Goal: Task Accomplishment & Management: Use online tool/utility

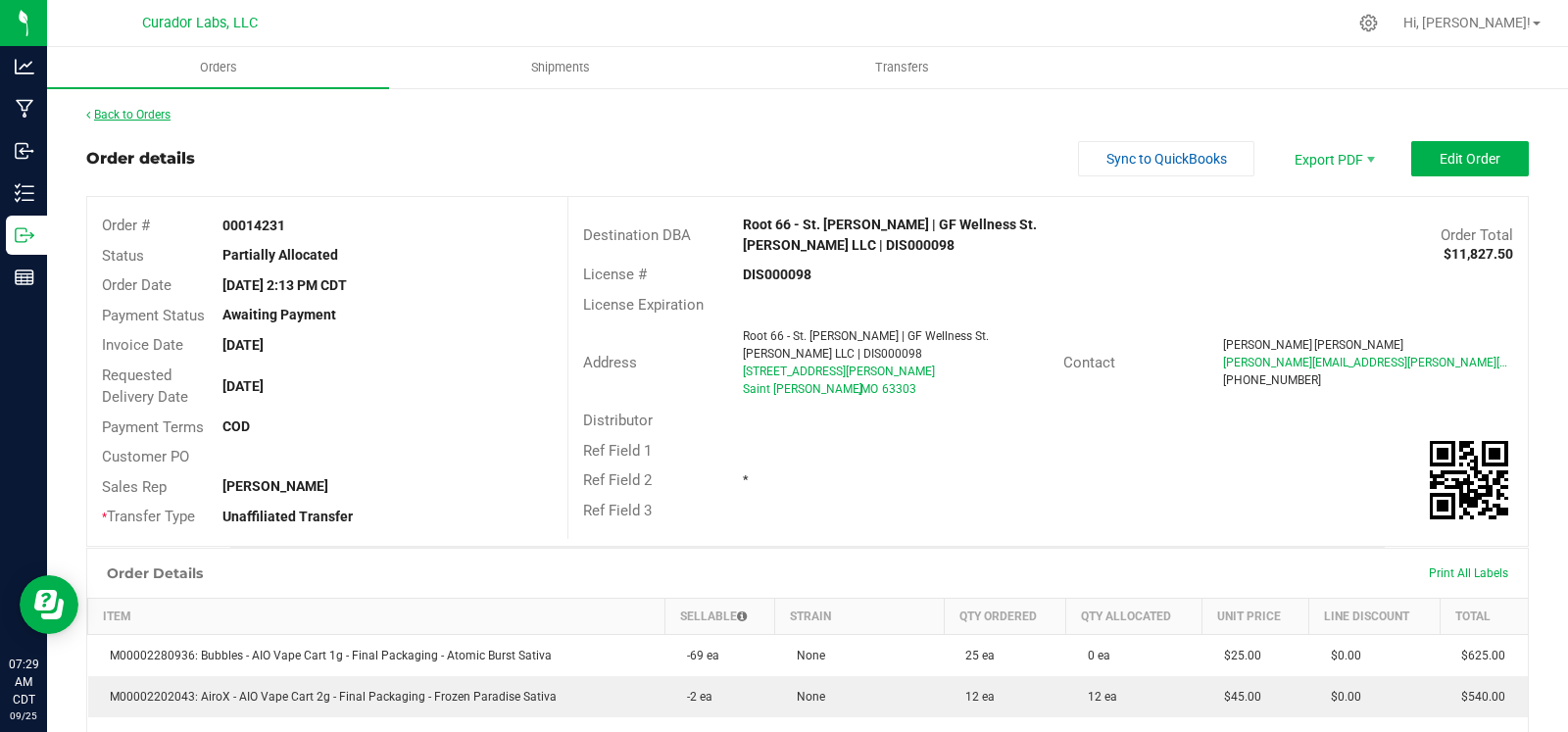
click at [121, 114] on link "Back to Orders" at bounding box center [128, 115] width 85 height 14
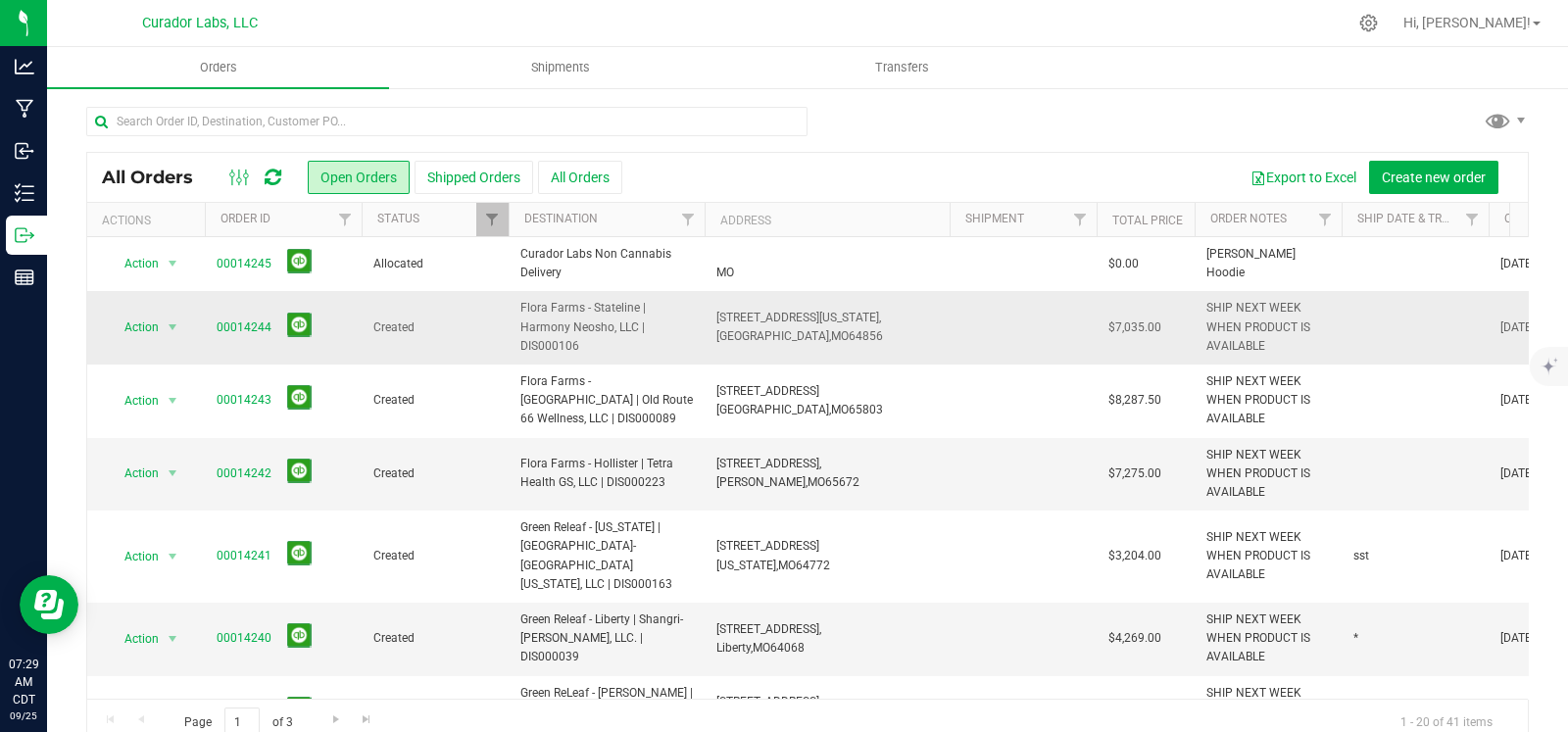
click at [1405, 320] on td at bounding box center [1415, 328] width 147 height 74
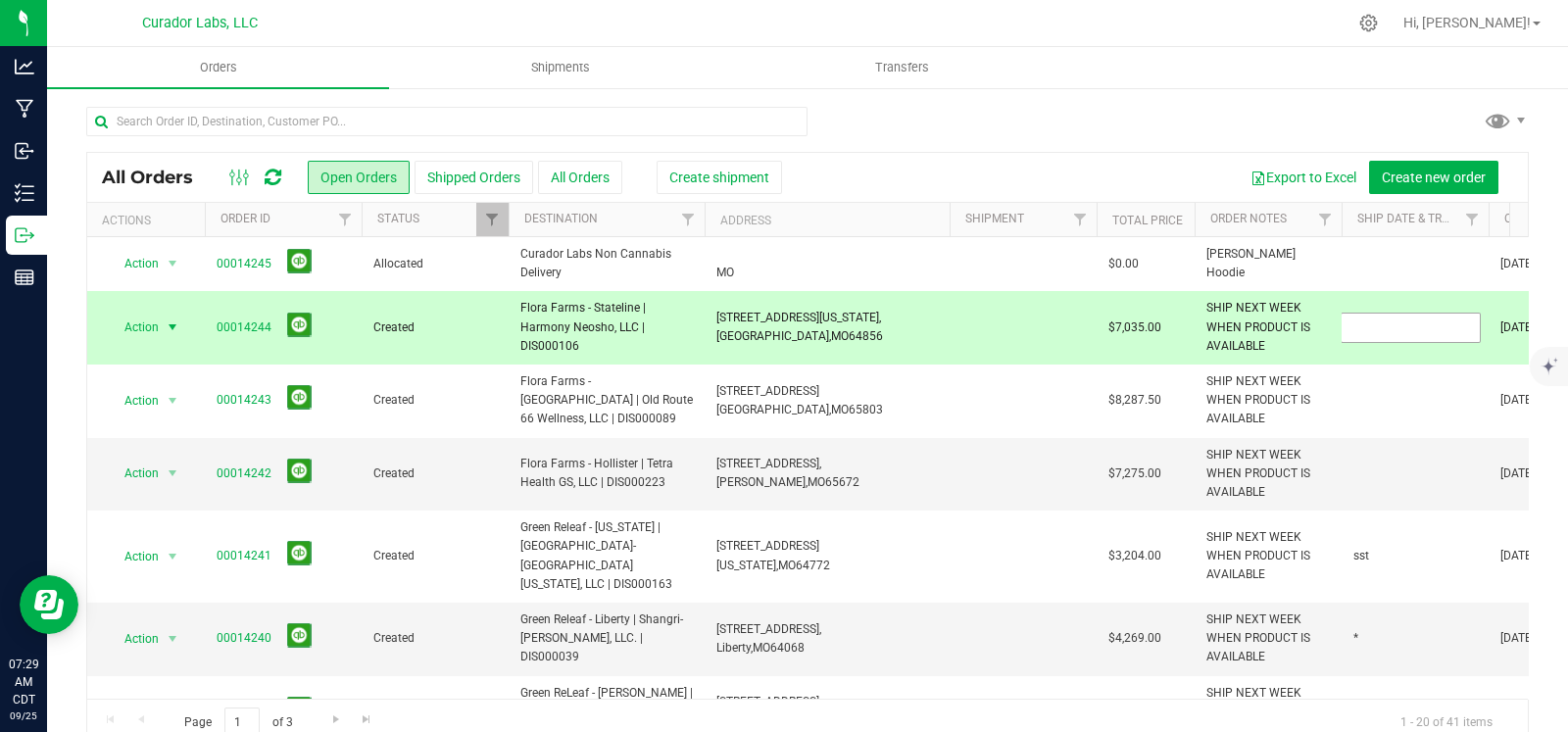
click at [1405, 320] on input "text" at bounding box center [1410, 328] width 140 height 31
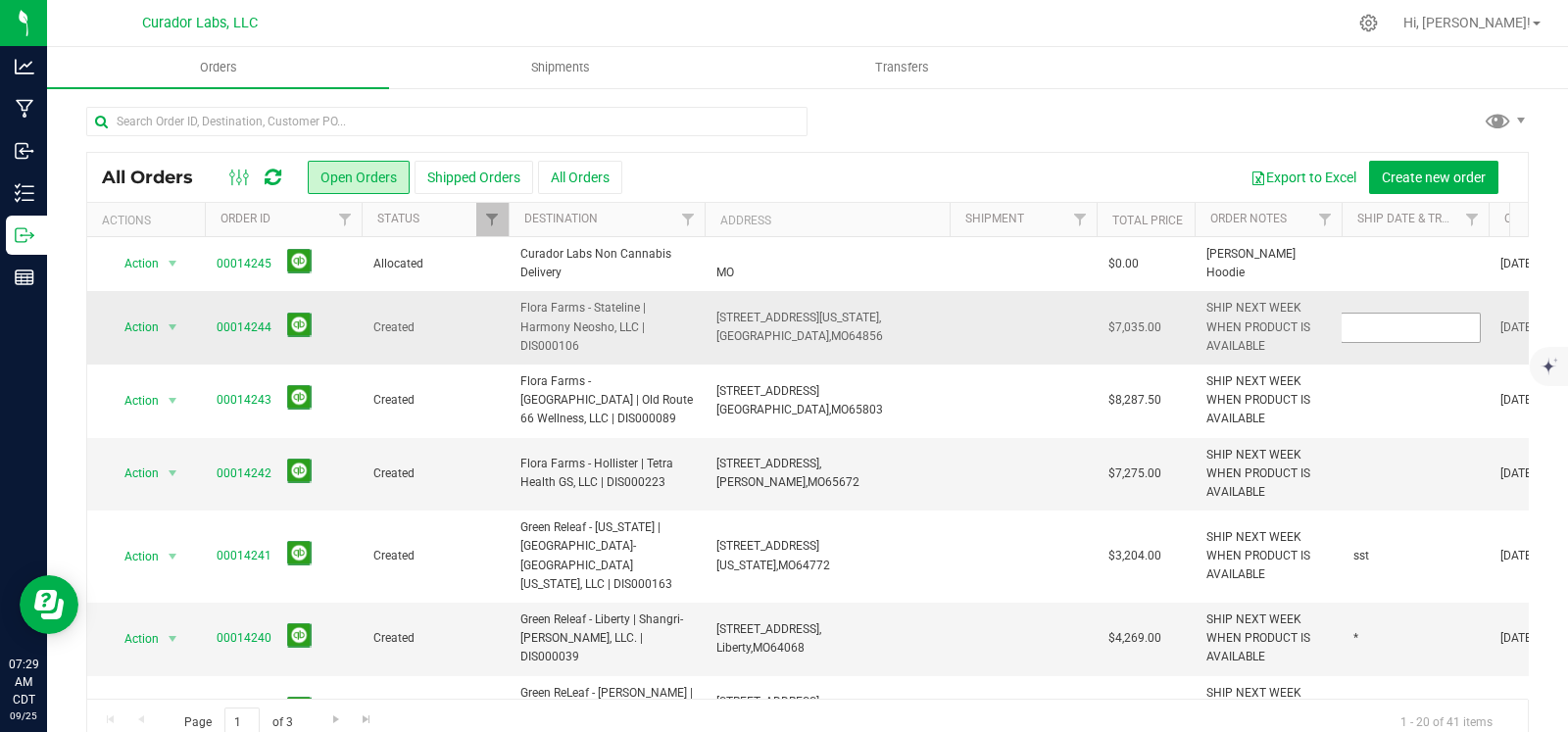
click at [1405, 320] on input "text" at bounding box center [1410, 328] width 140 height 31
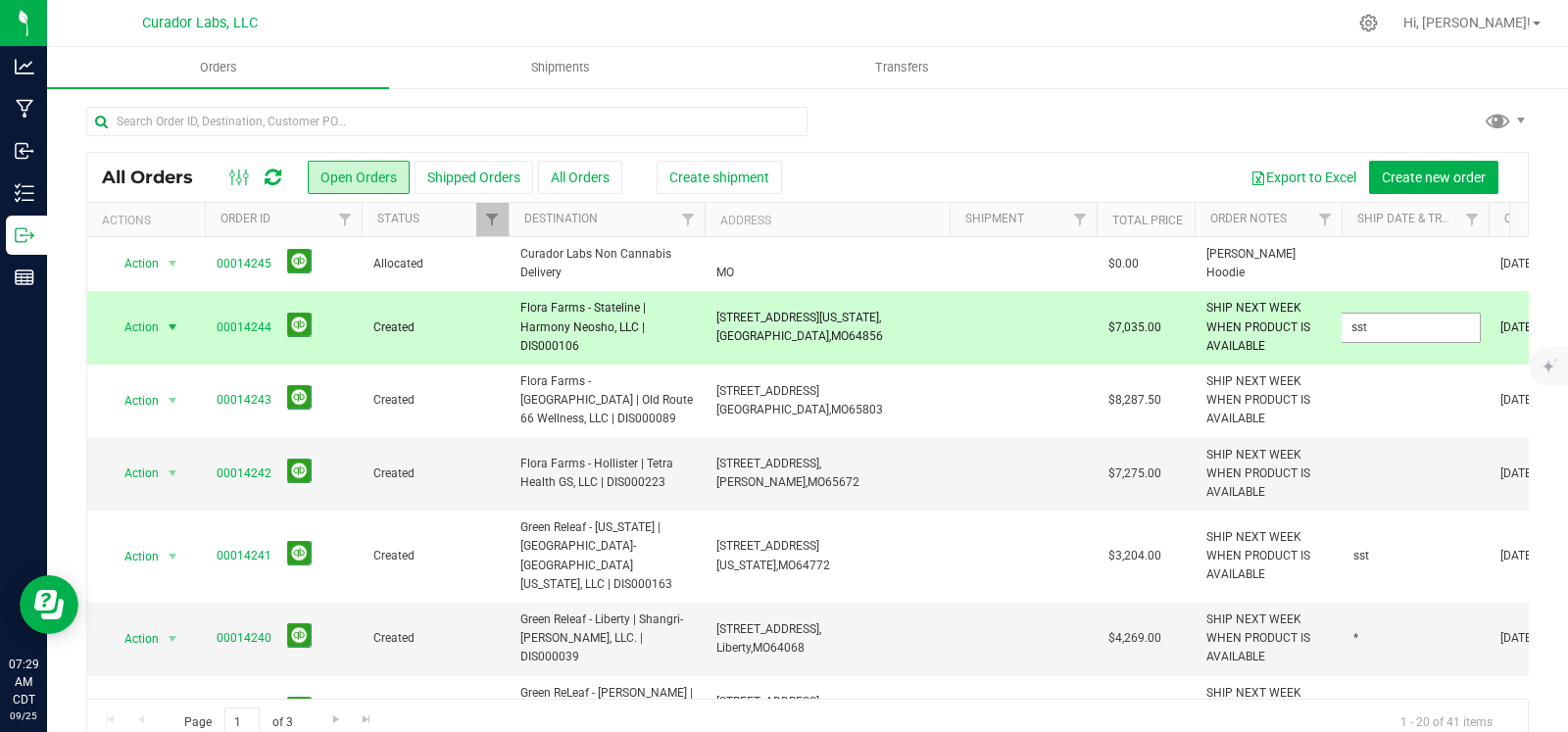
type input "sst"
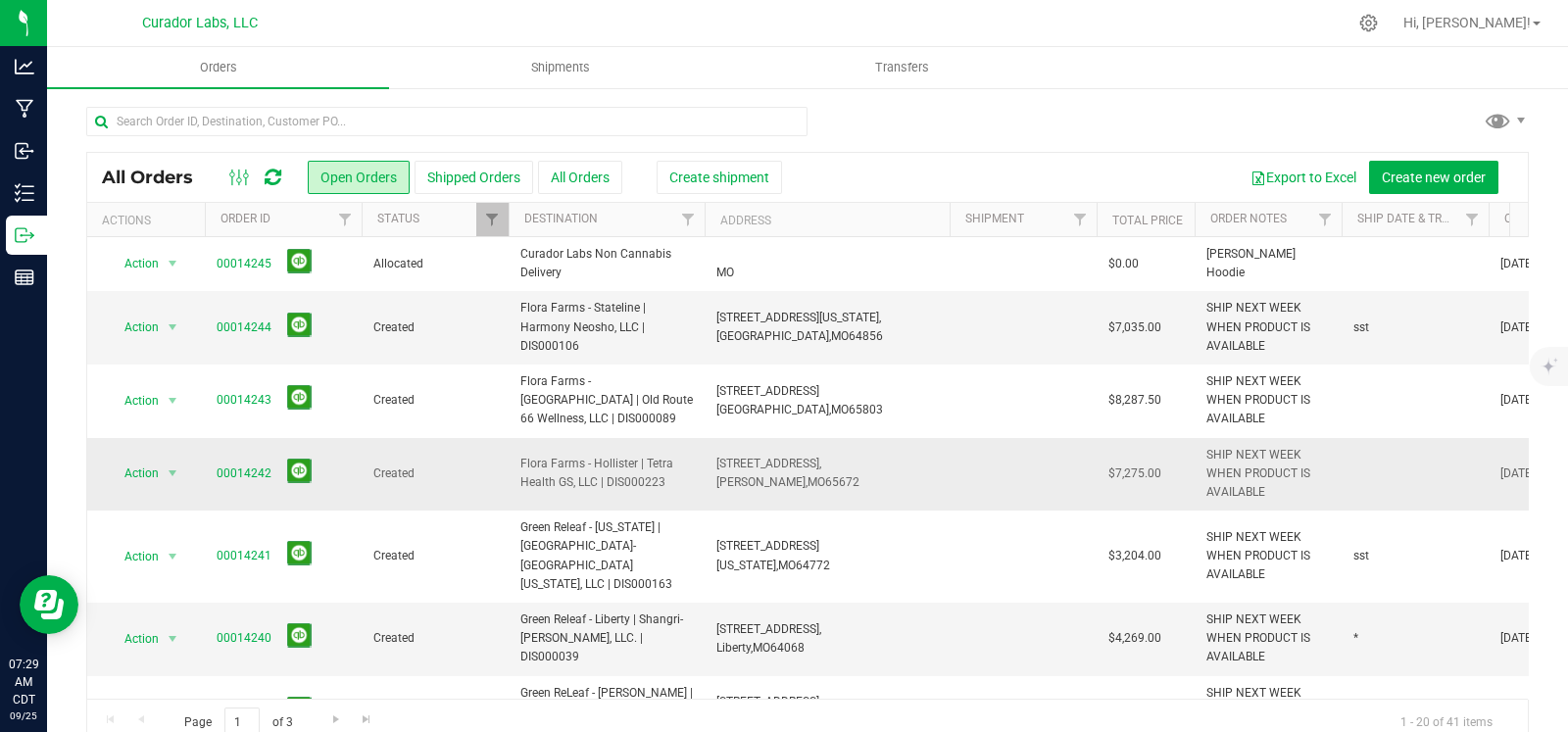
drag, startPoint x: 819, startPoint y: 482, endPoint x: 713, endPoint y: 472, distance: 106.5
click at [713, 472] on td "165 Hollister Parkway, Hollister, MO 65672" at bounding box center [827, 475] width 245 height 74
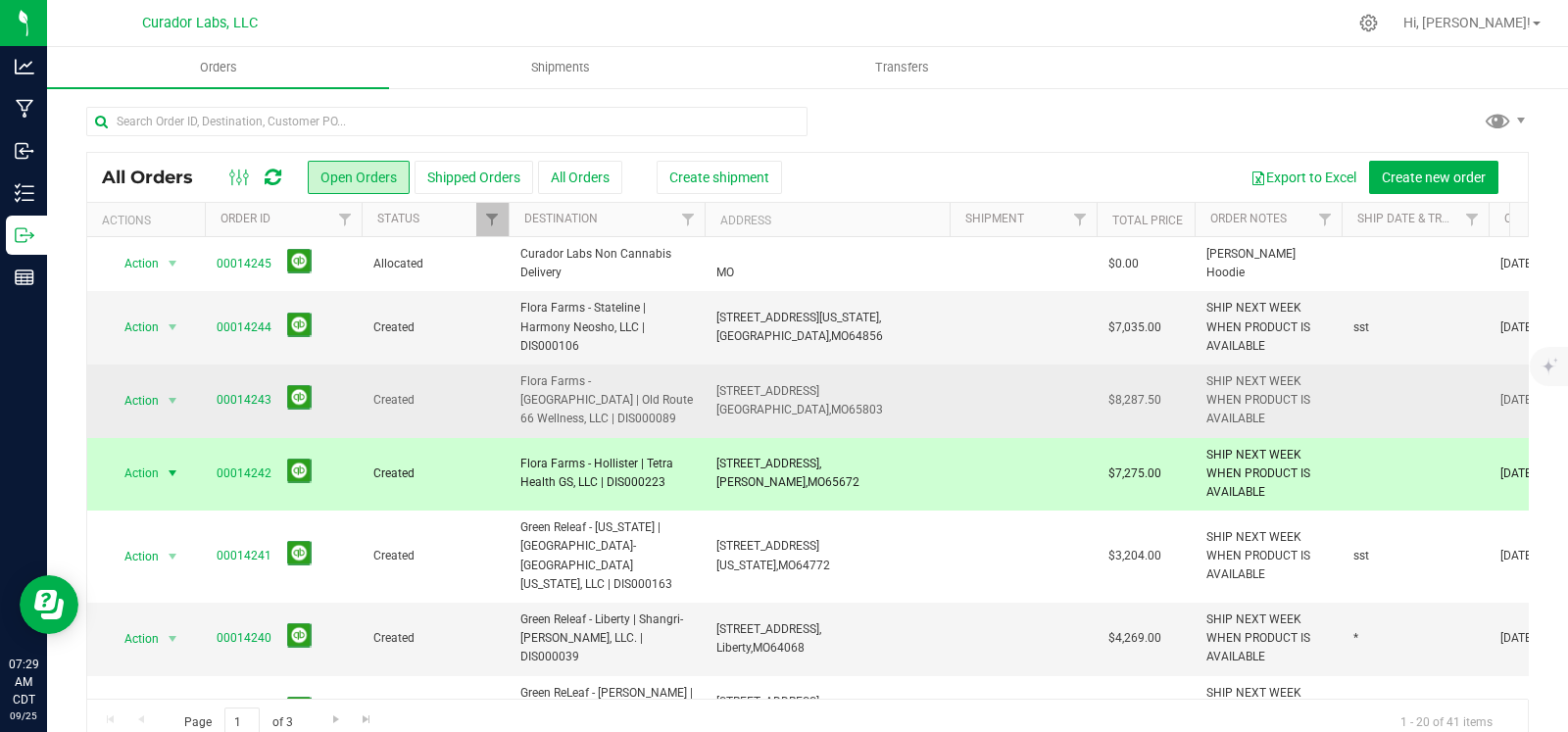
copy span "165 Hollister Parkway, Hollister, MO 65672"
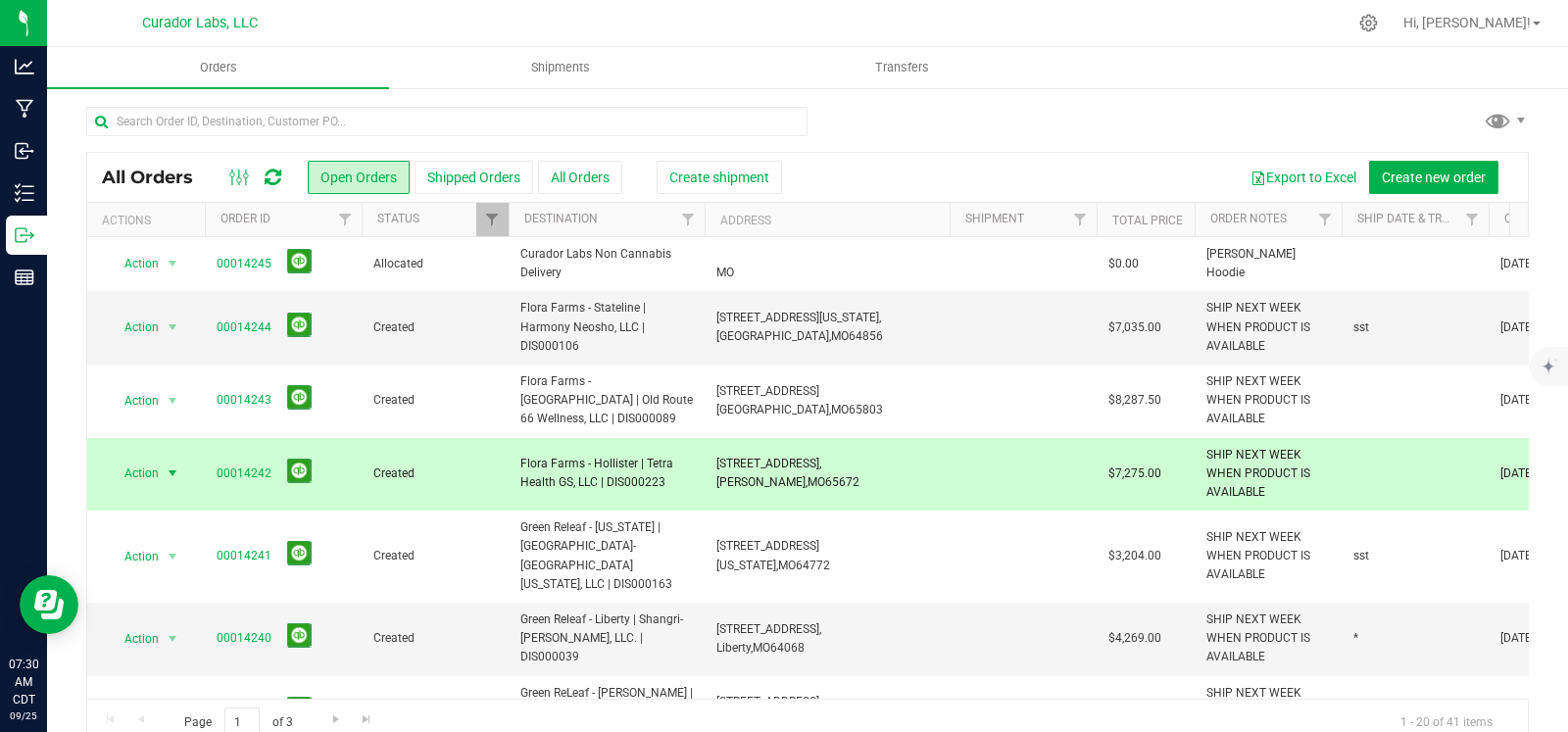
click at [1355, 487] on td at bounding box center [1415, 475] width 147 height 74
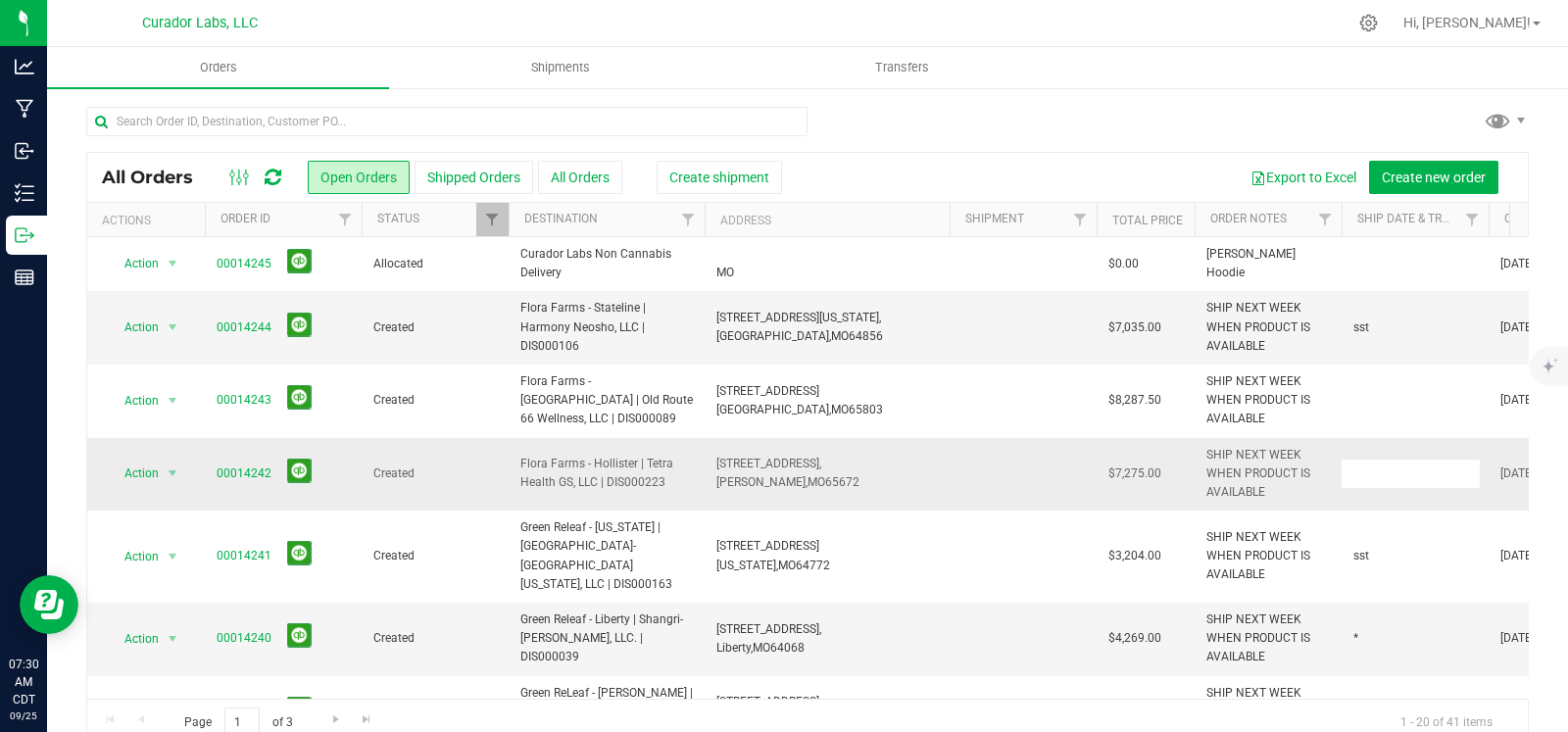
click at [1355, 487] on input "text" at bounding box center [1410, 474] width 140 height 31
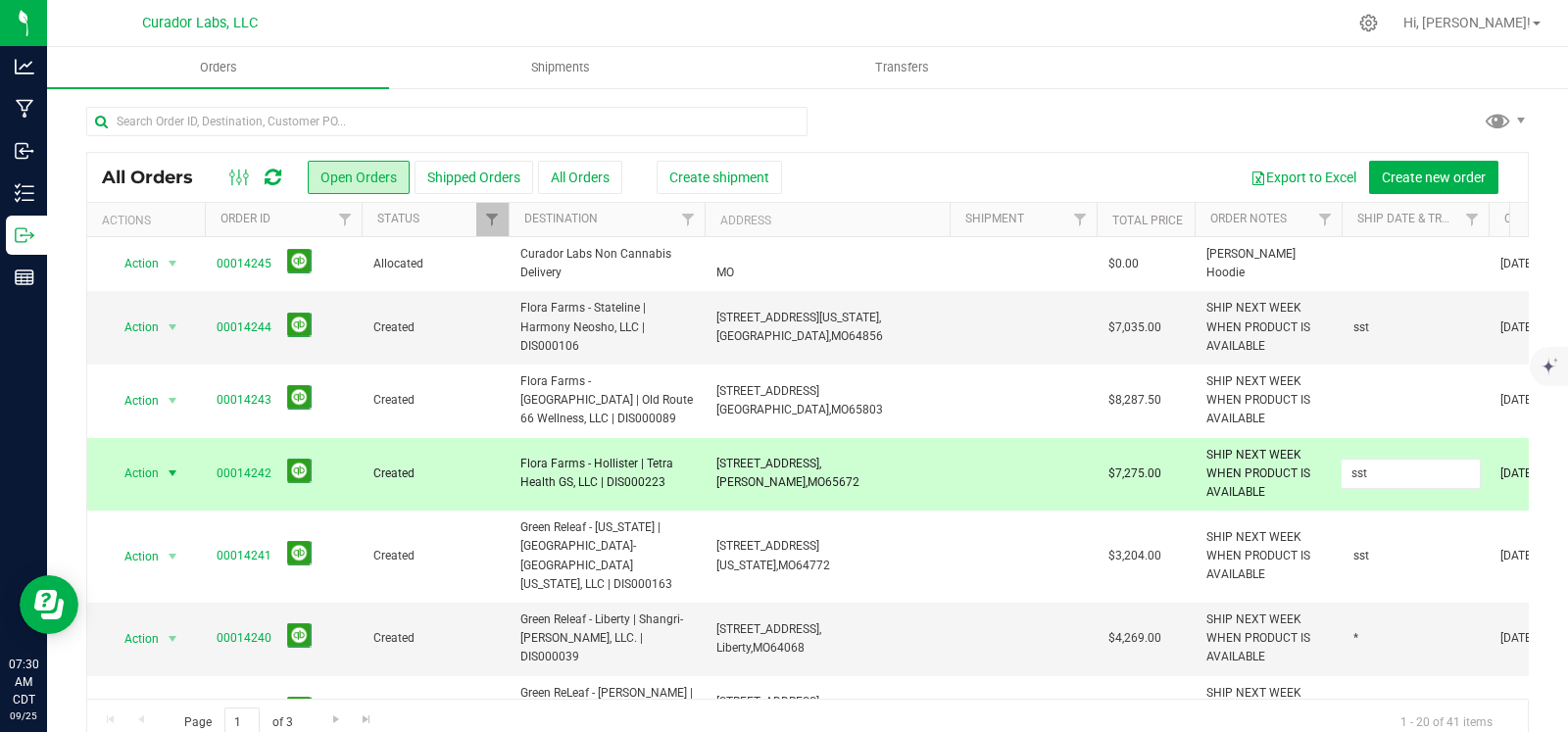
type input "sst"
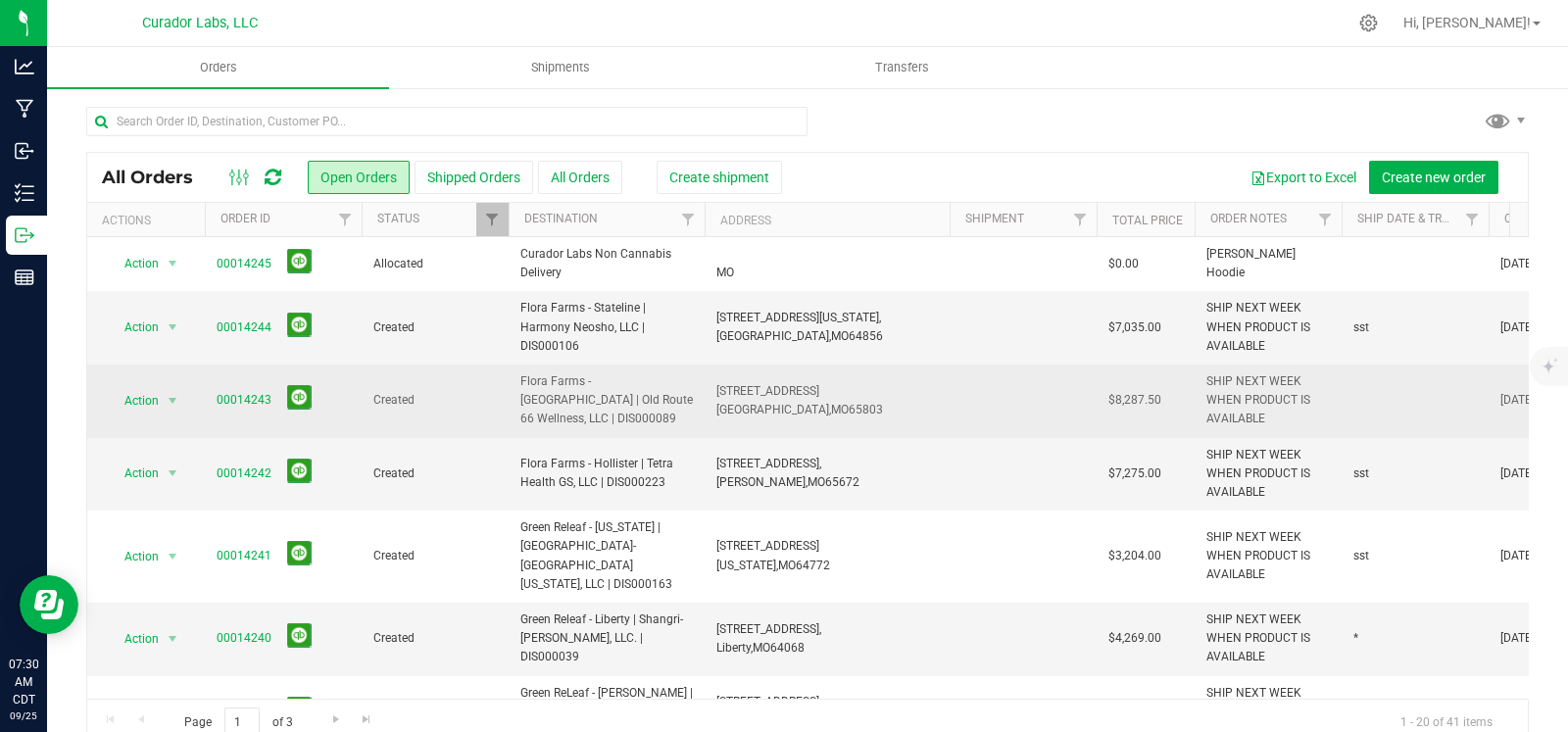
click at [1373, 407] on td at bounding box center [1415, 401] width 147 height 74
type input "*"
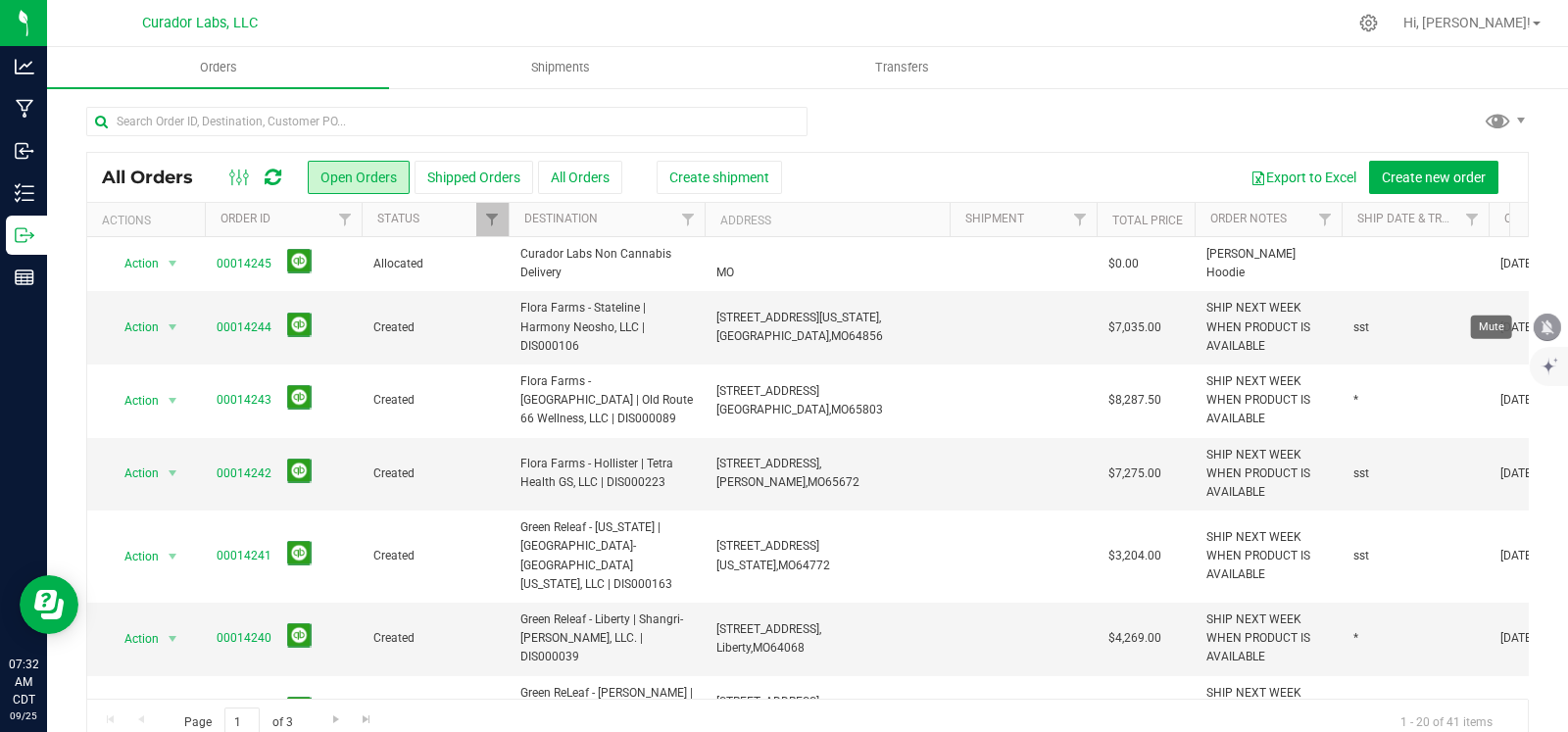
click at [1553, 329] on icon "mute" at bounding box center [1547, 328] width 18 height 18
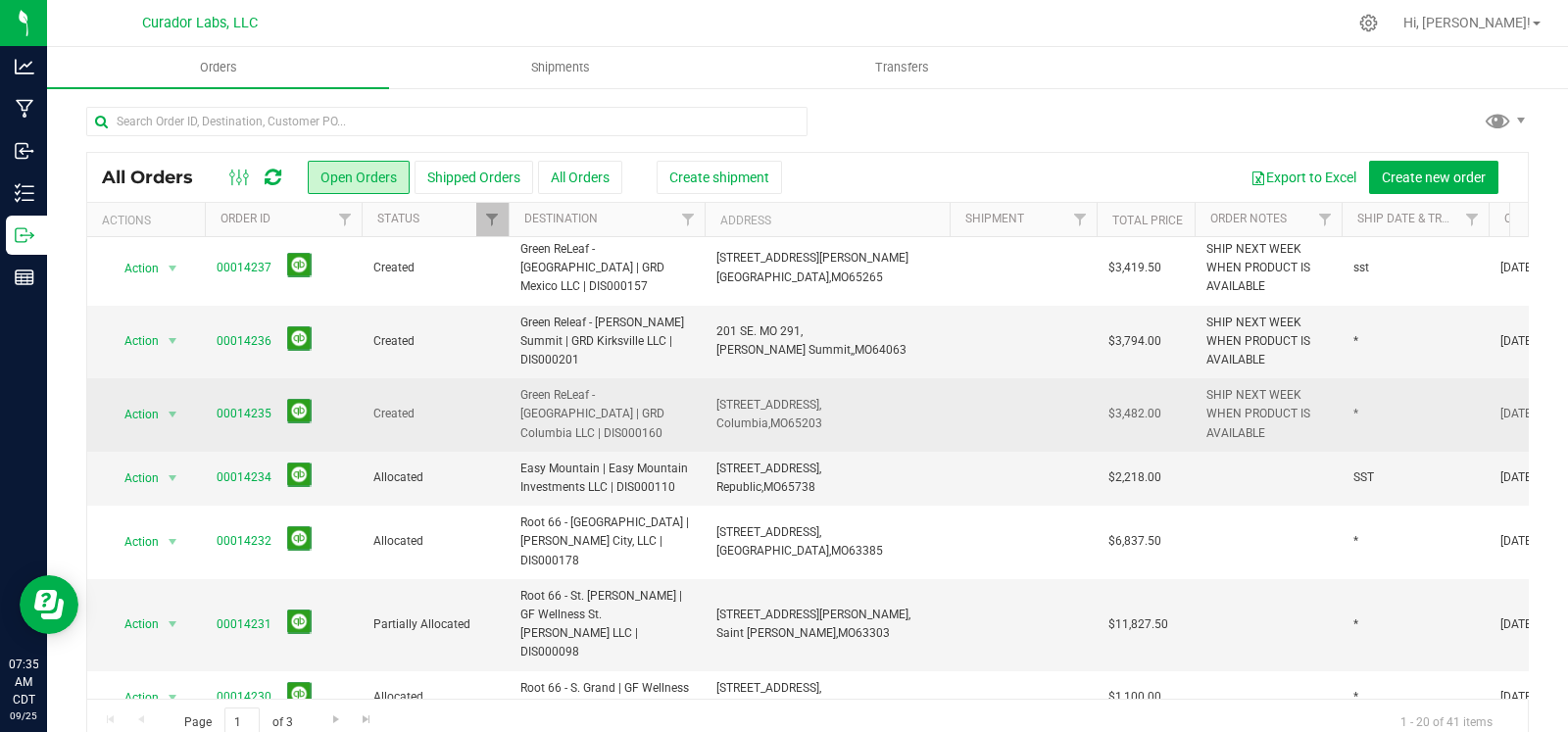
scroll to position [591, 0]
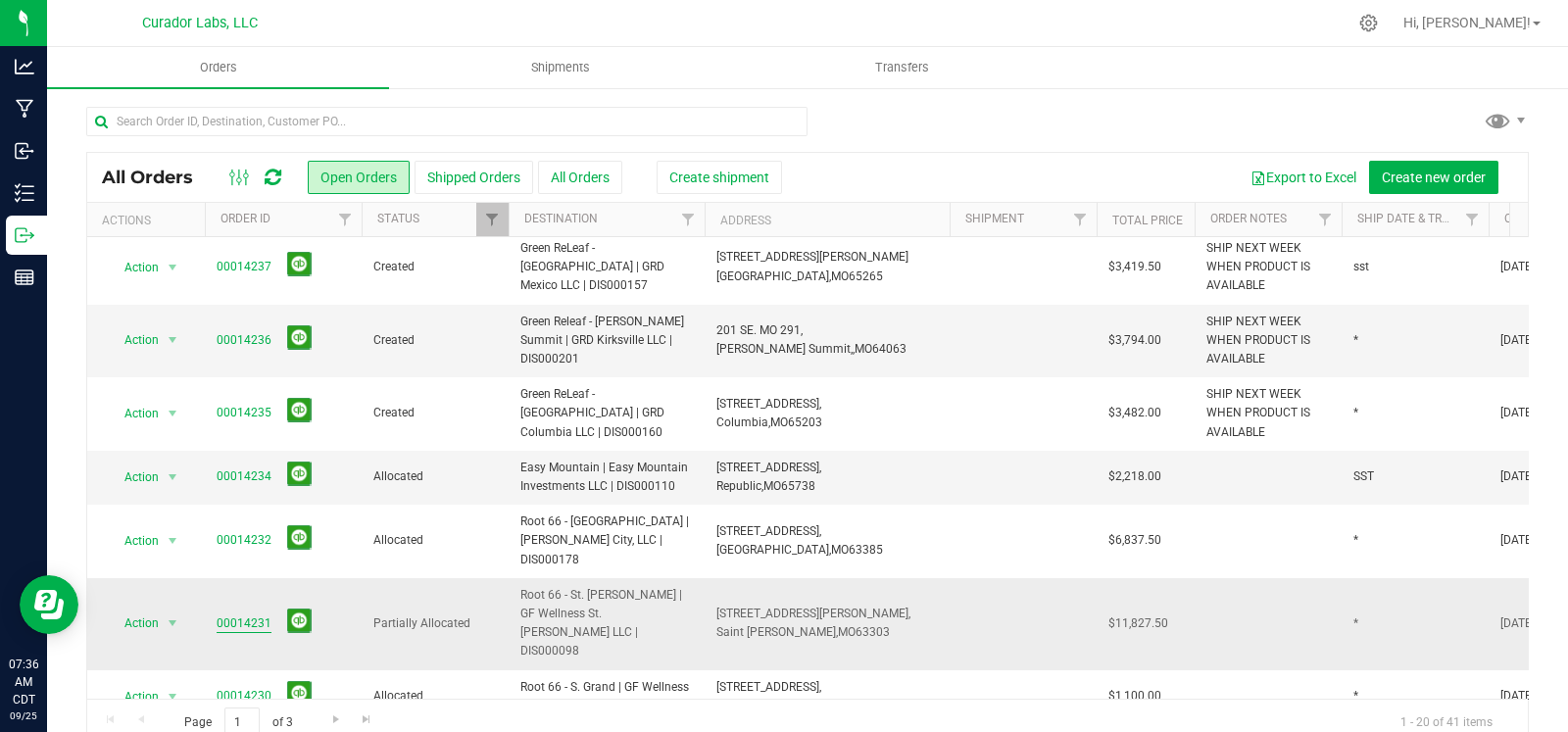
click at [220, 614] on link "00014231" at bounding box center [243, 623] width 55 height 19
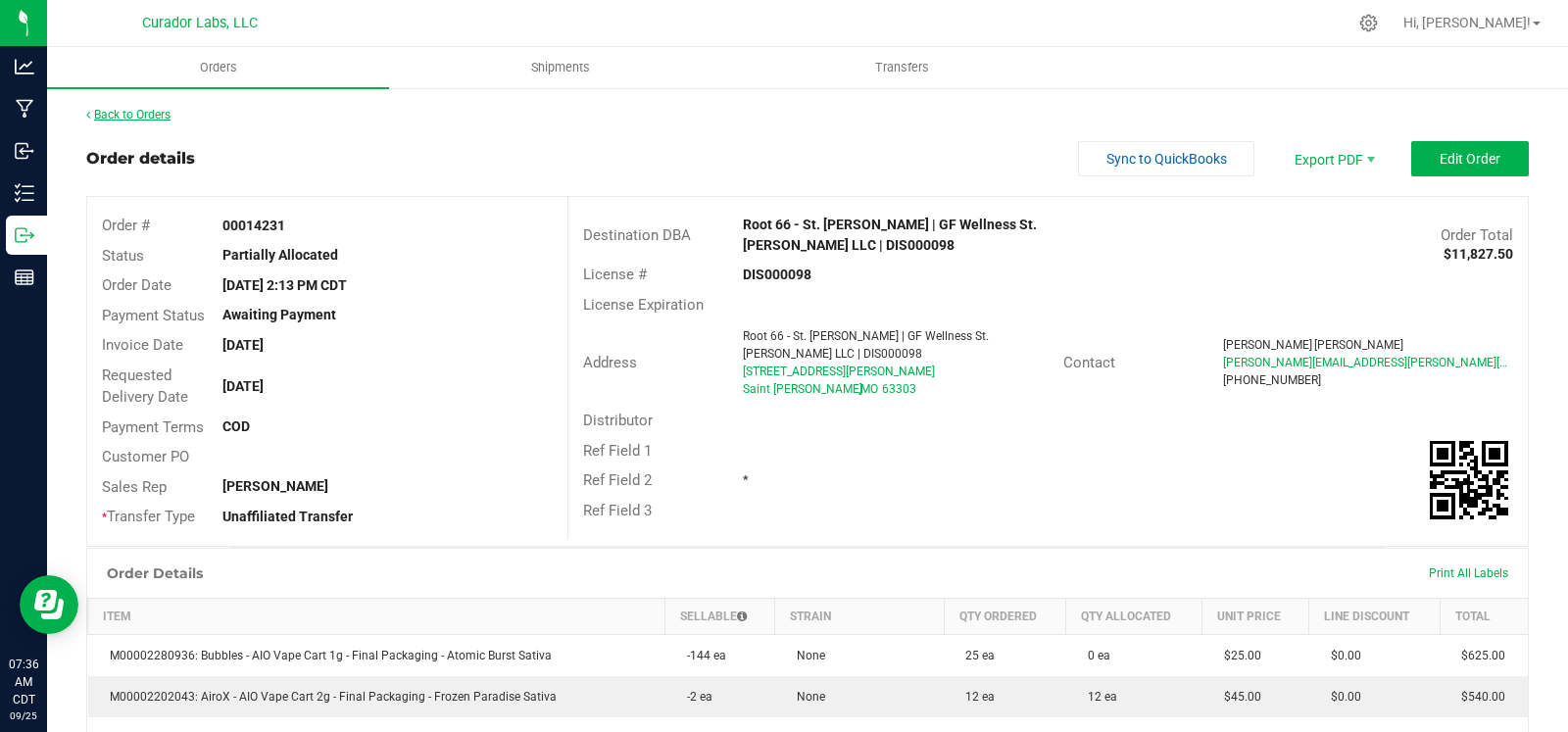
click at [148, 118] on link "Back to Orders" at bounding box center [128, 115] width 85 height 14
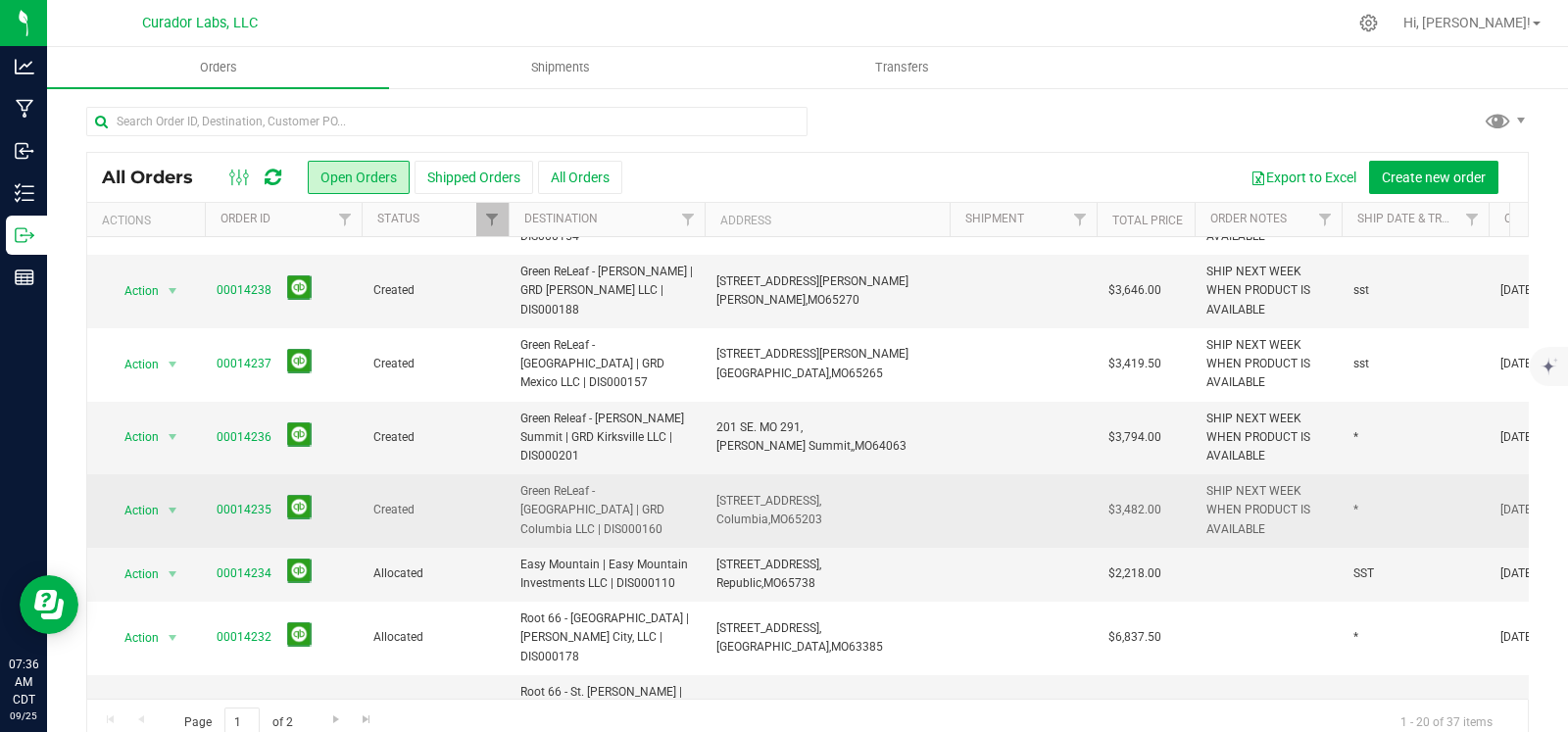
scroll to position [483, 0]
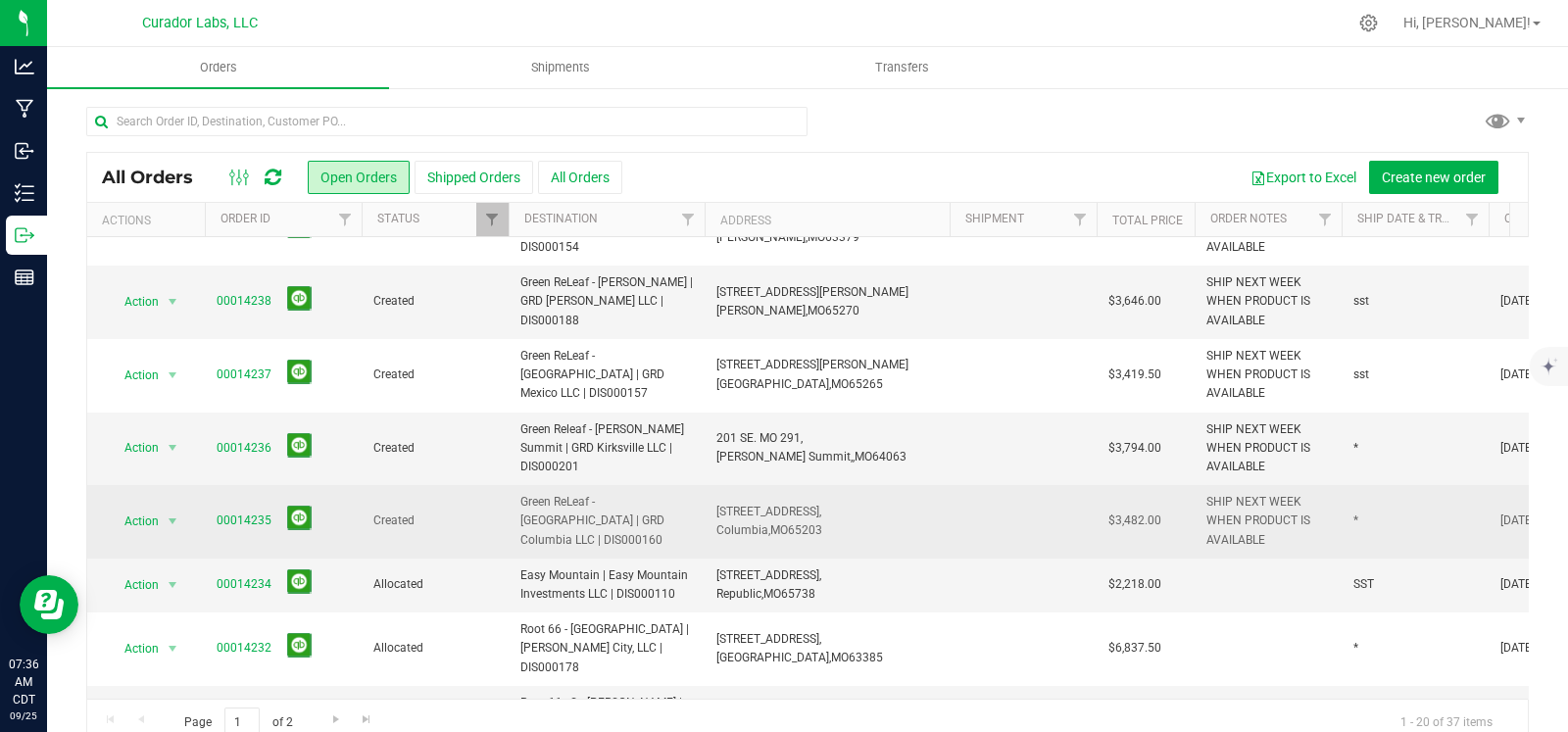
click at [1124, 512] on span "$3,482.00" at bounding box center [1134, 521] width 53 height 19
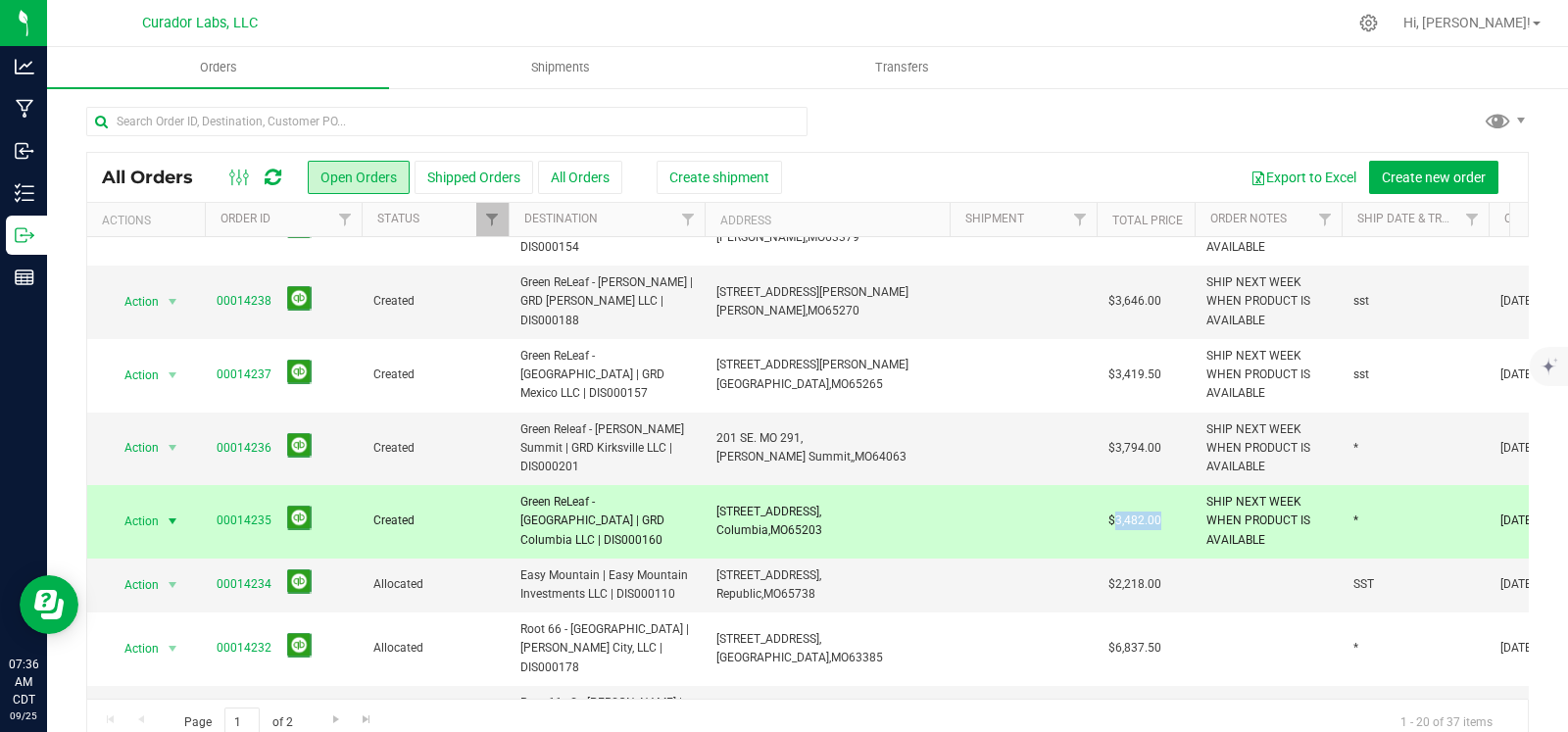
click at [1124, 512] on span "$3,482.00" at bounding box center [1134, 521] width 53 height 19
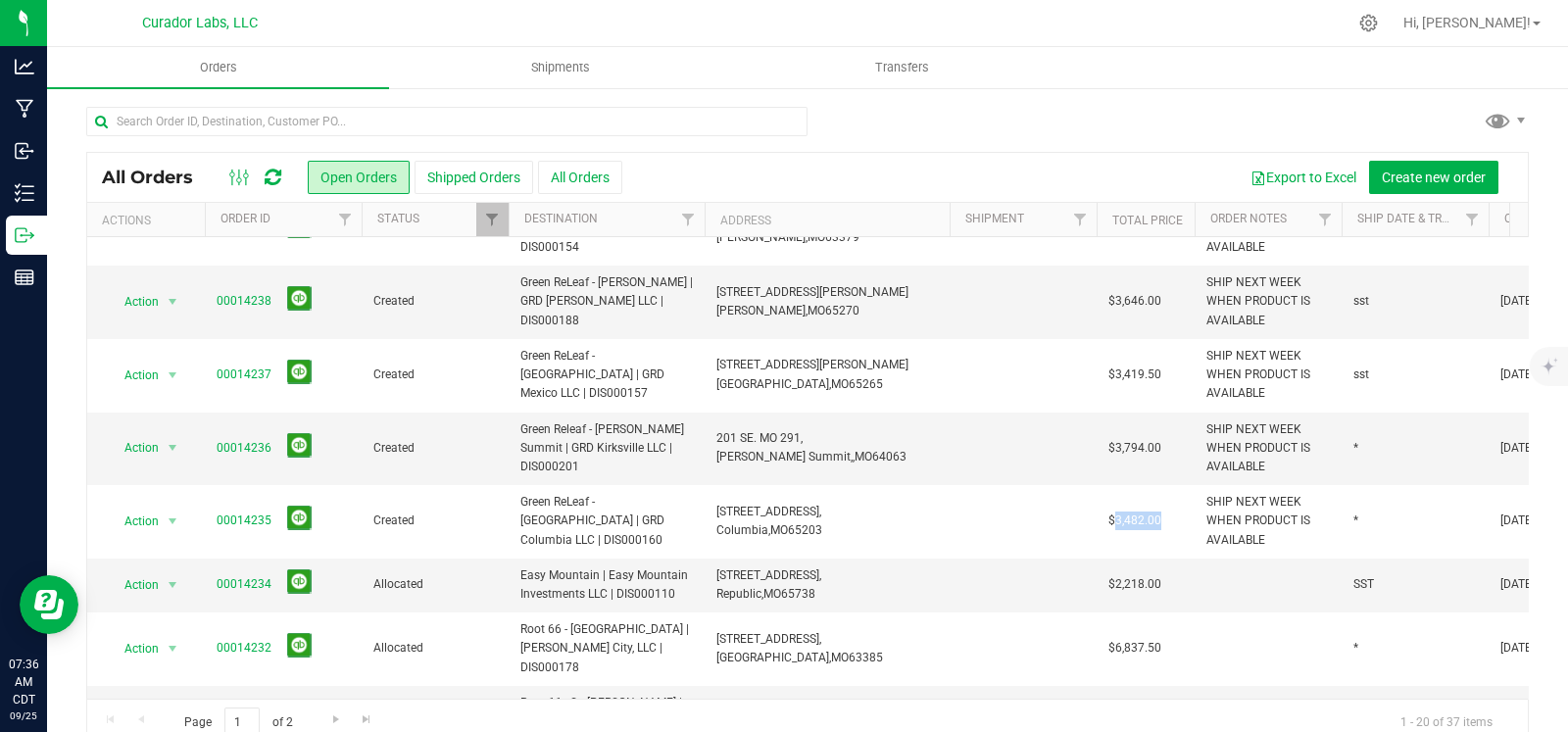
copy span "3,482.00"
click at [1139, 413] on td "$3,794.00" at bounding box center [1145, 449] width 98 height 74
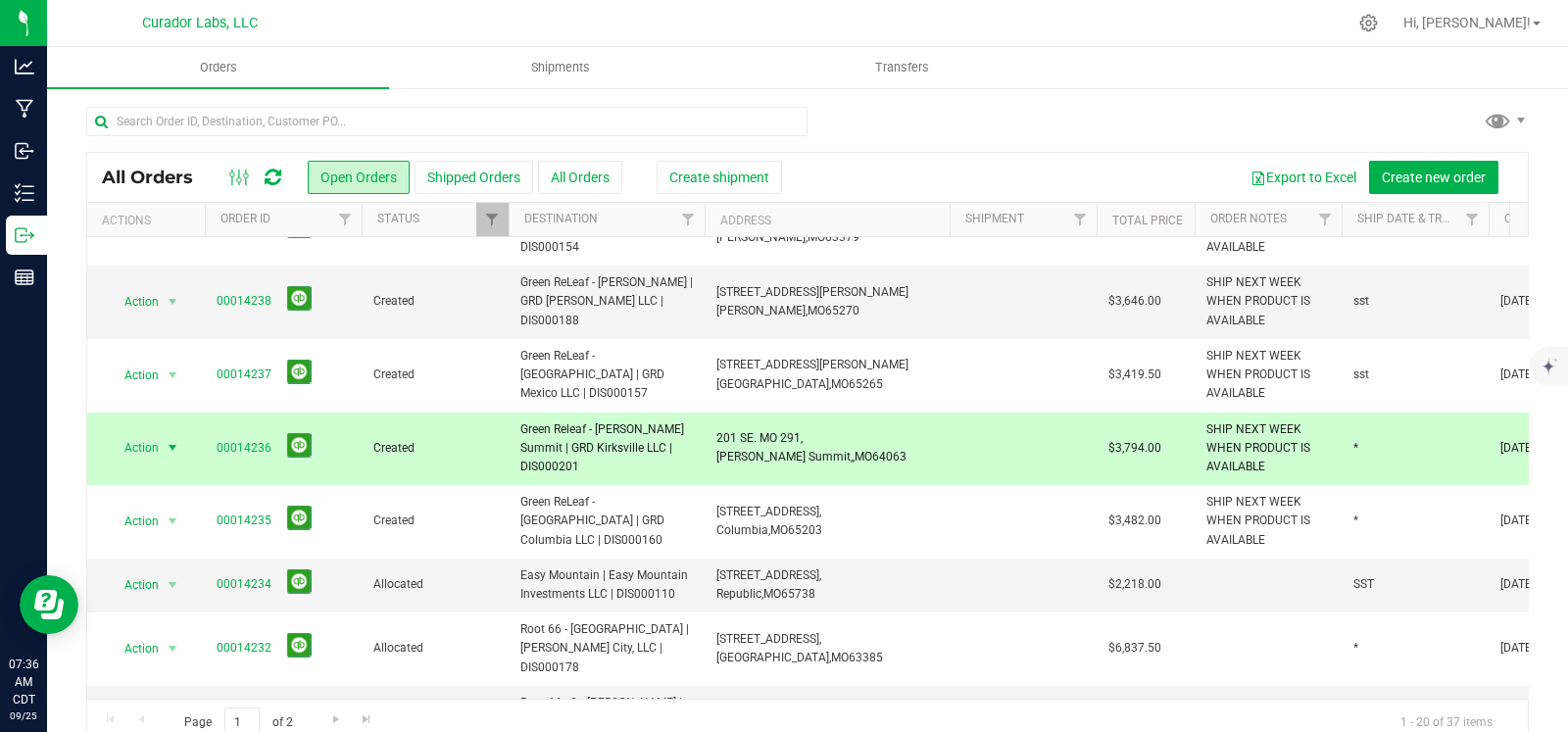
click at [1137, 439] on span "$3,794.00" at bounding box center [1134, 448] width 53 height 19
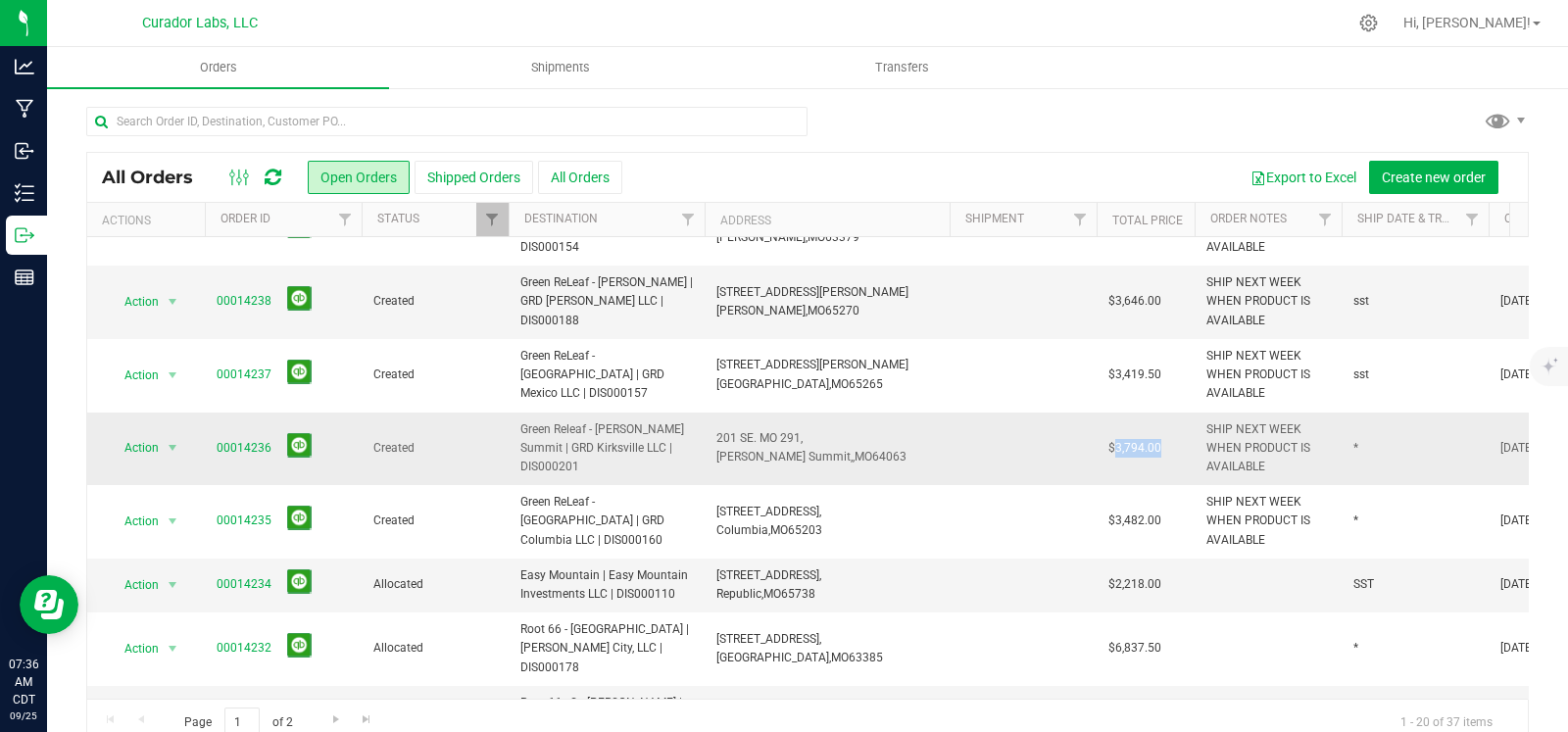
click at [1137, 439] on span "$3,794.00" at bounding box center [1134, 448] width 53 height 19
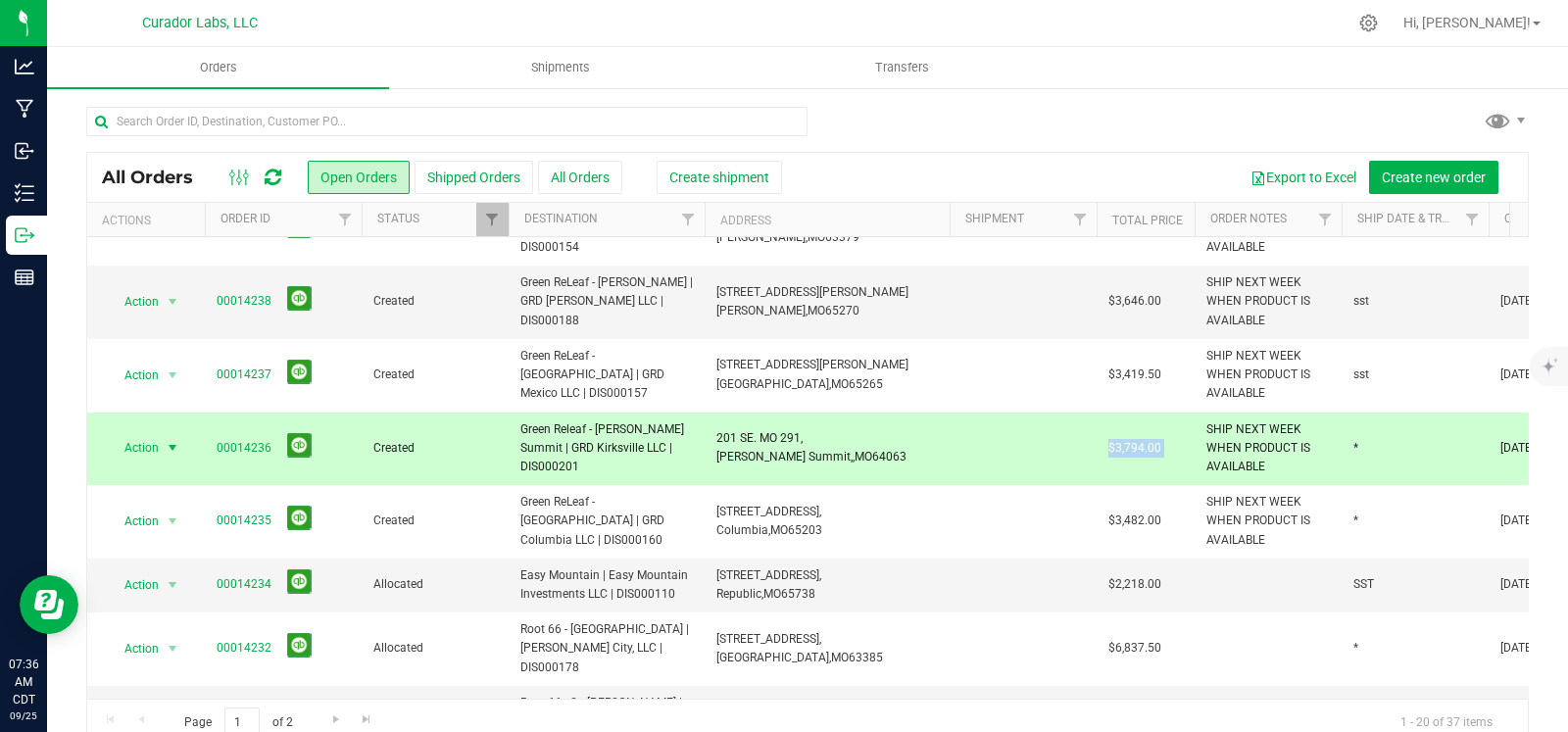
click at [1137, 439] on span "$3,794.00" at bounding box center [1134, 448] width 53 height 19
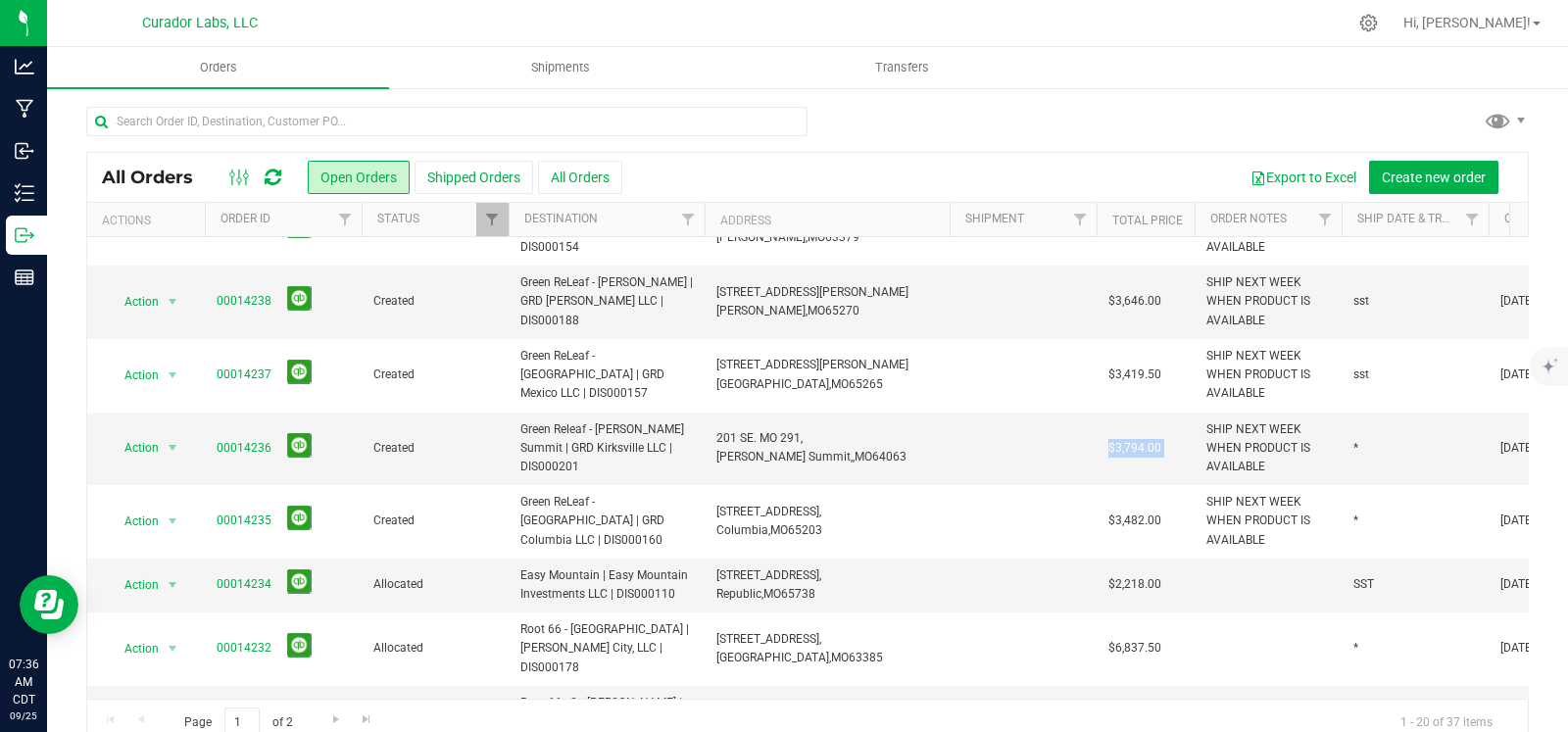
copy span "$3,794.00"
drag, startPoint x: 1132, startPoint y: 403, endPoint x: 1123, endPoint y: 419, distance: 18.4
click at [1132, 412] on td "$3,794.00" at bounding box center [1145, 449] width 98 height 74
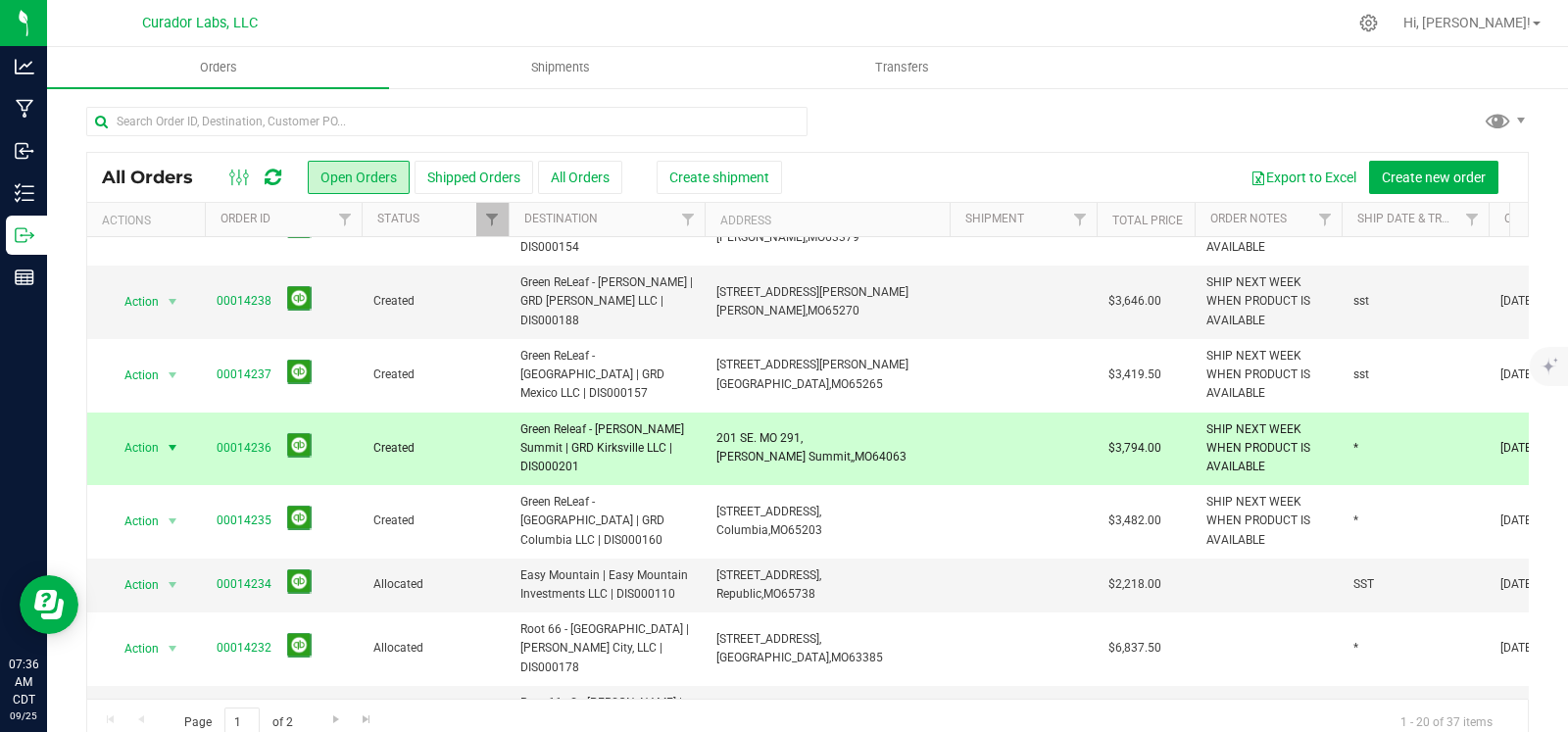
click at [1123, 439] on span "$3,794.00" at bounding box center [1134, 448] width 53 height 19
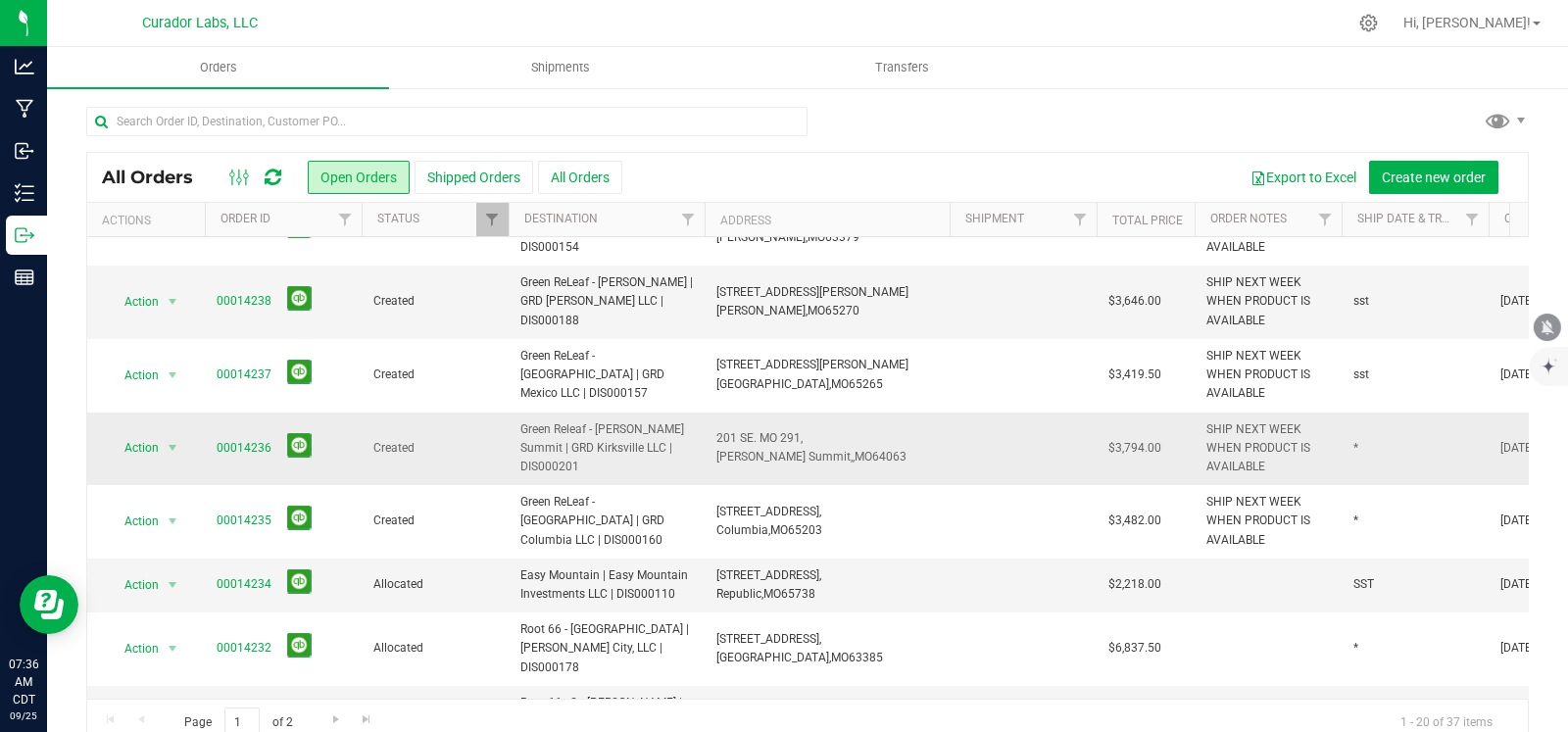
click at [1123, 439] on span "$3,794.00" at bounding box center [1134, 448] width 53 height 19
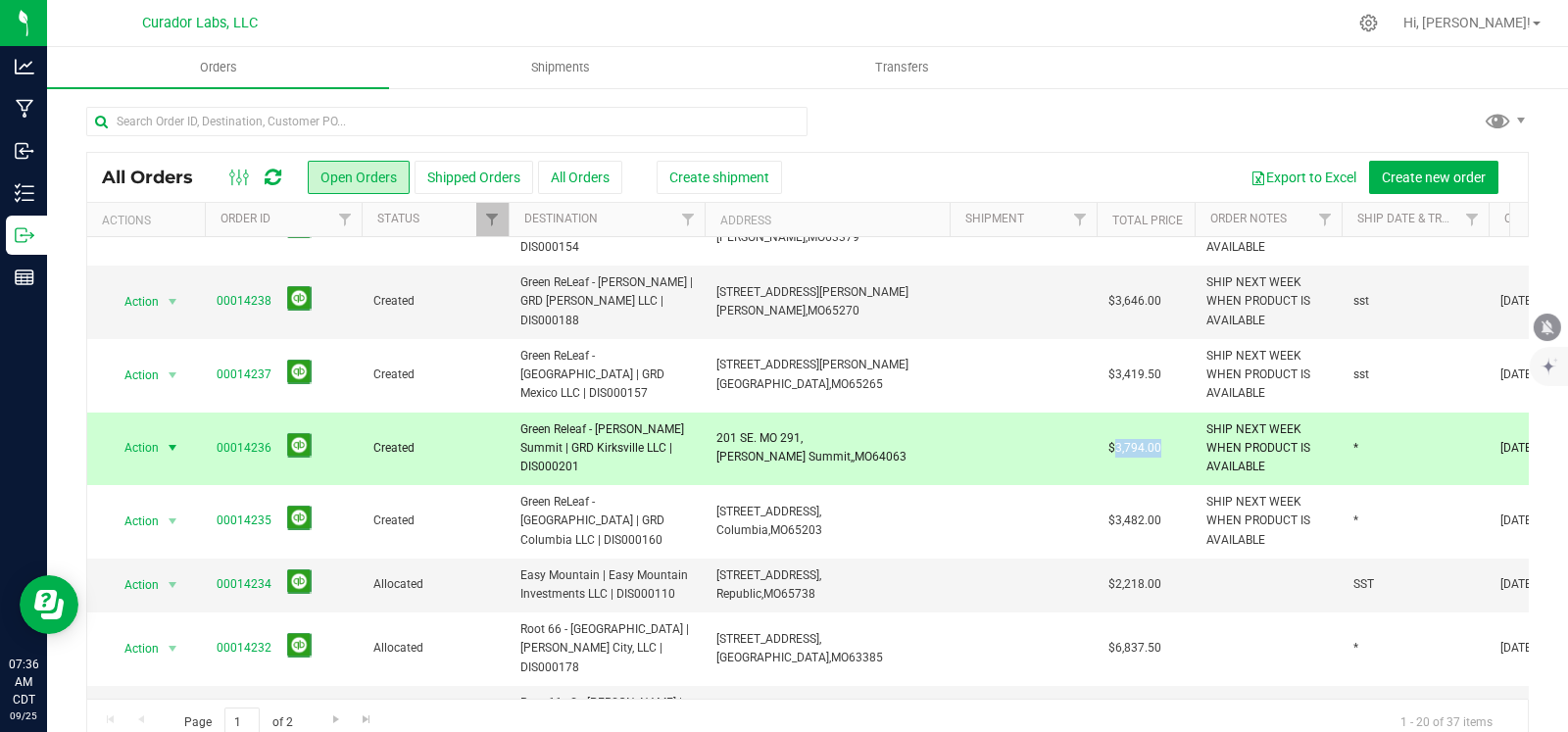
copy span "3,794.00"
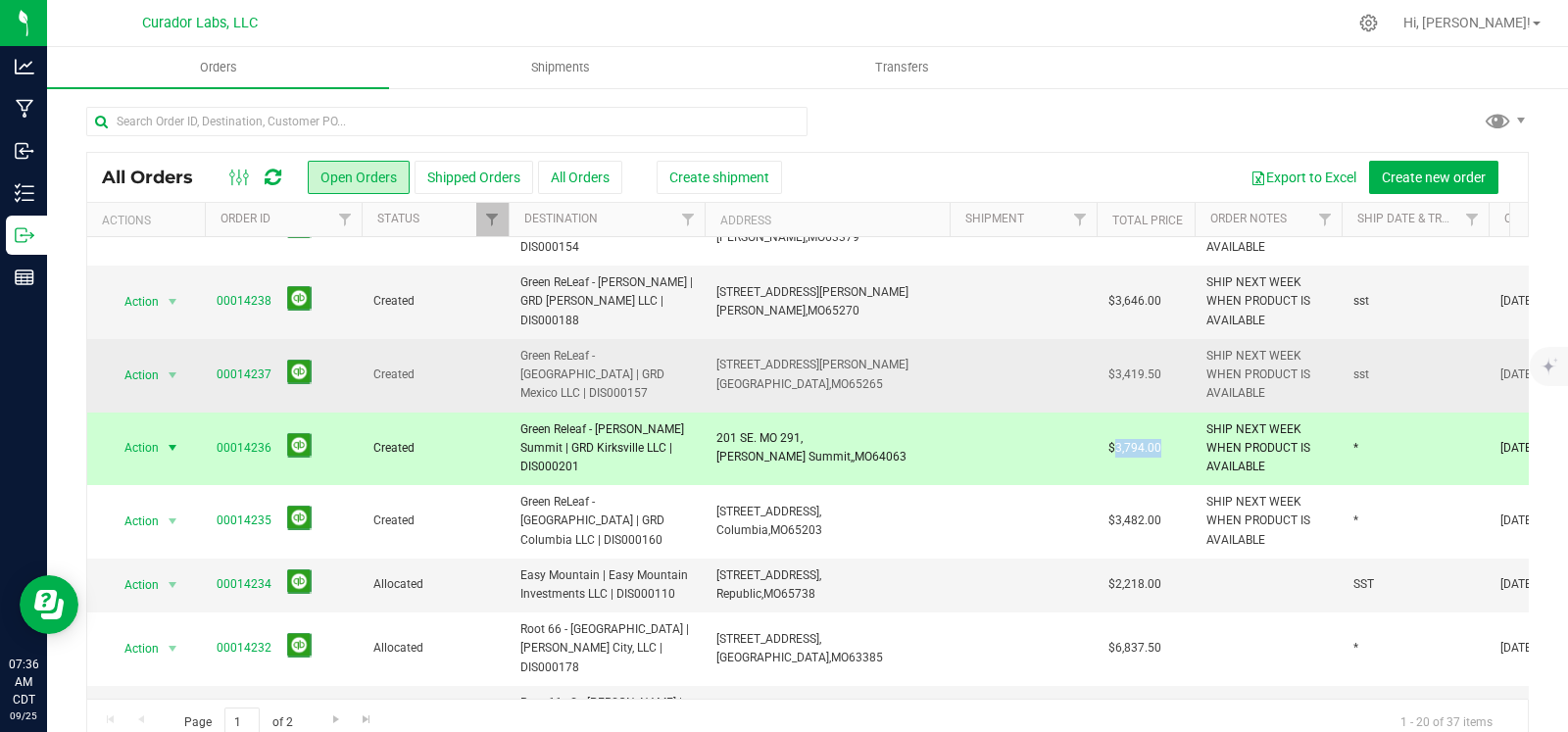
click at [1140, 366] on span "$3,419.50" at bounding box center [1134, 374] width 53 height 19
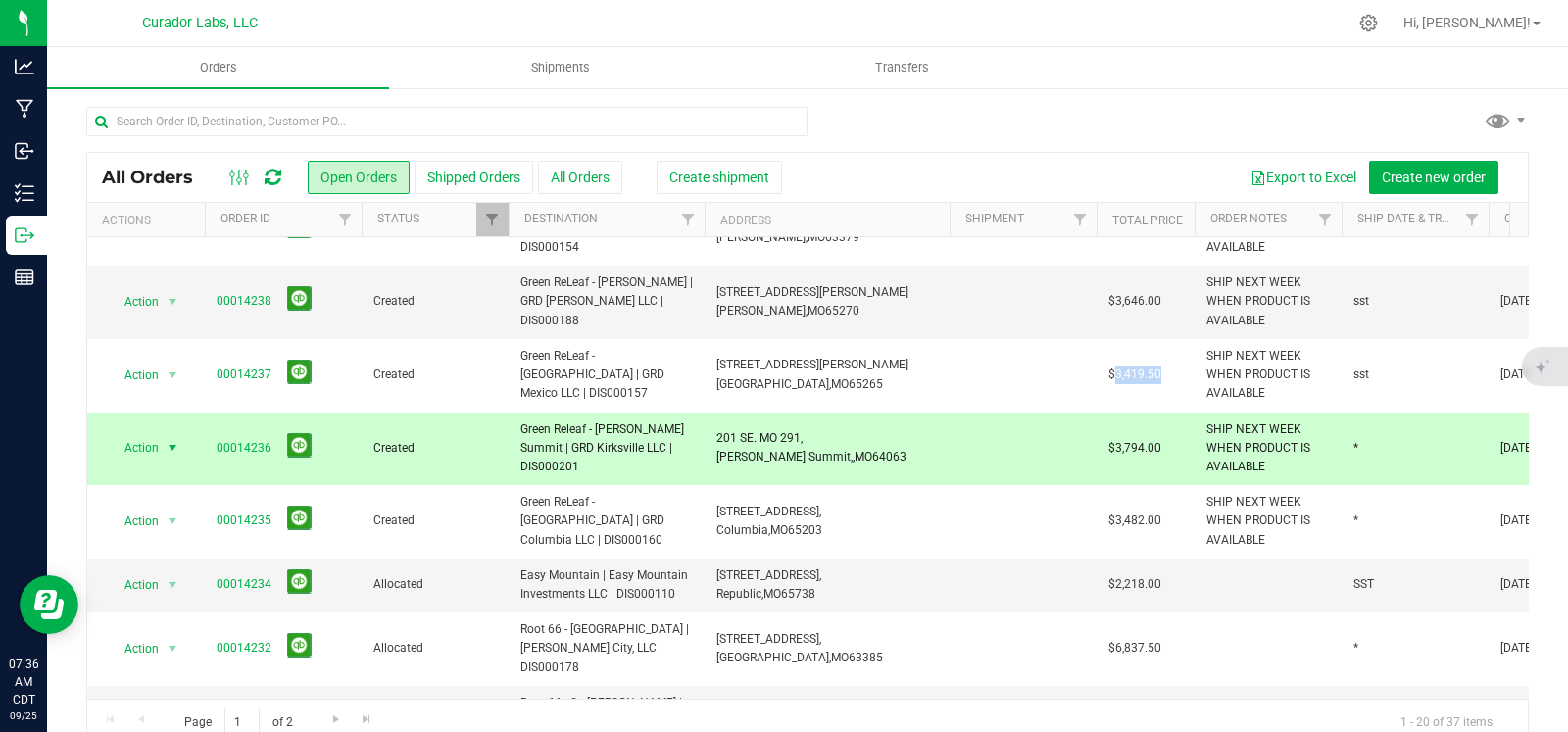
copy span "3,419.50"
click at [1134, 292] on span "$3,646.00" at bounding box center [1134, 301] width 53 height 19
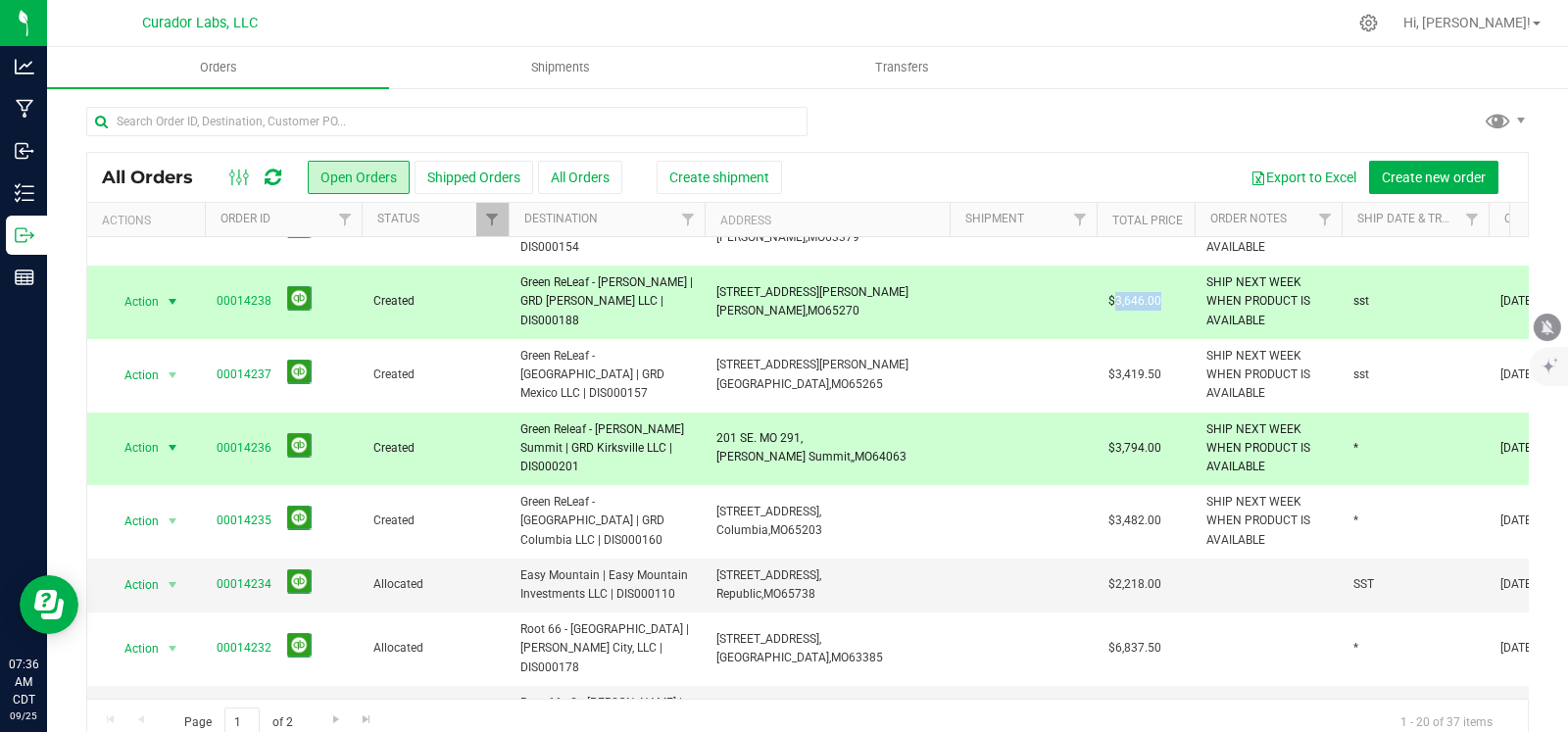
click at [1134, 292] on span "$3,646.00" at bounding box center [1134, 301] width 53 height 19
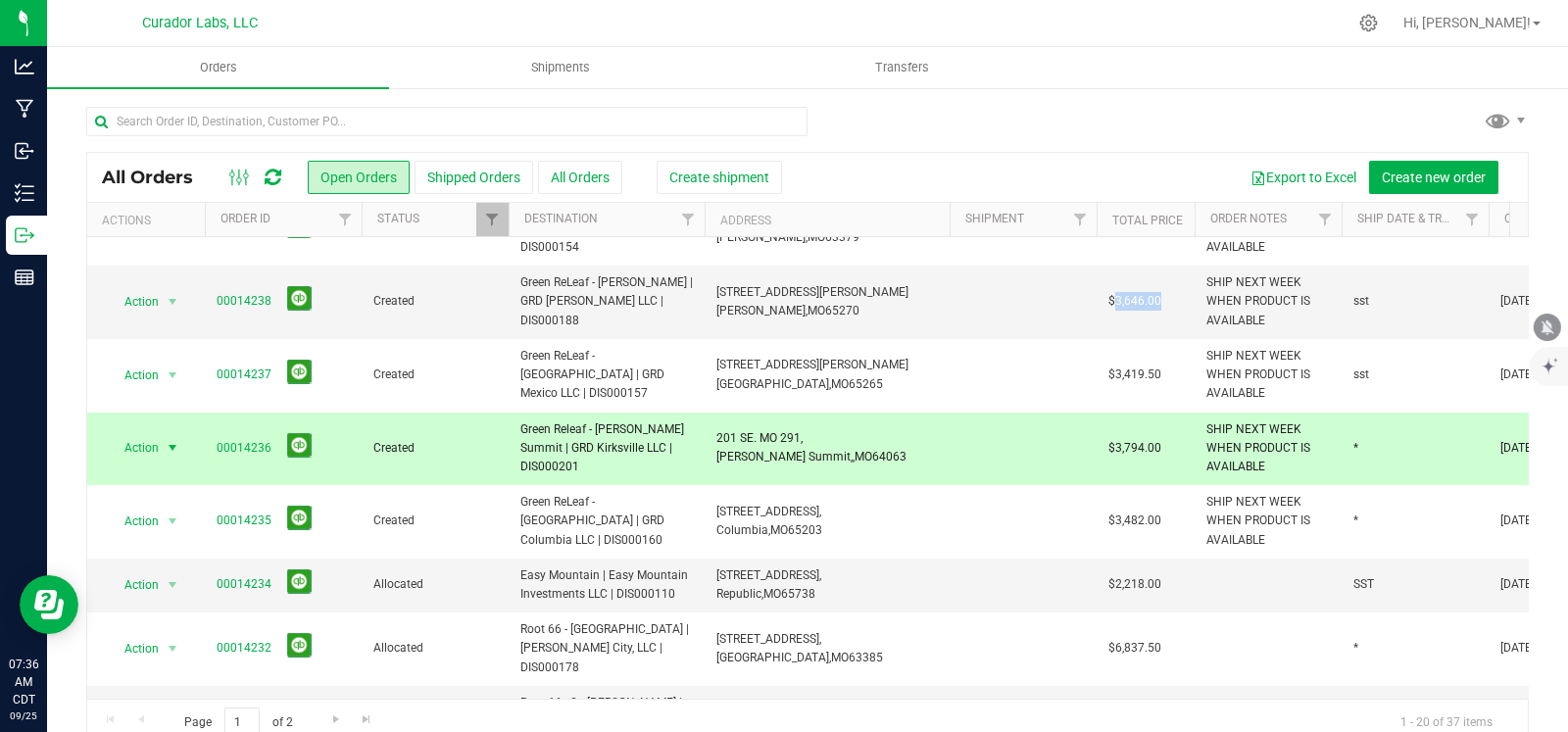
copy span "3,646.00"
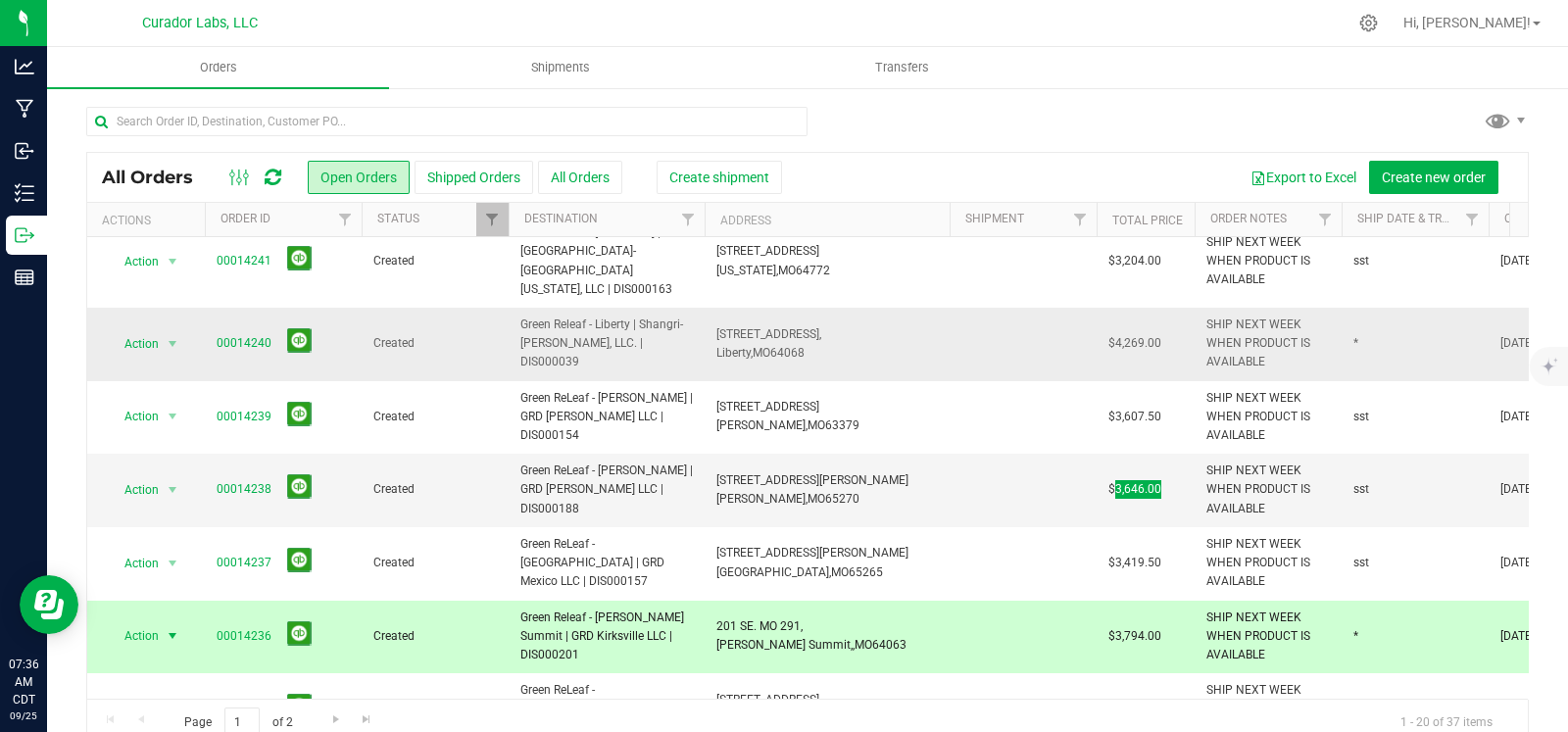
scroll to position [289, 0]
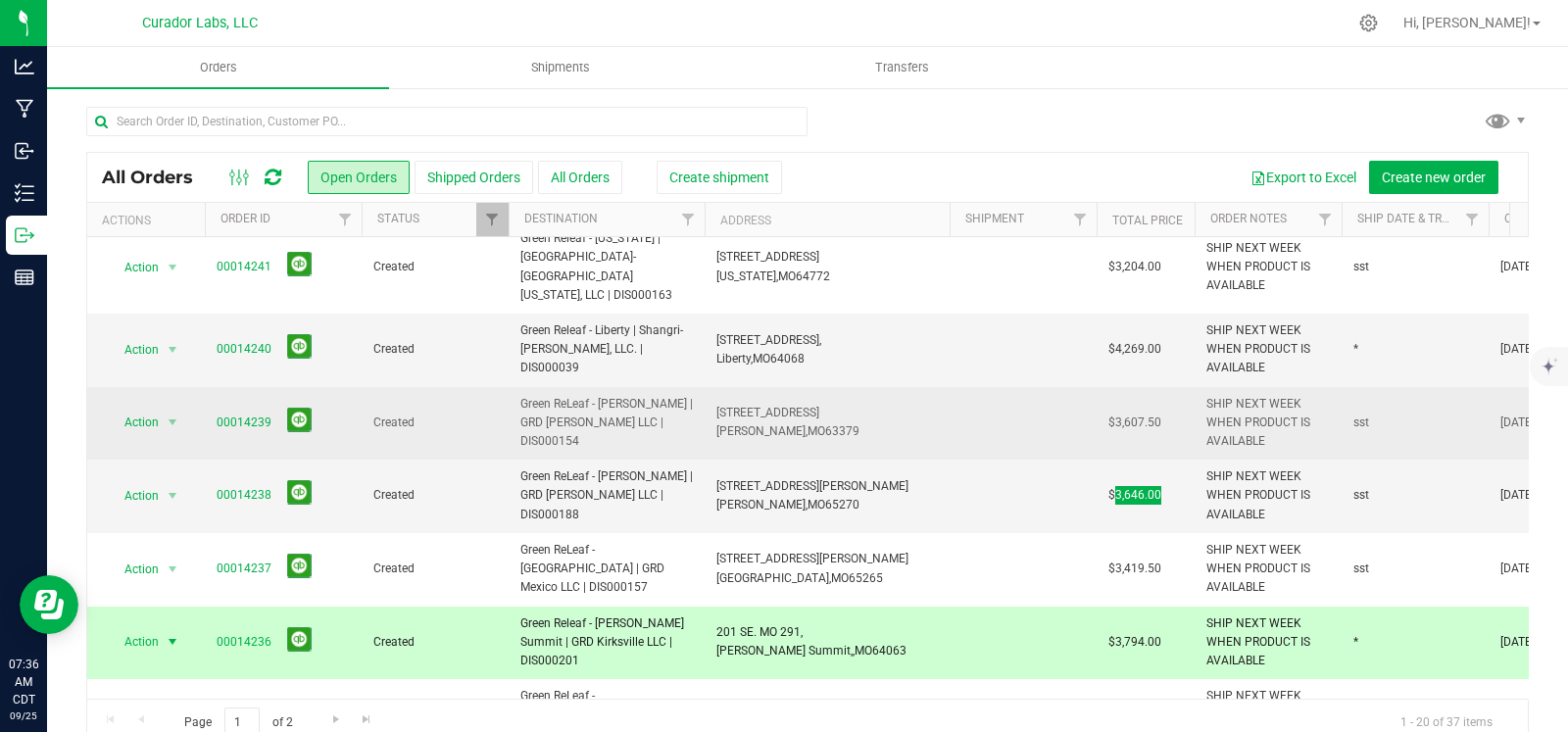
click at [1125, 413] on span "$3,607.50" at bounding box center [1134, 422] width 53 height 19
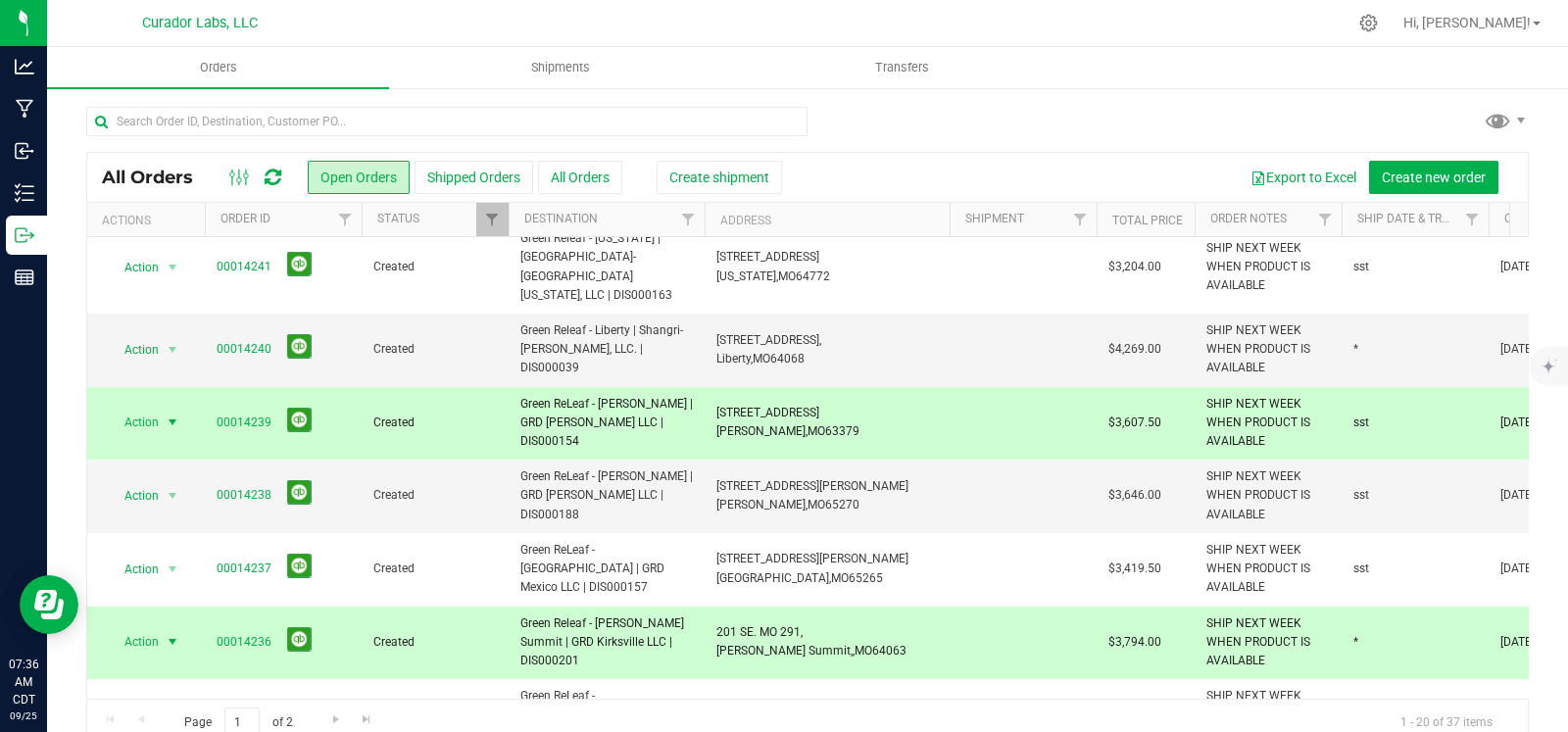
click at [1125, 413] on span "$3,607.50" at bounding box center [1134, 422] width 53 height 19
copy span "3,607.50"
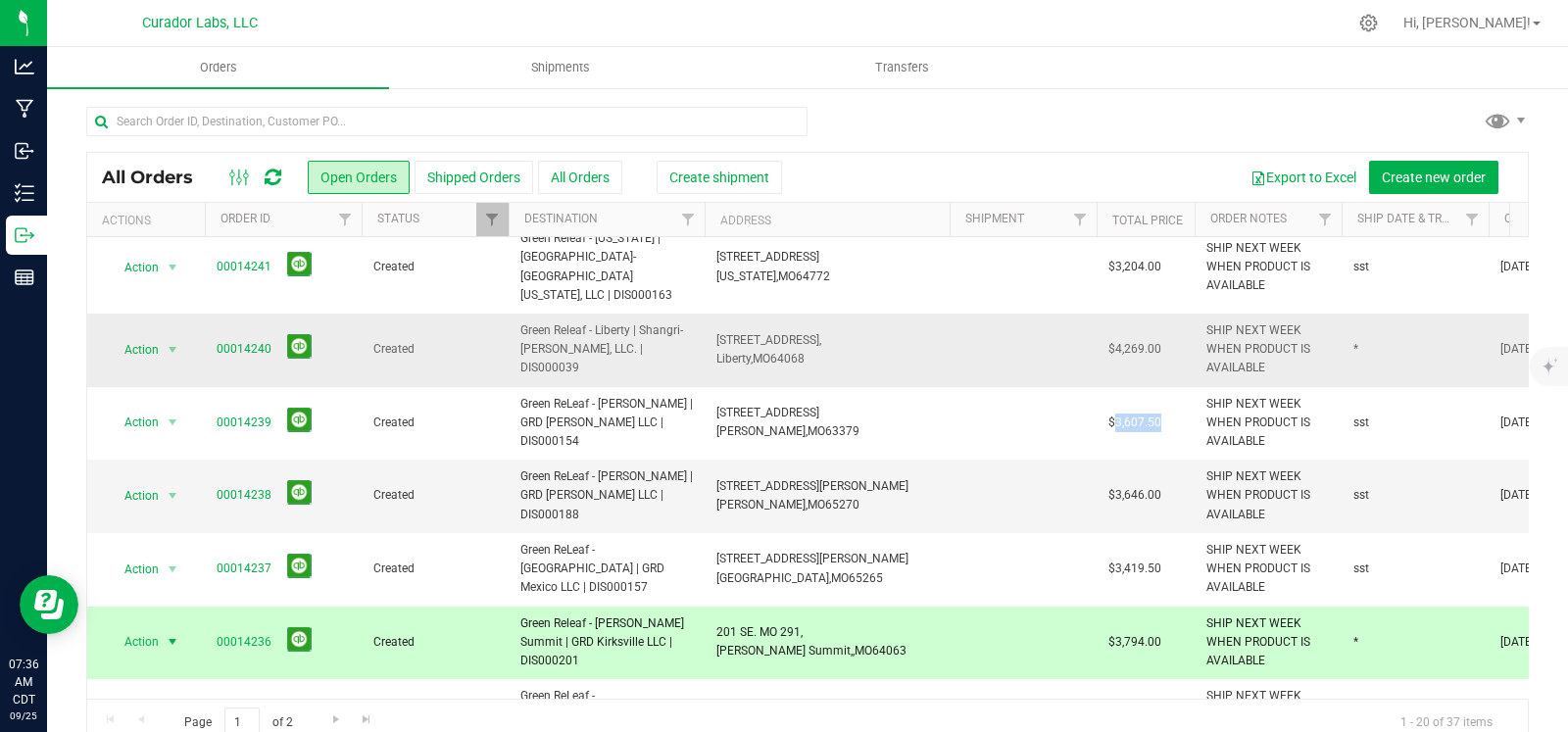
click at [1122, 340] on span "$4,269.00" at bounding box center [1134, 349] width 53 height 19
copy span "4,269.00"
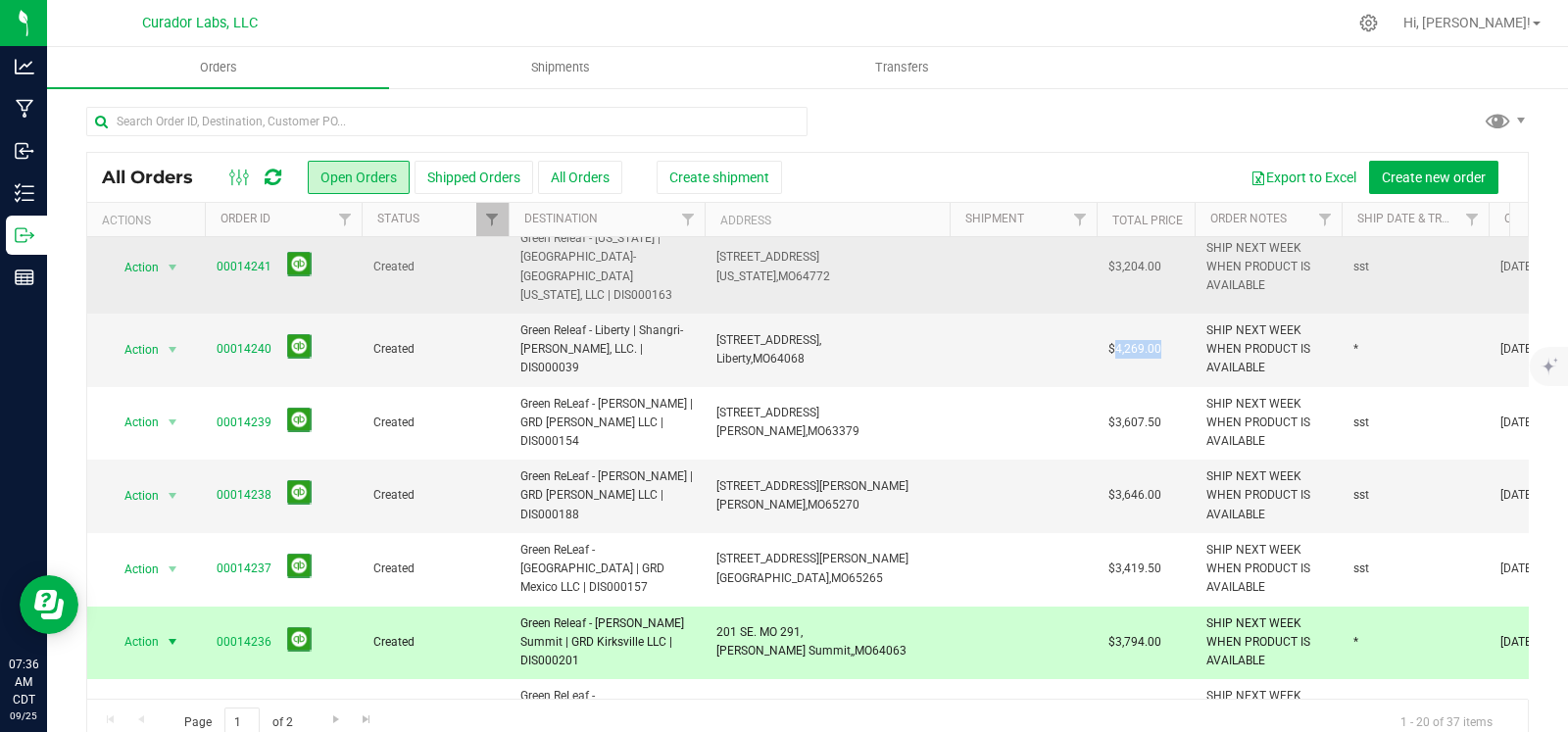
click at [1142, 258] on span "$3,204.00" at bounding box center [1134, 267] width 53 height 19
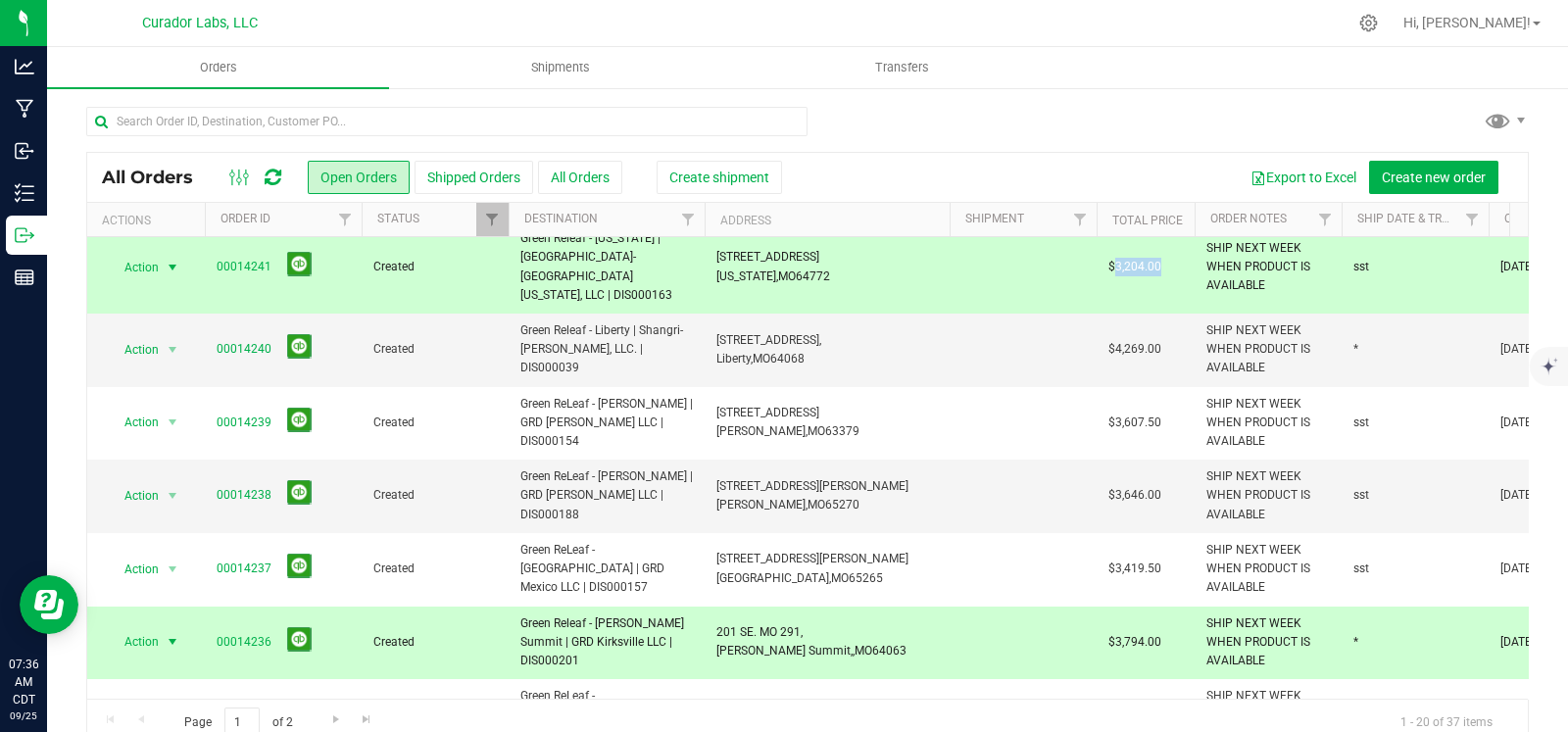
click at [1142, 258] on span "$3,204.00" at bounding box center [1134, 267] width 53 height 19
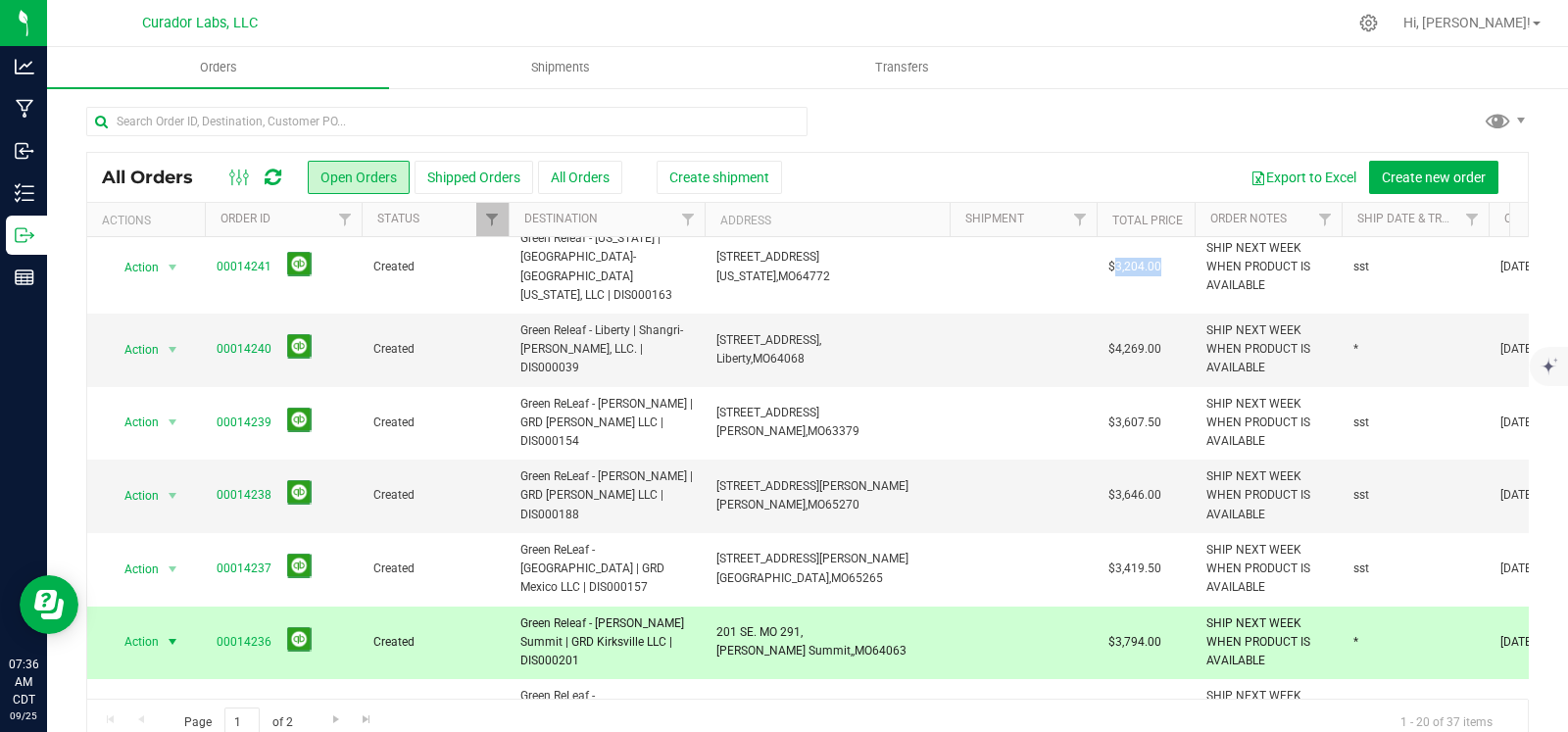
copy span "3,204.00"
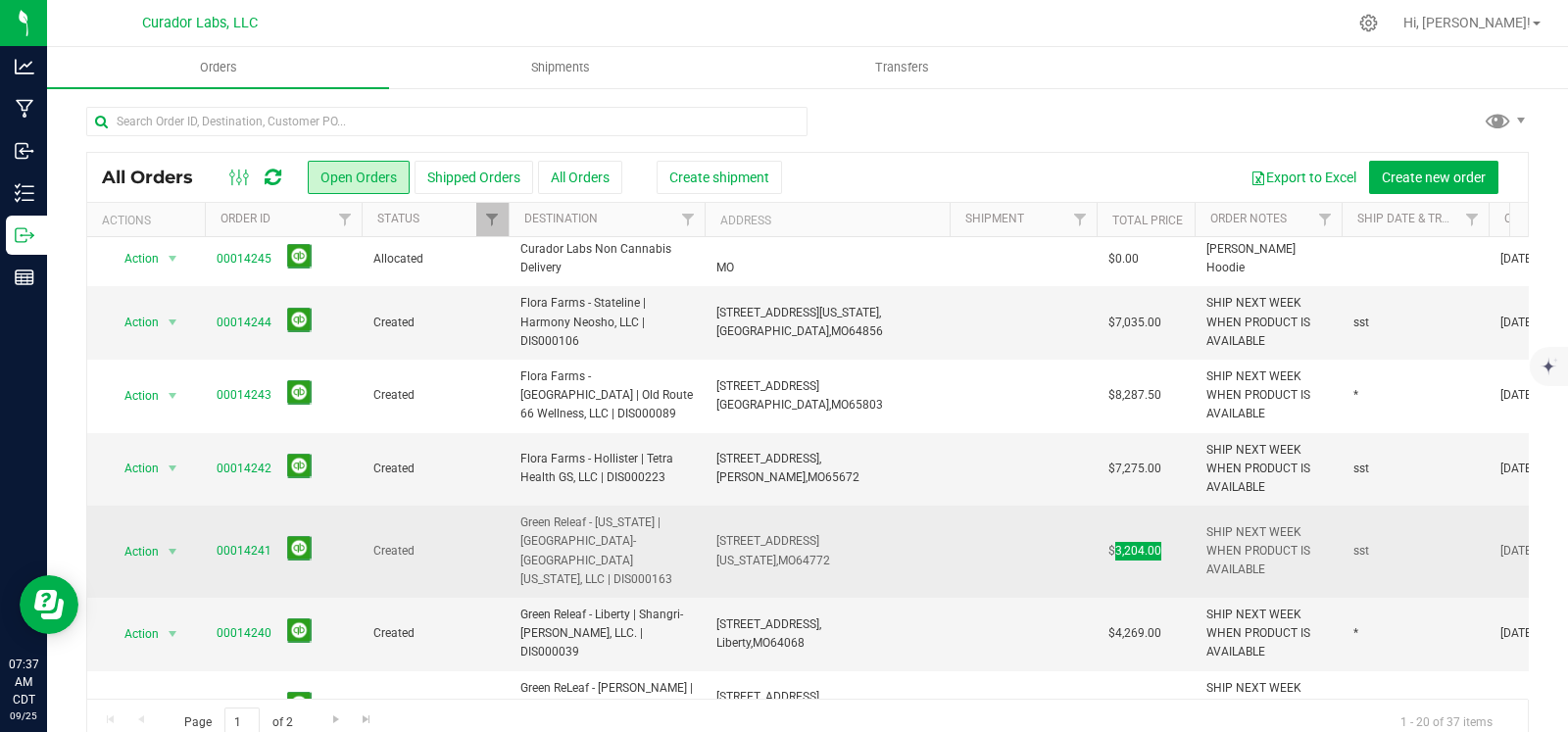
scroll to position [0, 0]
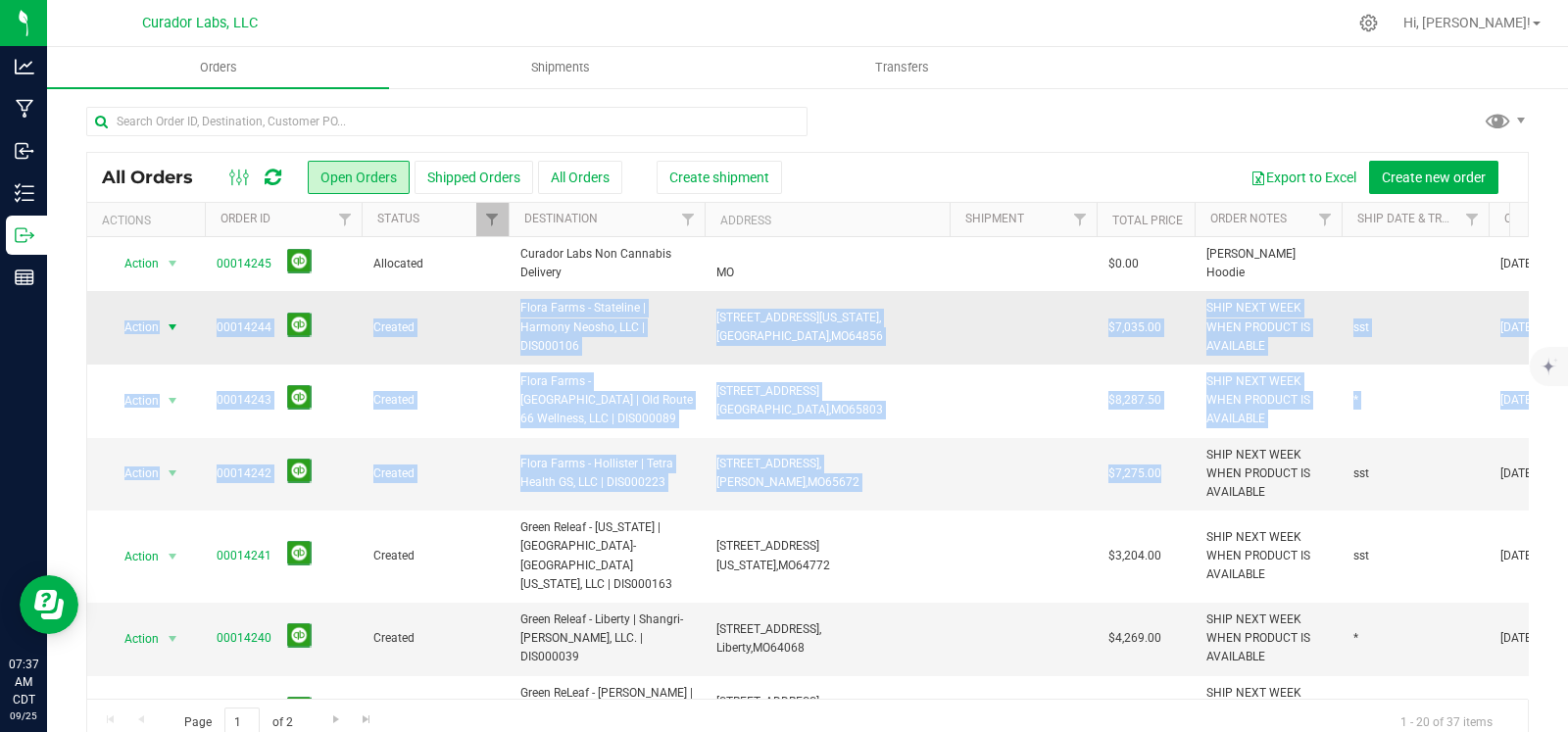
drag, startPoint x: 1113, startPoint y: 476, endPoint x: 107, endPoint y: 319, distance: 1018.2
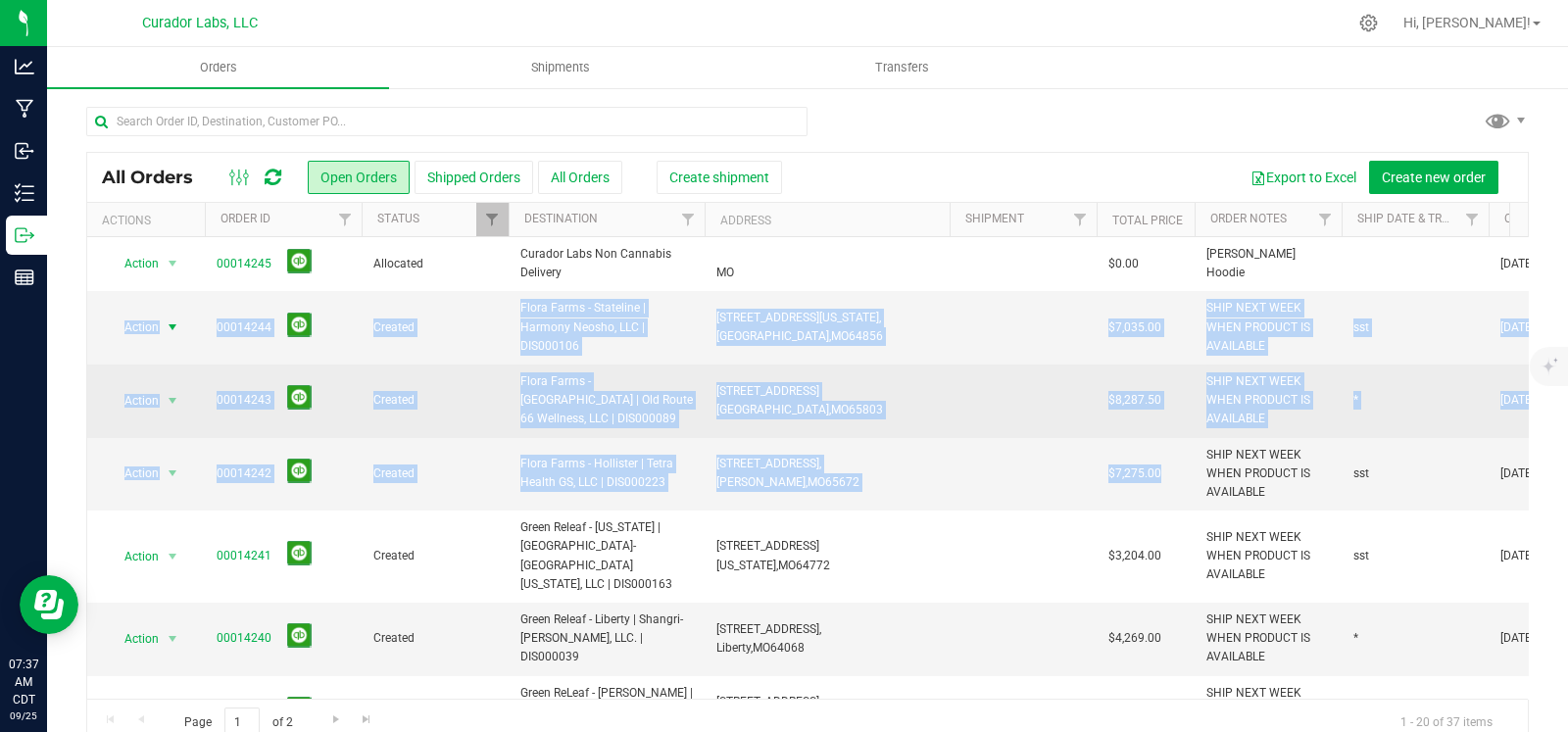
copy tbody "Action Action Cancel order Change facility Clone order Edit order Mark as fully…"
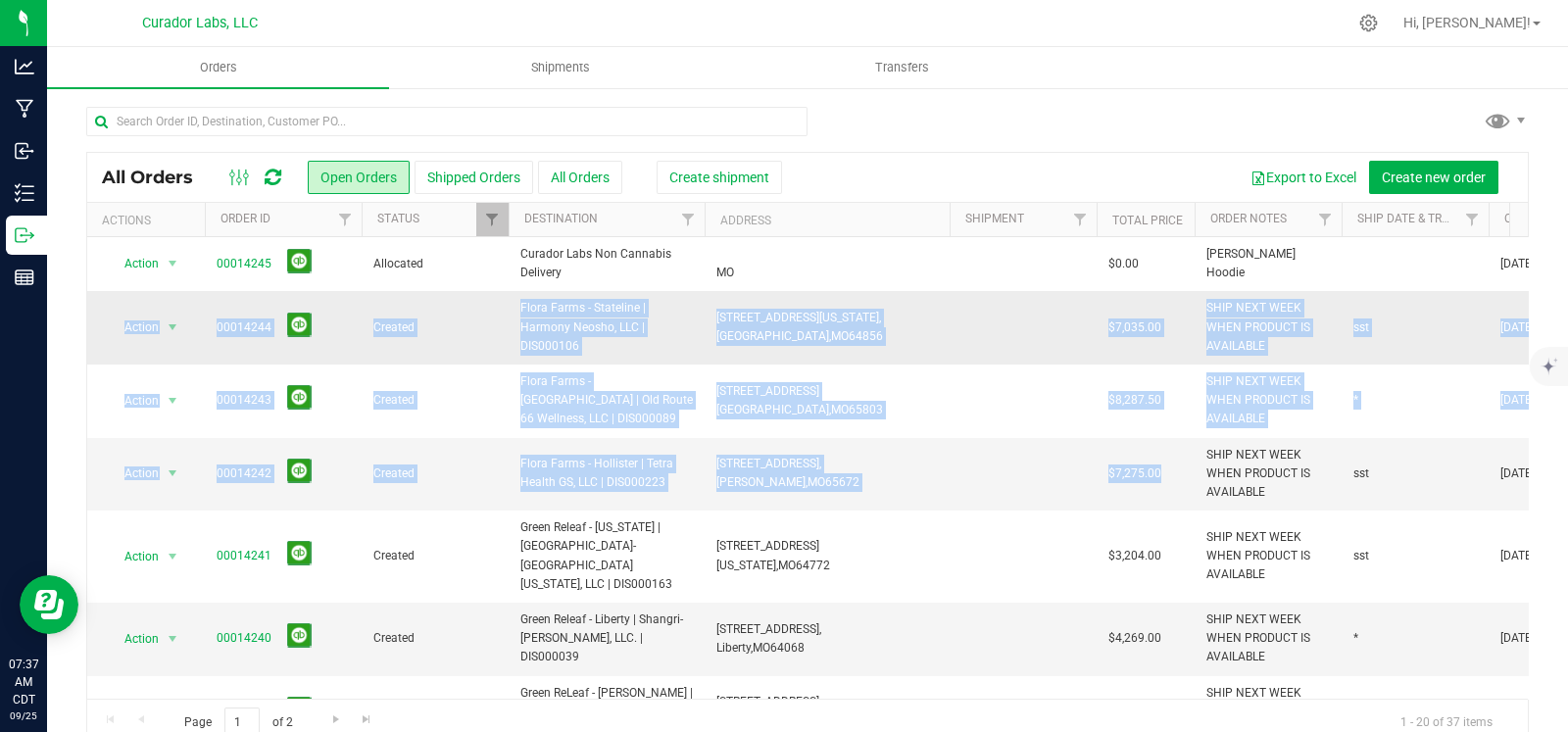
drag, startPoint x: 1069, startPoint y: 153, endPoint x: 1267, endPoint y: 318, distance: 257.7
click at [1069, 153] on div "All Orders Open Orders Shipped Orders All Orders Create shipment Export to Exce…" at bounding box center [807, 177] width 1441 height 49
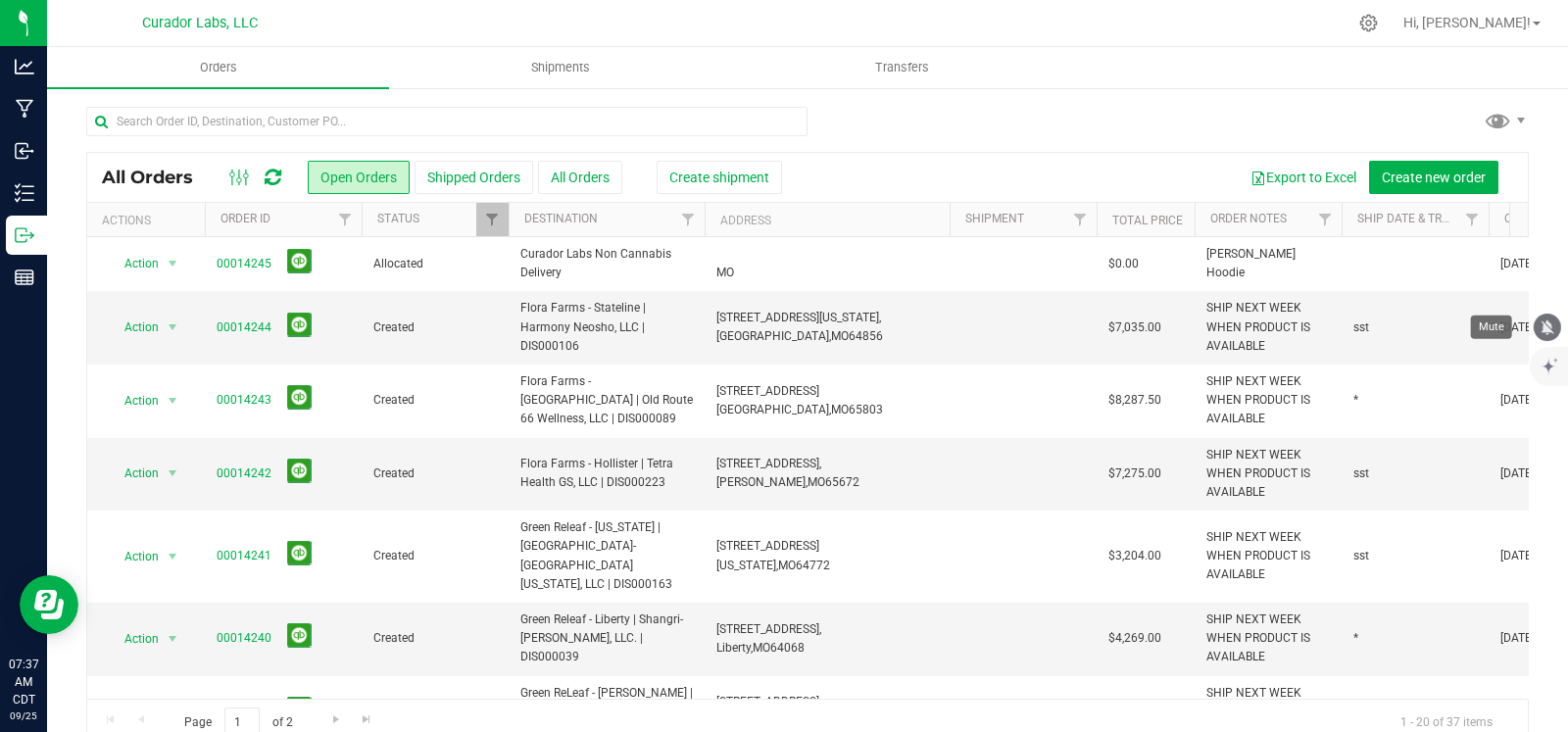
click at [1538, 325] on icon "mute" at bounding box center [1547, 328] width 18 height 18
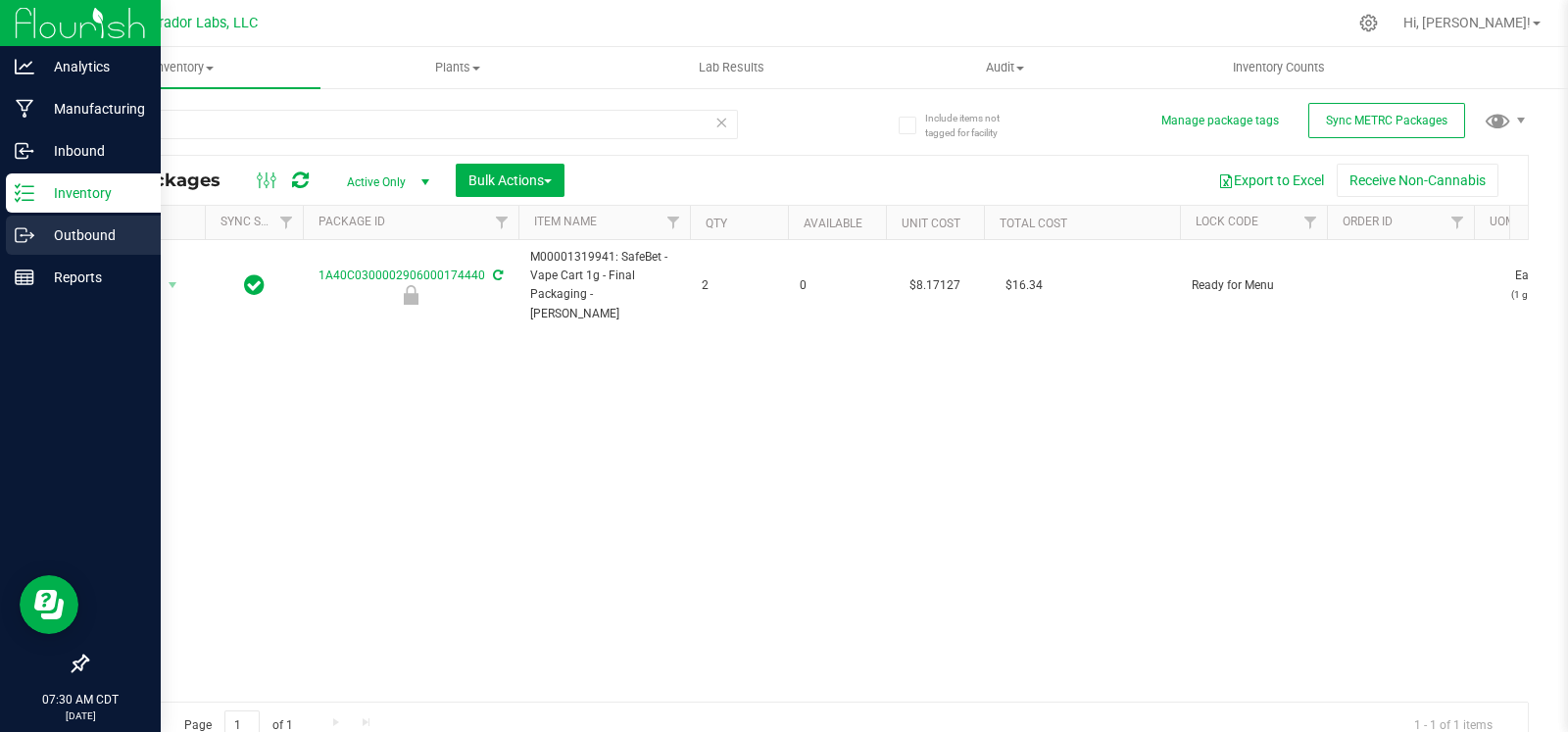
click at [30, 240] on icon at bounding box center [25, 235] width 20 height 20
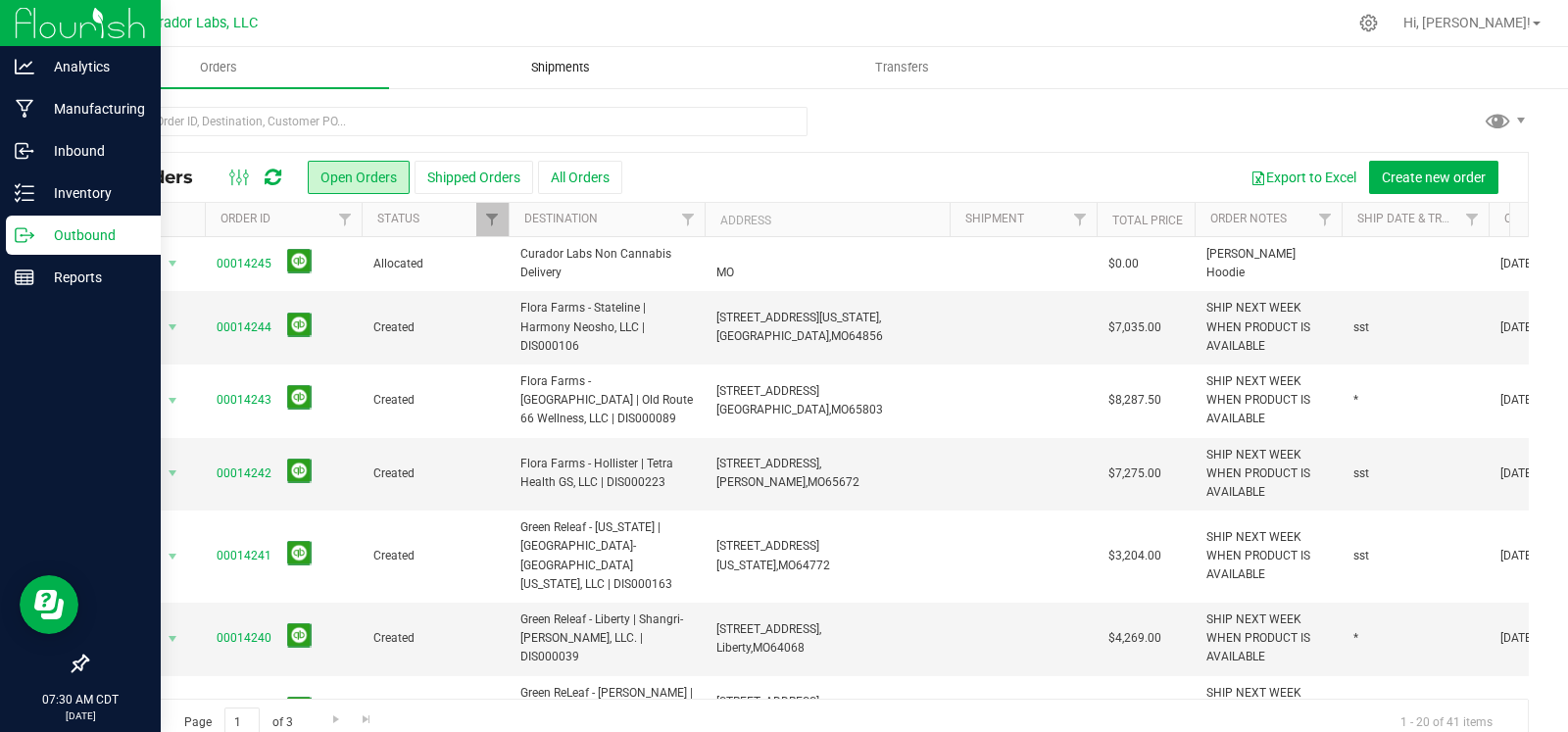
click at [568, 61] on span "Shipments" at bounding box center [560, 68] width 112 height 18
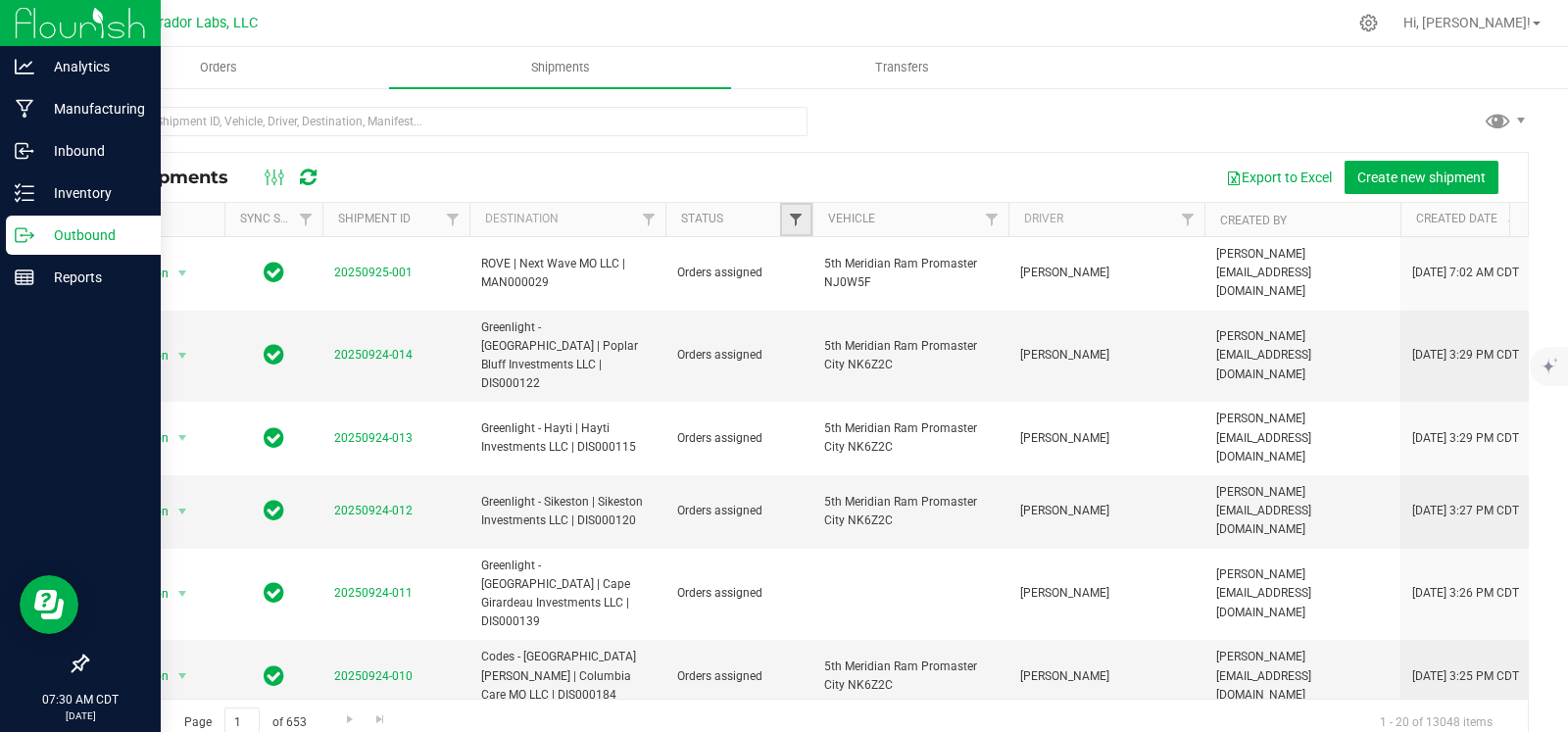
click at [791, 224] on span "Filter" at bounding box center [795, 220] width 16 height 16
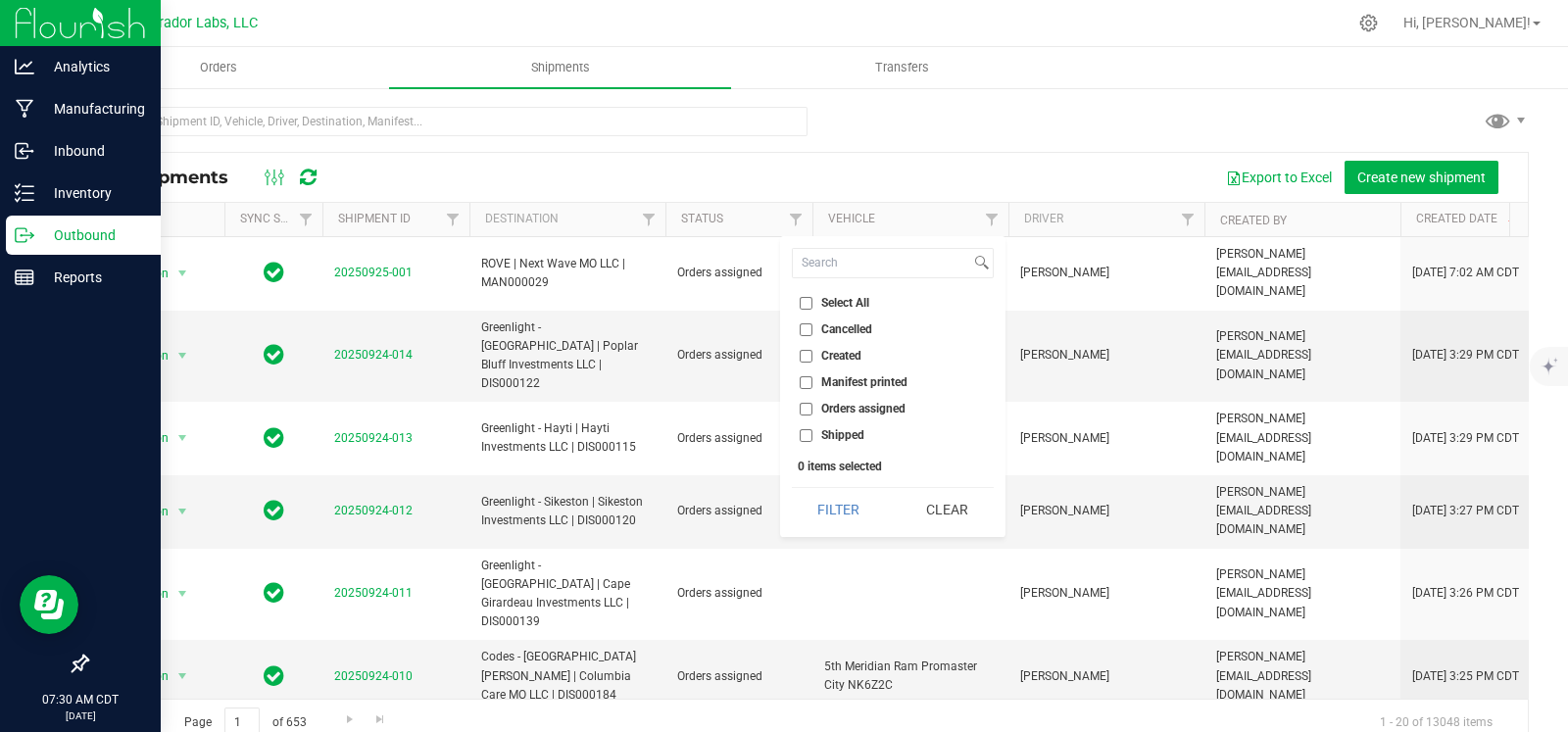
click at [823, 403] on span "Orders assigned" at bounding box center [863, 408] width 85 height 12
click at [812, 403] on input "Orders assigned" at bounding box center [805, 408] width 13 height 13
checkbox input "true"
click at [841, 502] on button "Filter" at bounding box center [838, 509] width 94 height 43
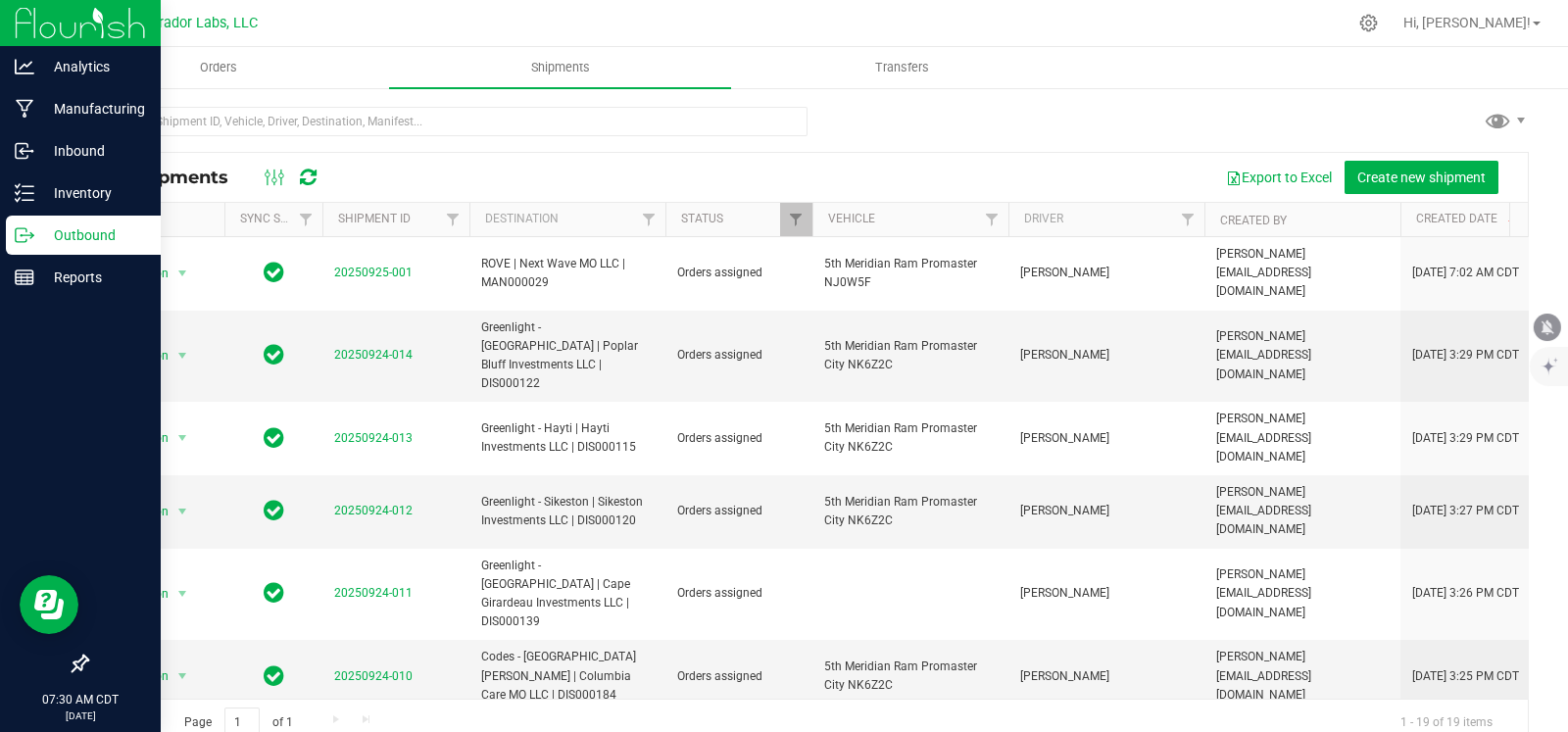
drag, startPoint x: 1548, startPoint y: 334, endPoint x: 1543, endPoint y: 323, distance: 12.1
click at [1548, 331] on icon "mute" at bounding box center [1547, 327] width 13 height 15
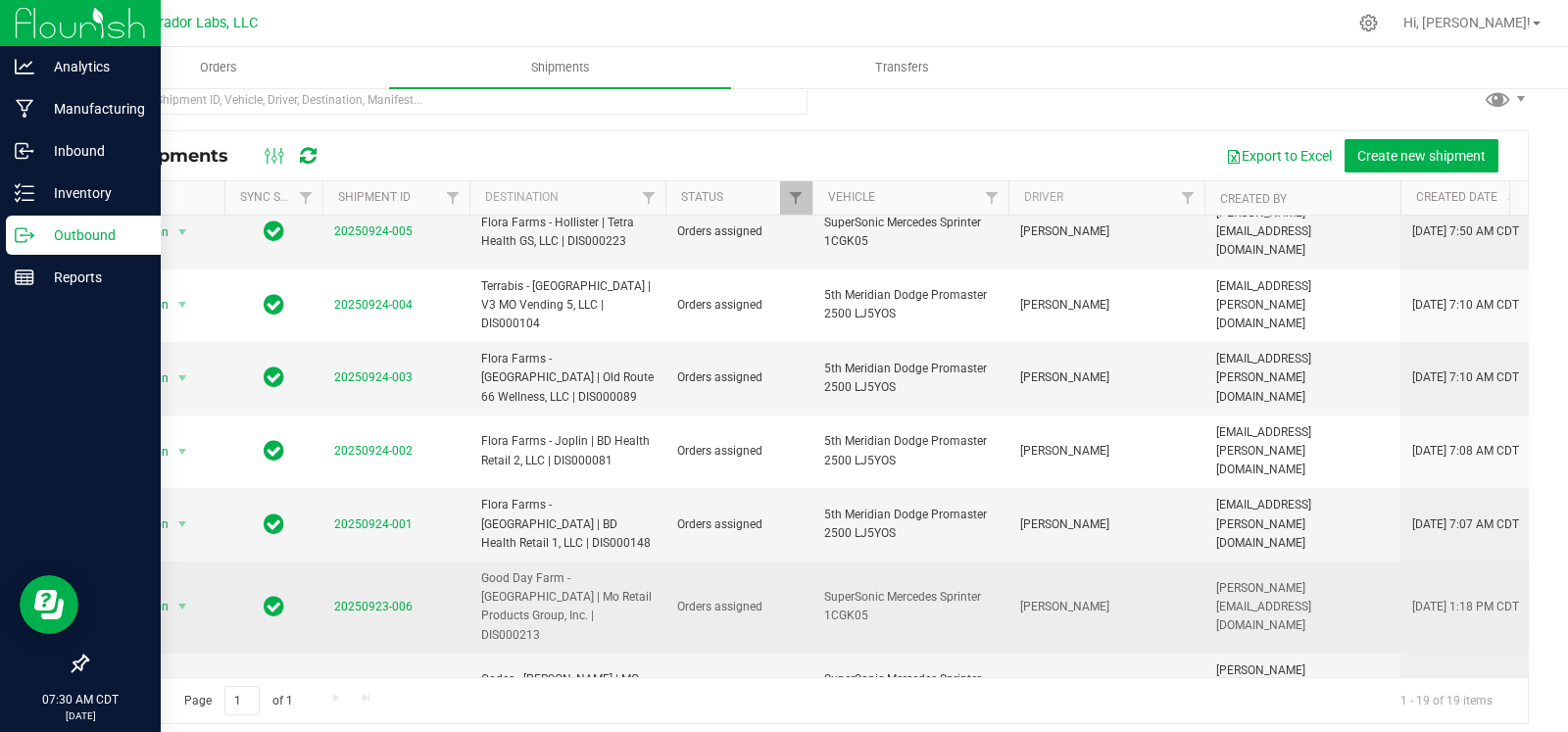
scroll to position [32, 0]
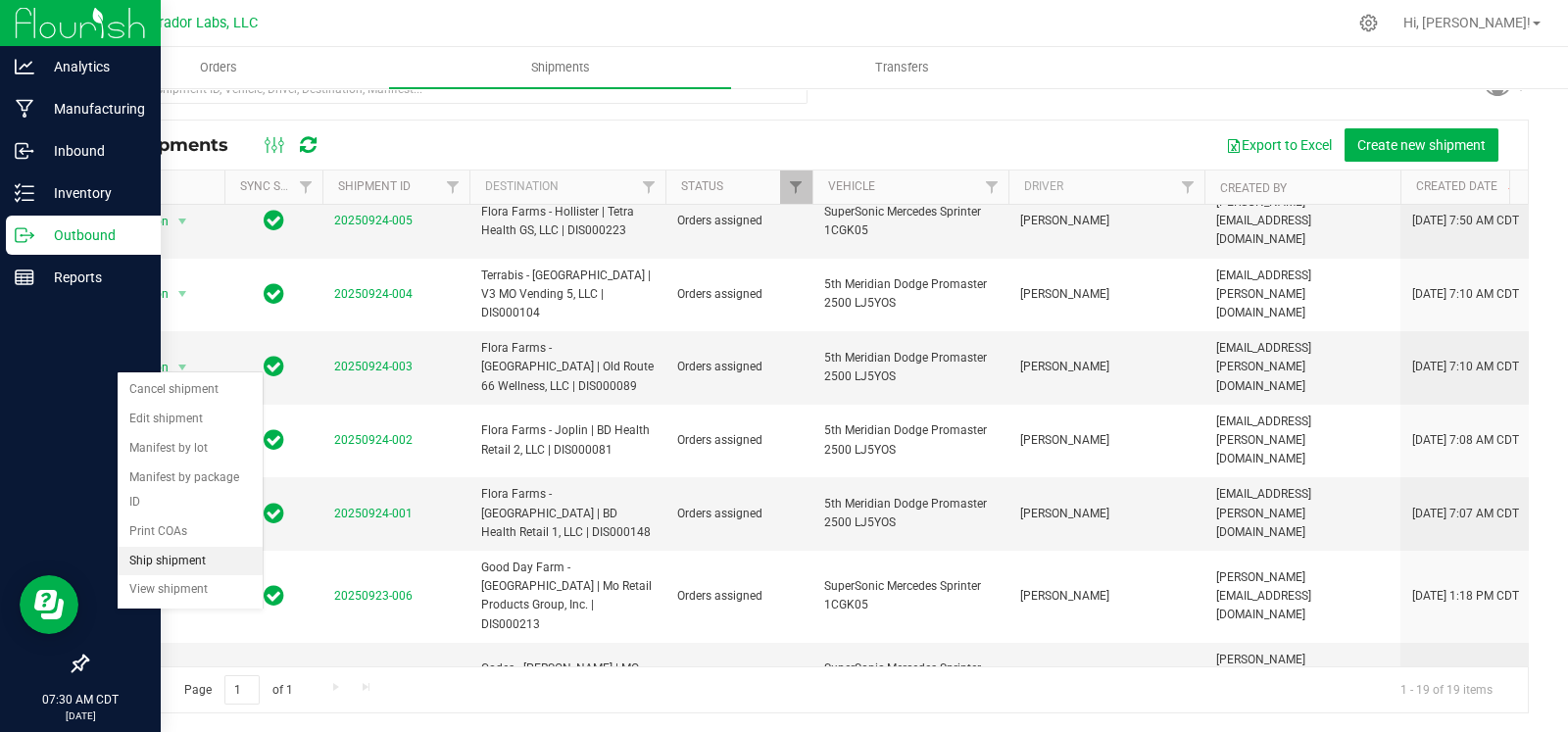
click at [186, 568] on li "Ship shipment" at bounding box center [190, 562] width 145 height 30
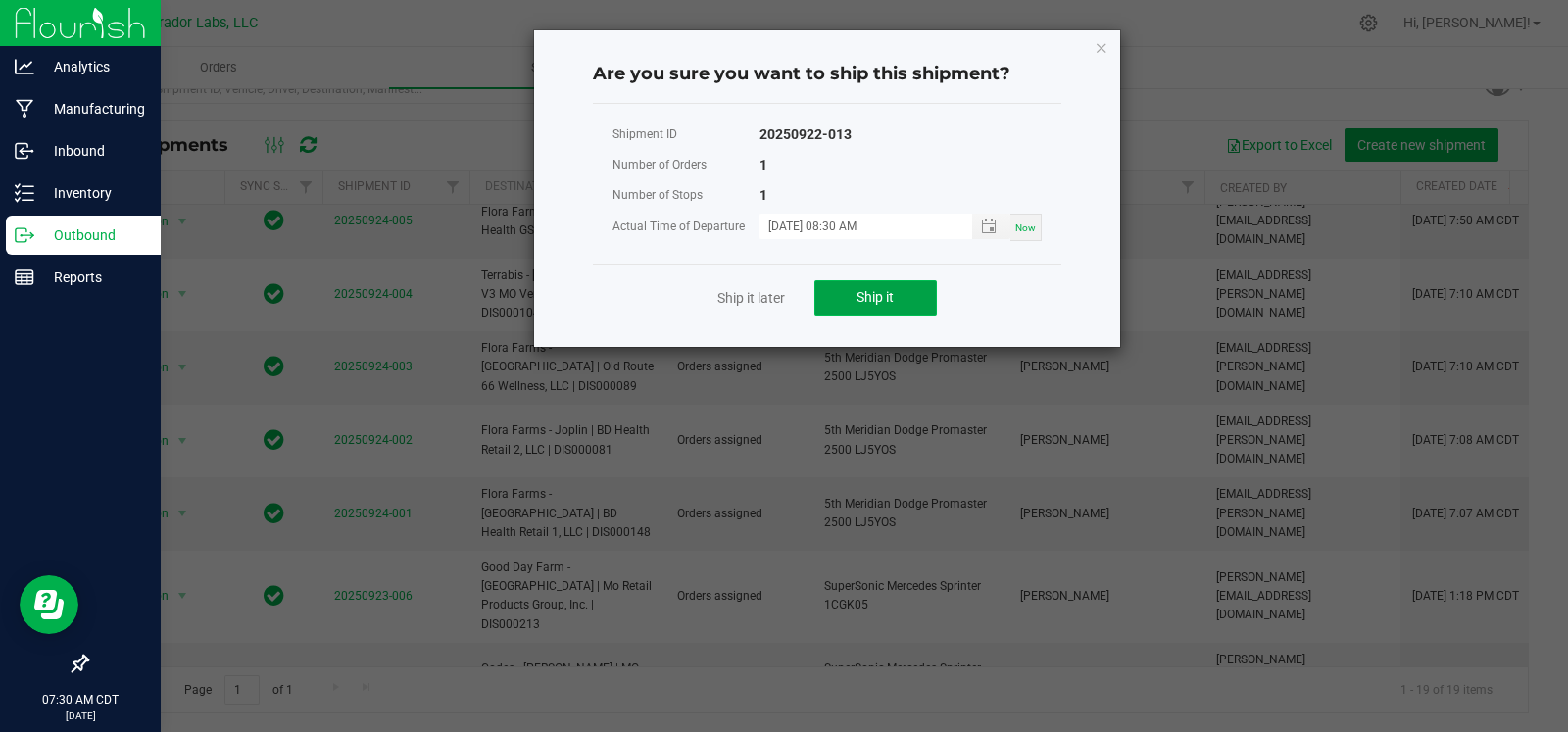
click at [892, 300] on span "Ship it" at bounding box center [874, 297] width 37 height 16
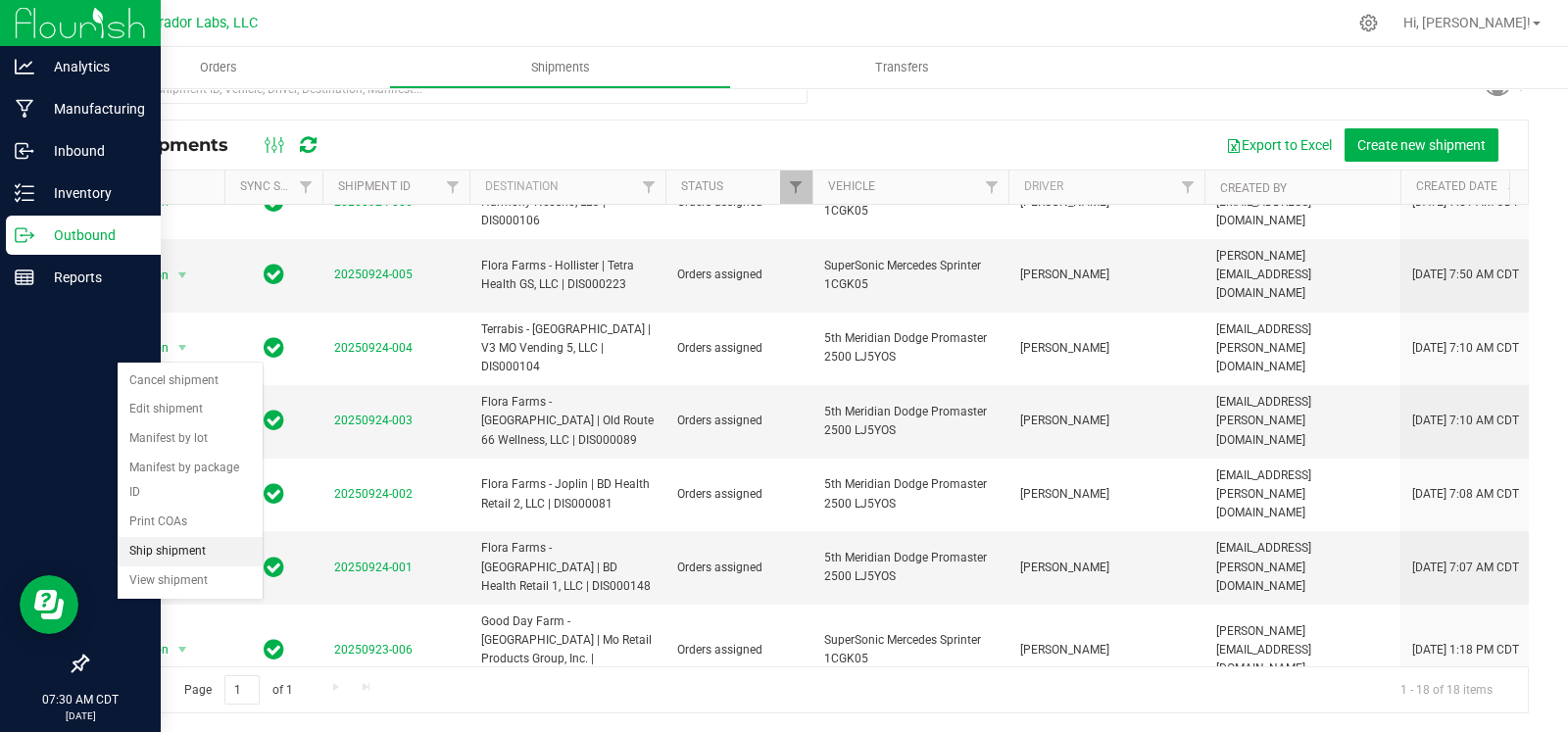
click at [176, 551] on li "Ship shipment" at bounding box center [190, 552] width 145 height 30
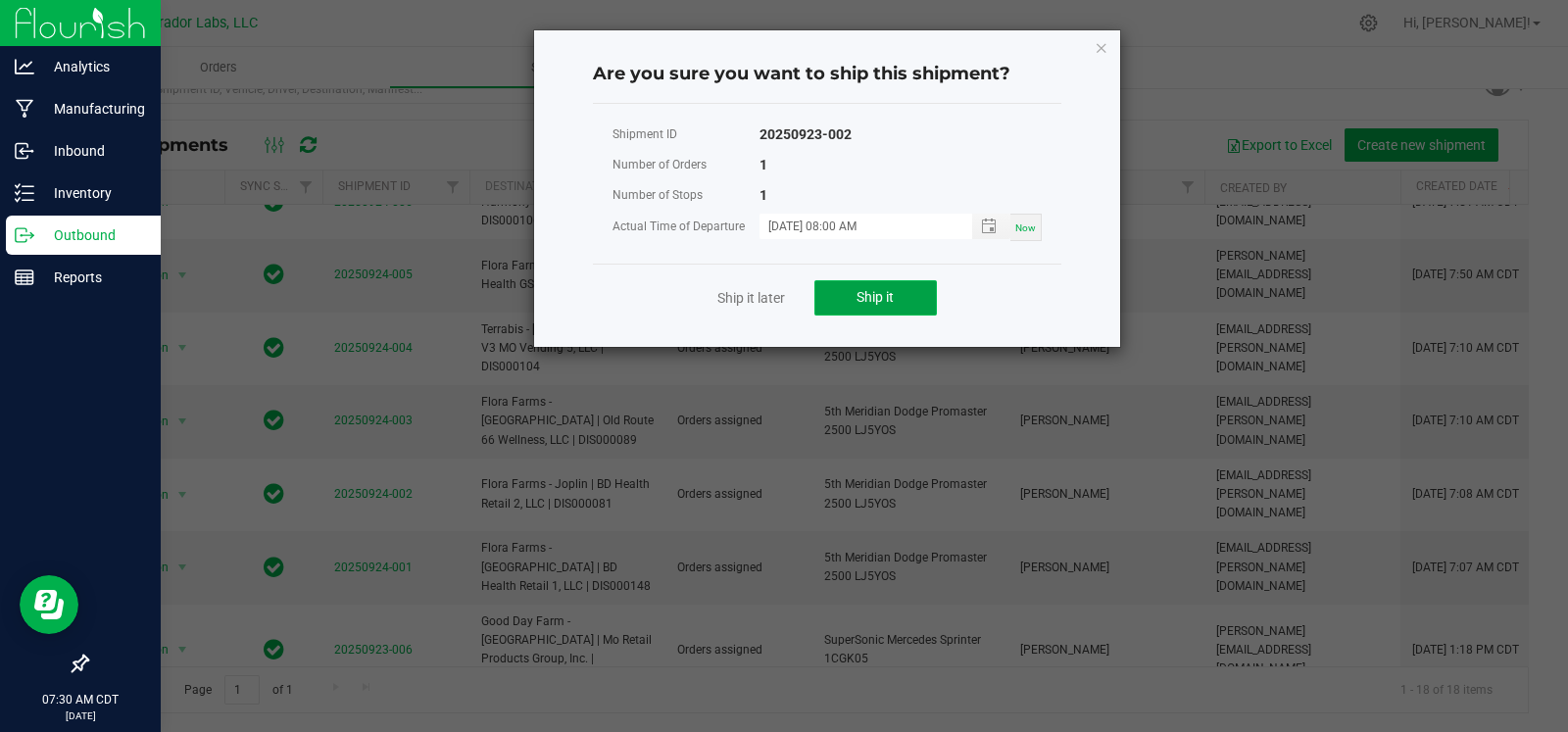
click at [915, 293] on button "Ship it" at bounding box center [875, 297] width 122 height 35
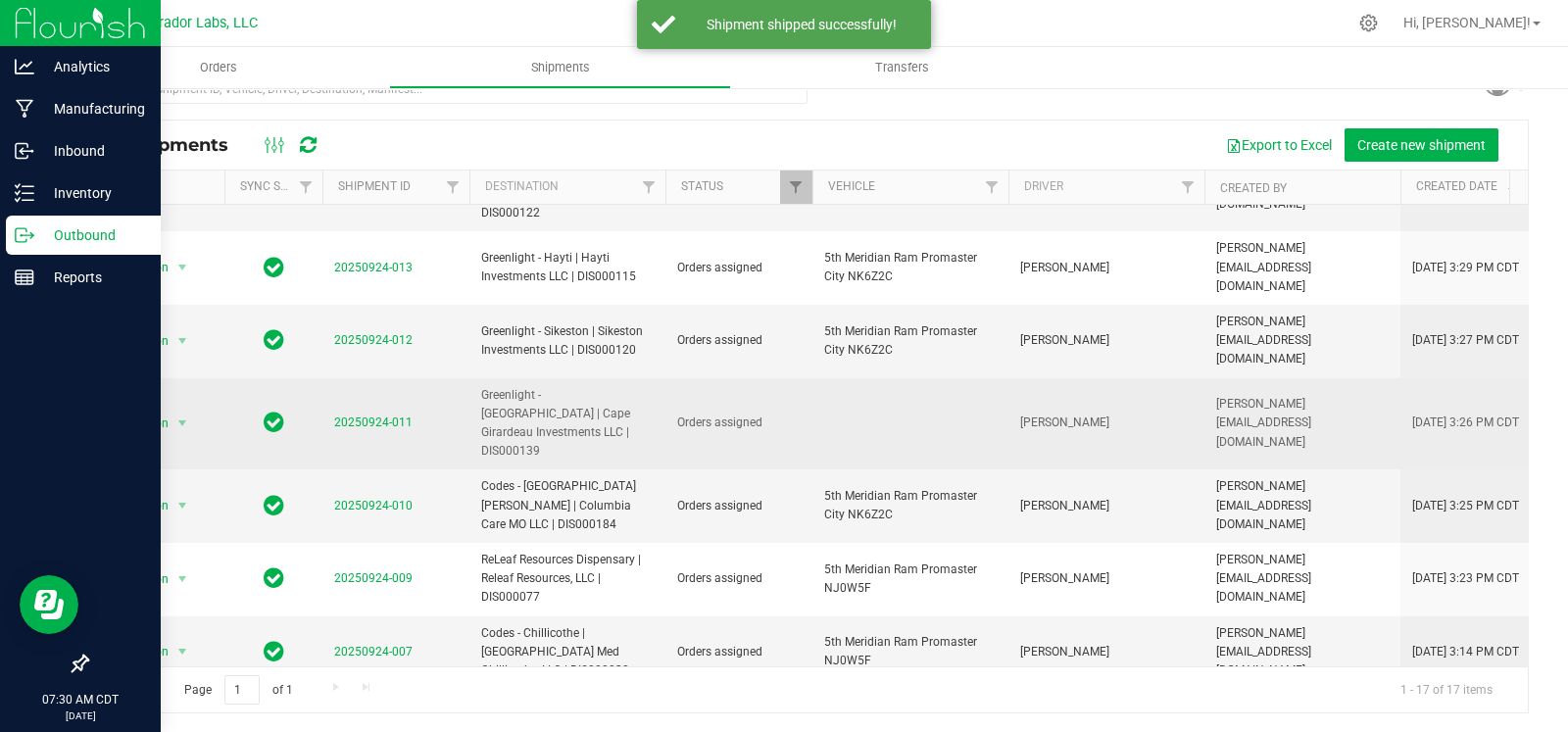
scroll to position [589, 0]
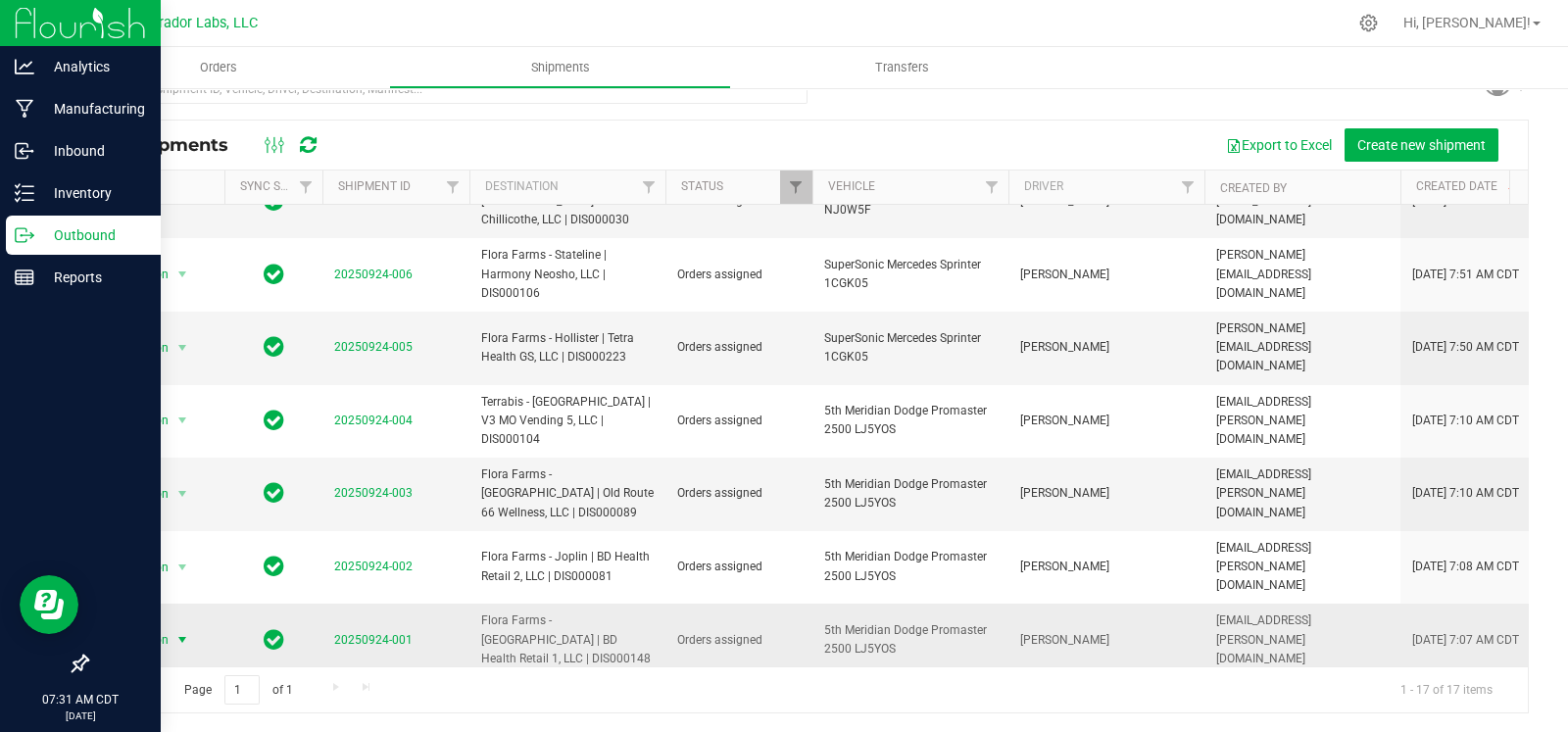
click at [176, 632] on span "select" at bounding box center [182, 640] width 16 height 16
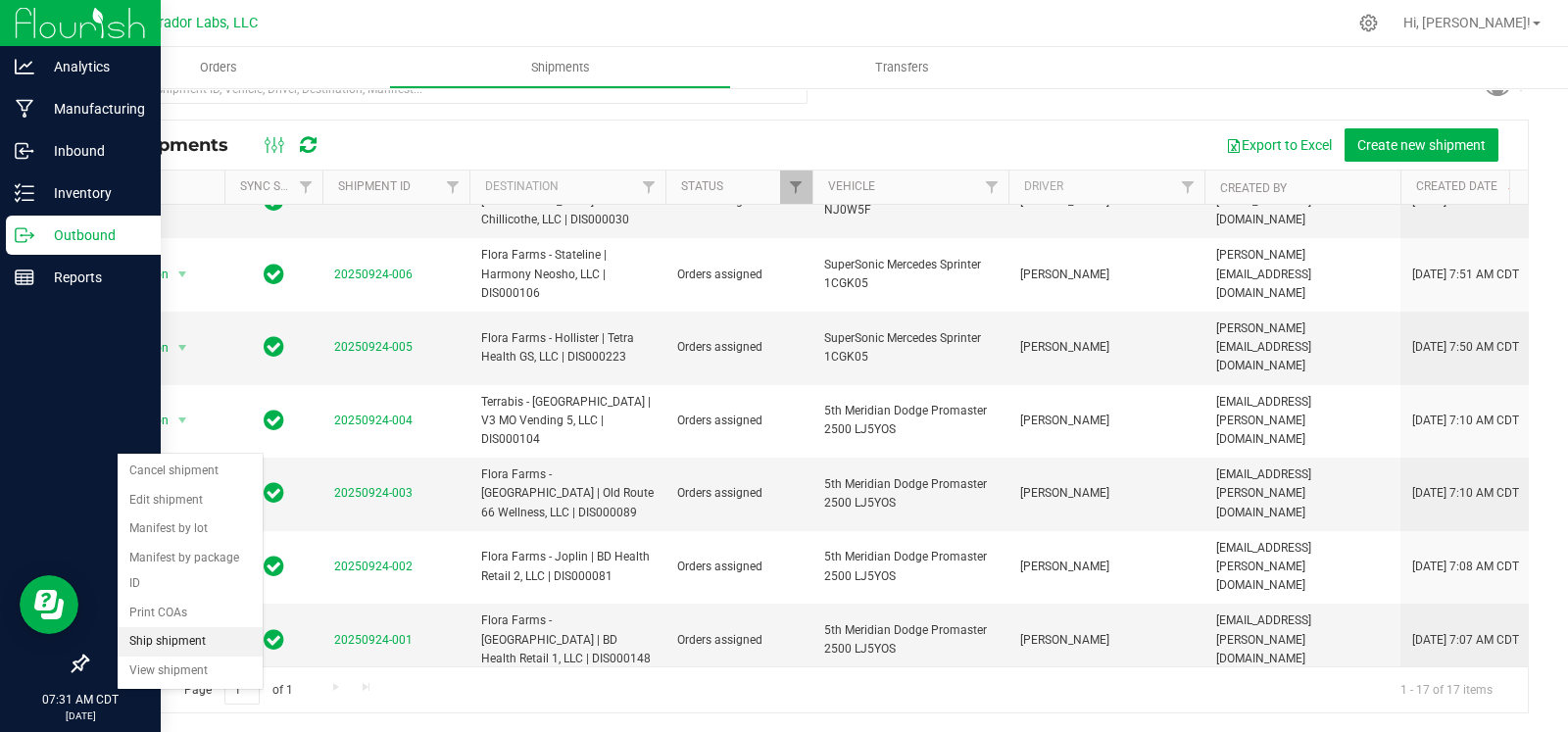
click at [150, 644] on li "Ship shipment" at bounding box center [190, 642] width 145 height 30
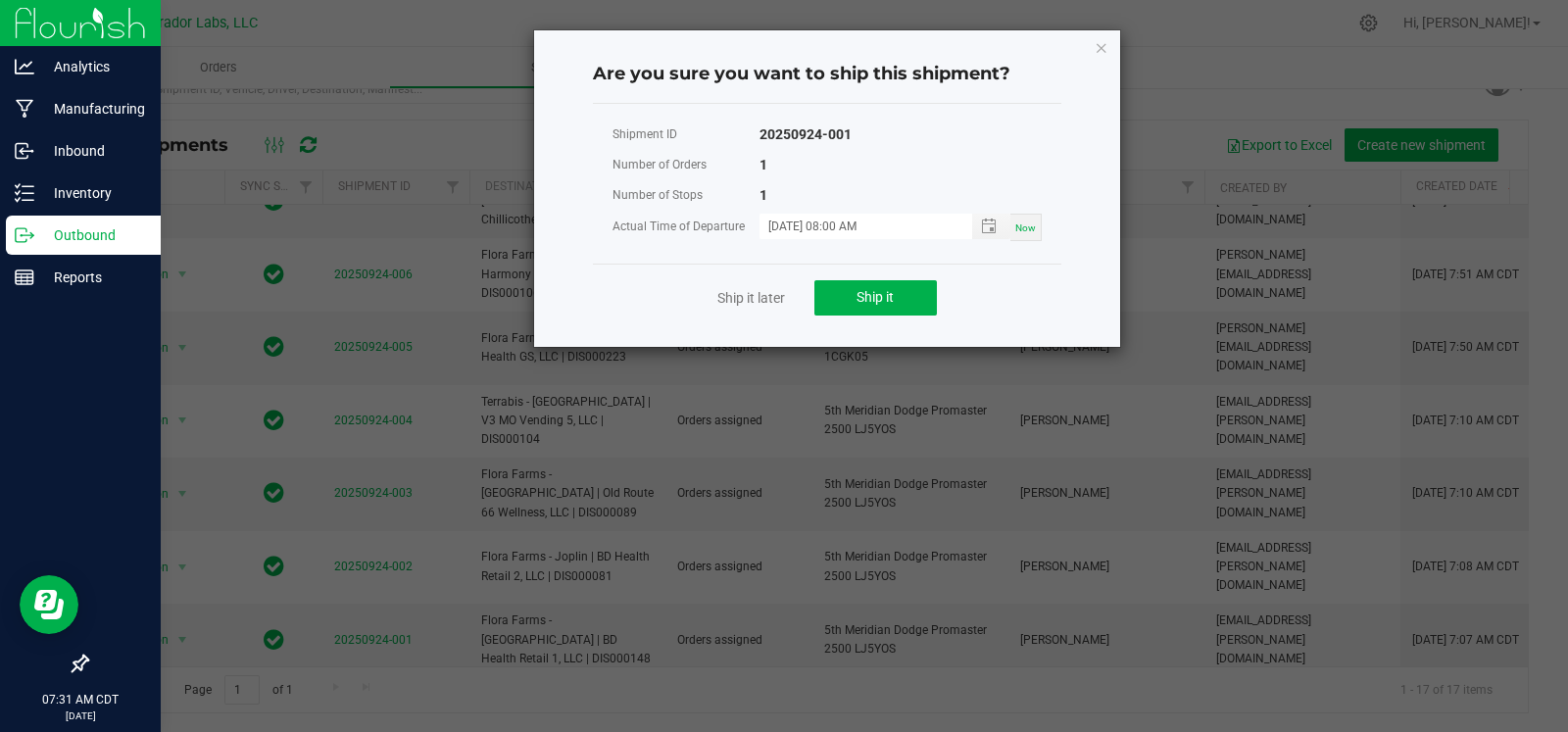
click at [880, 274] on div "Ship it later Ship it" at bounding box center [826, 298] width 468 height 68
click at [872, 300] on span "Ship it" at bounding box center [874, 297] width 37 height 16
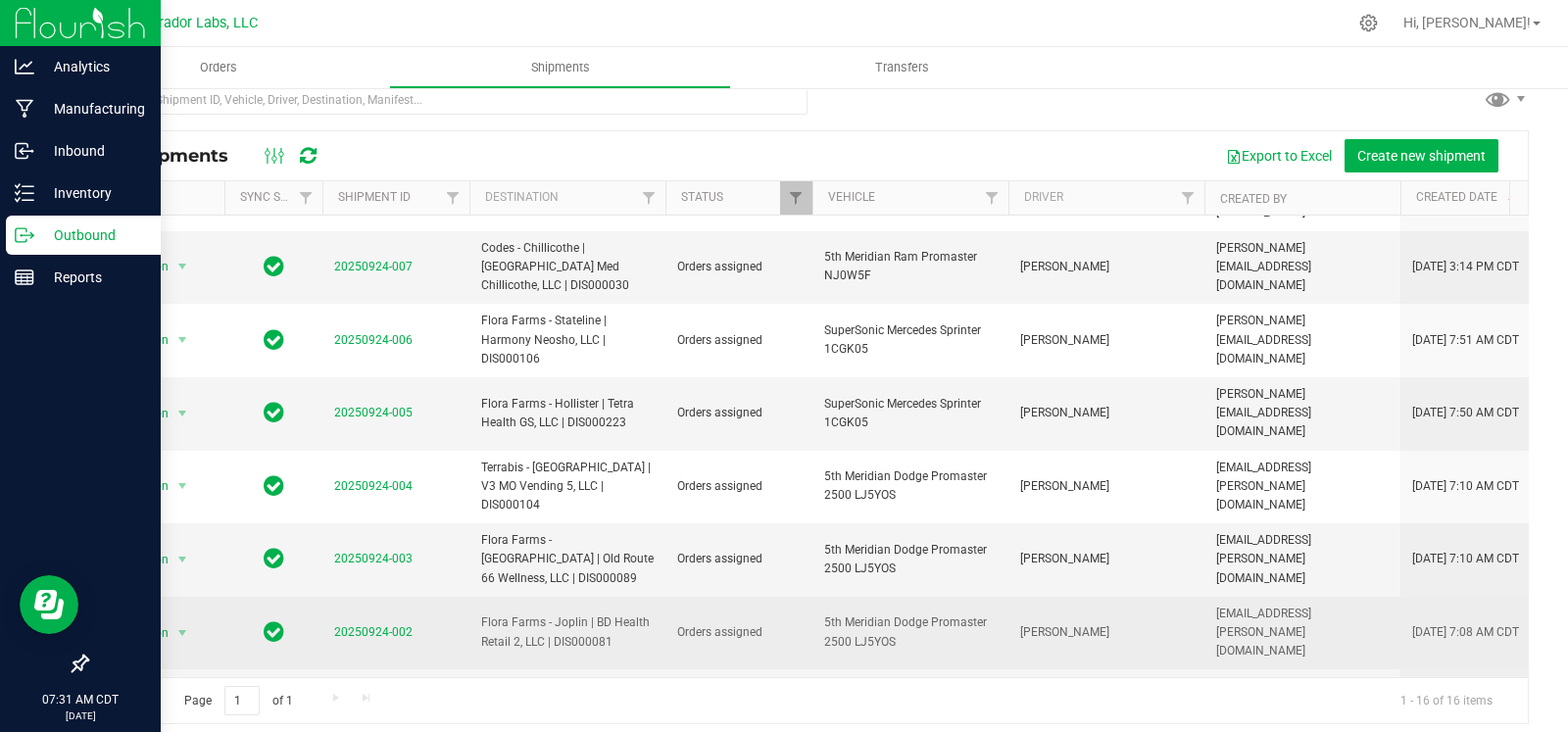
scroll to position [32, 0]
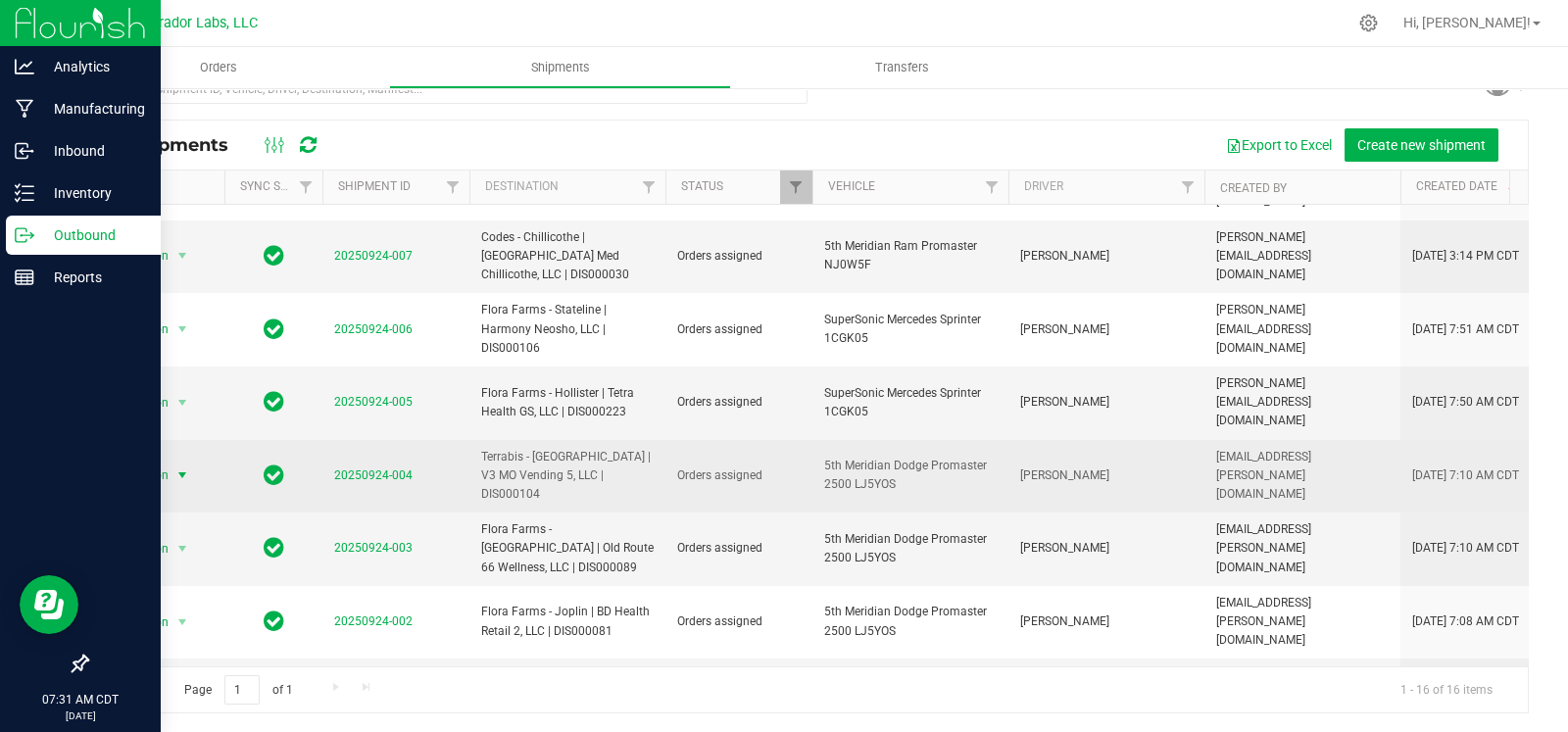
click at [185, 467] on span "select" at bounding box center [182, 475] width 16 height 16
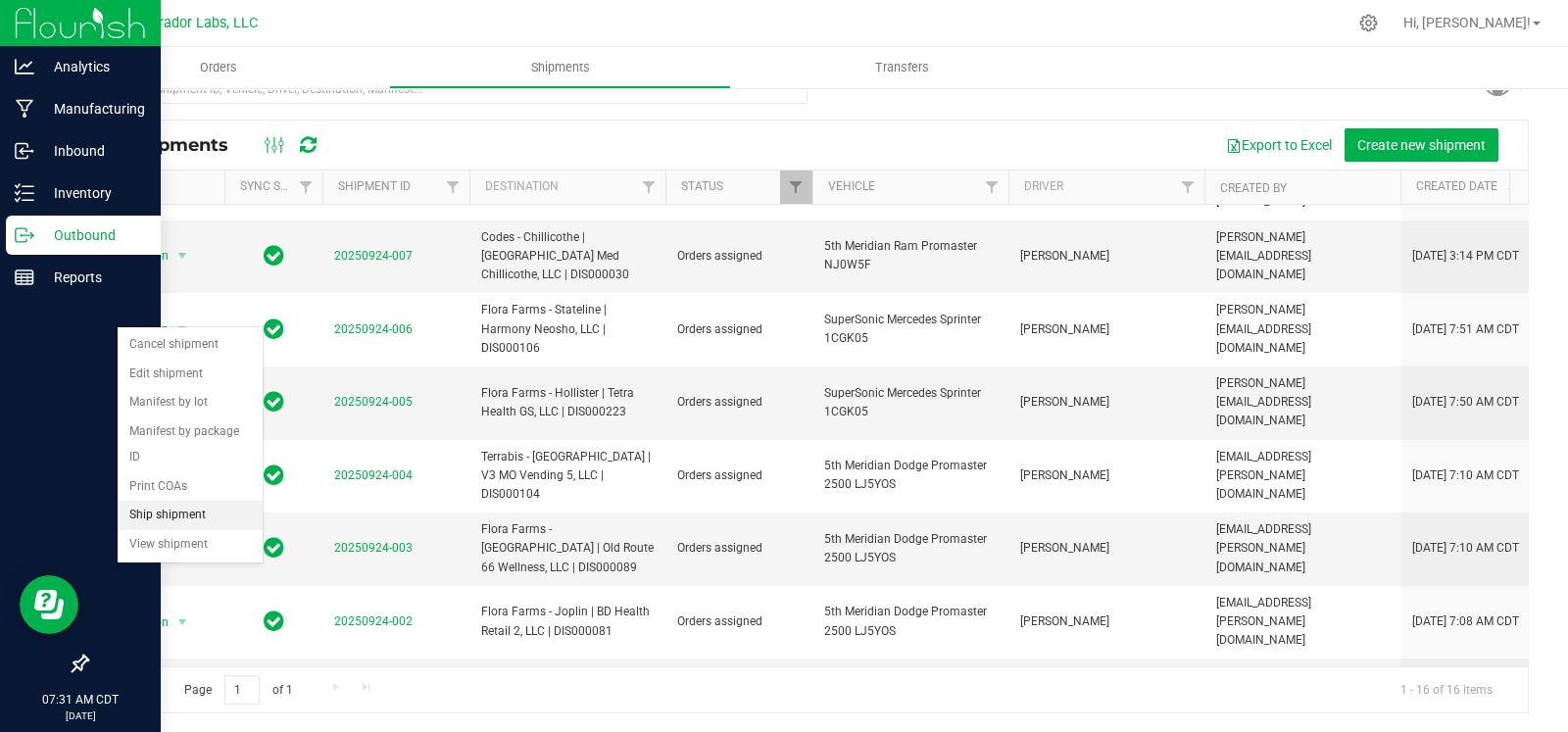
click at [167, 517] on li "Ship shipment" at bounding box center [190, 516] width 145 height 30
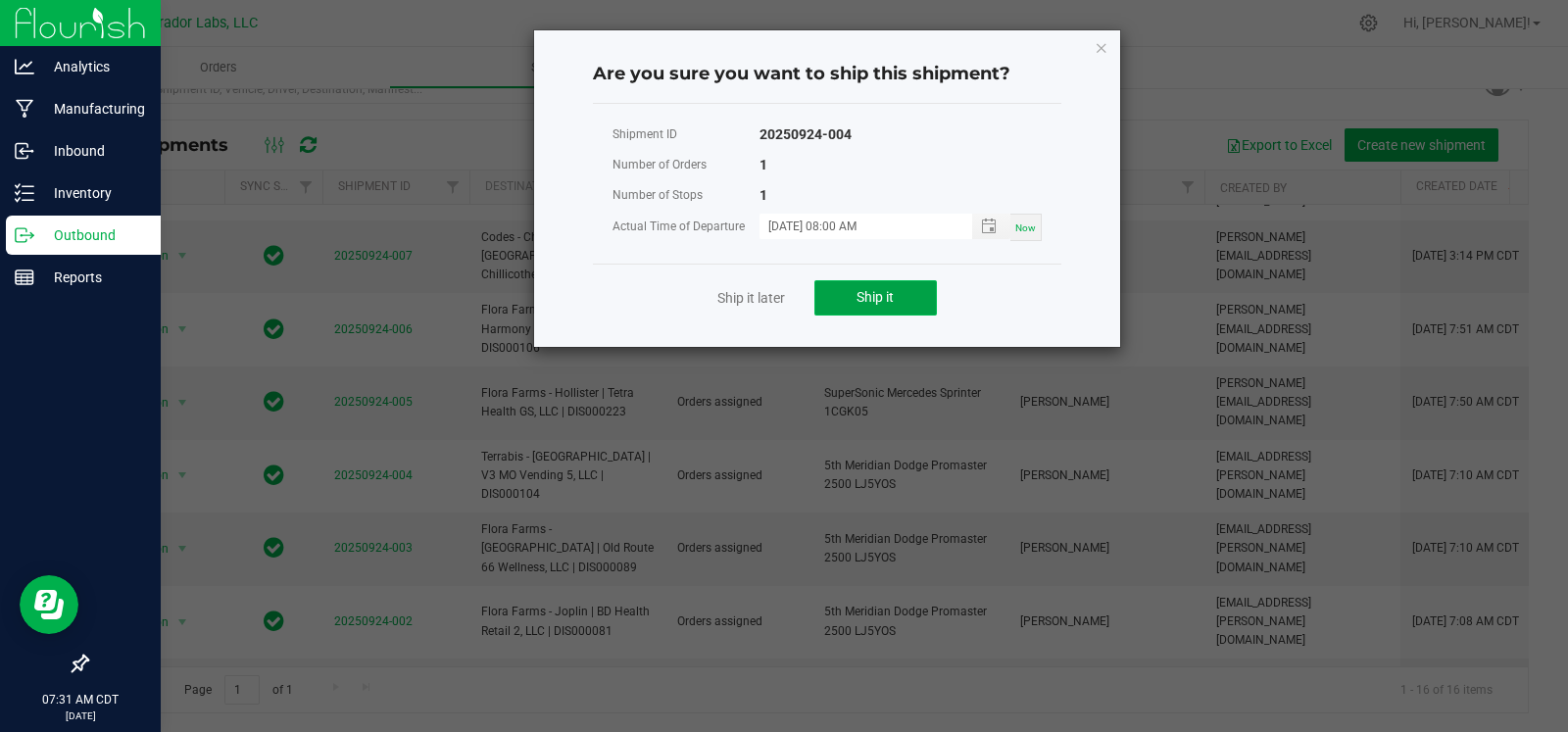
click at [873, 289] on span "Ship it" at bounding box center [874, 297] width 37 height 16
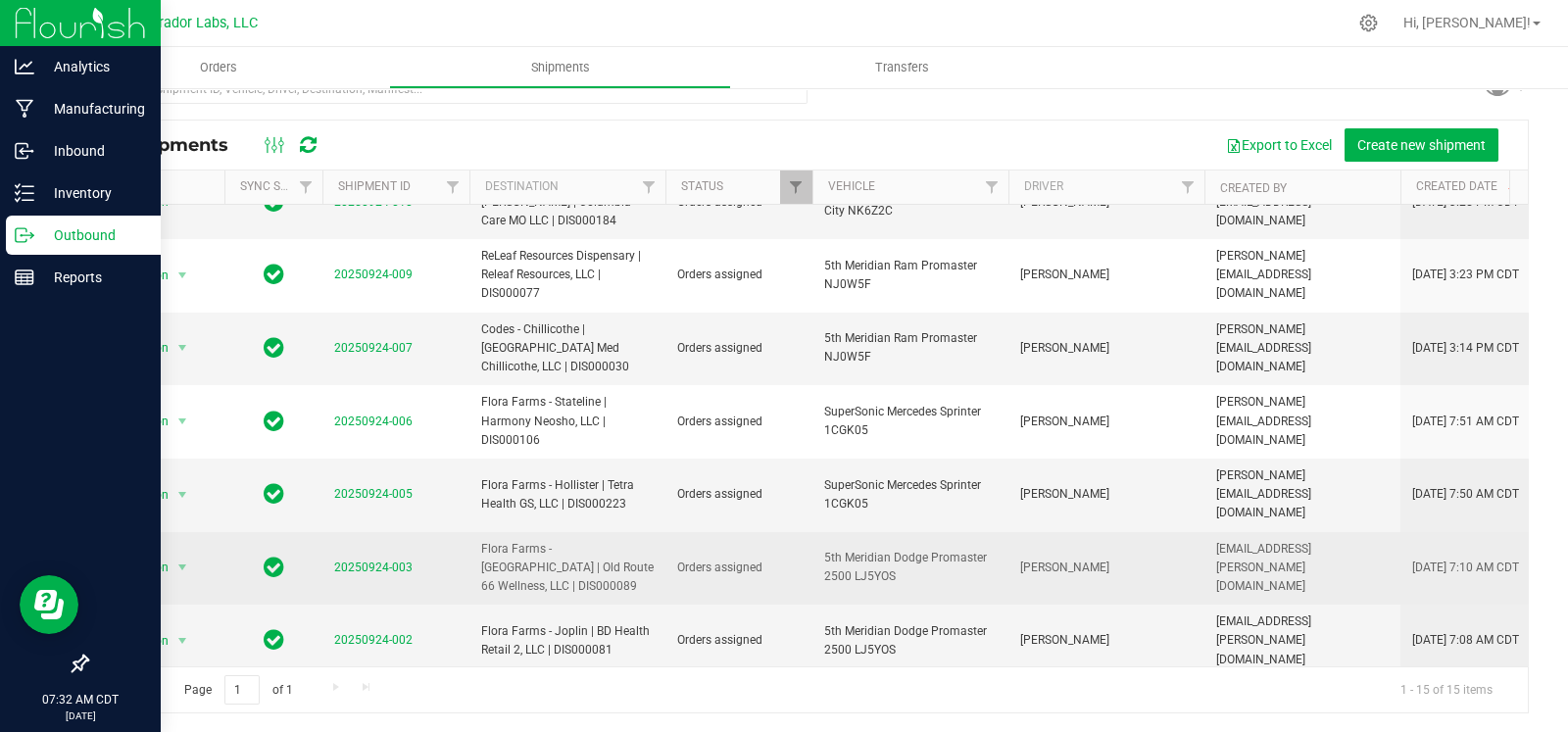
scroll to position [480, 0]
